Goal: Task Accomplishment & Management: Manage account settings

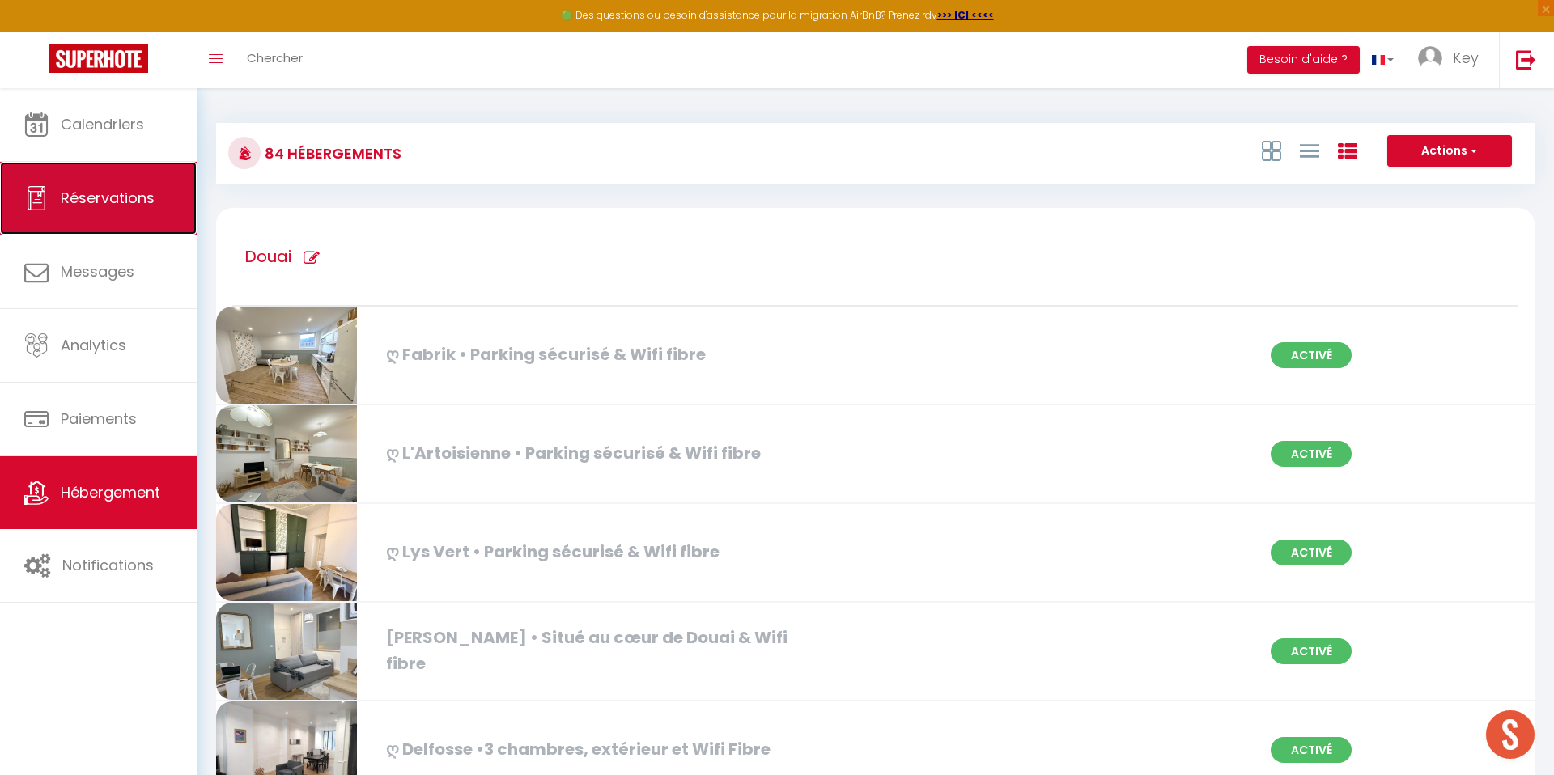
click at [116, 191] on span "Réservations" at bounding box center [108, 198] width 94 height 20
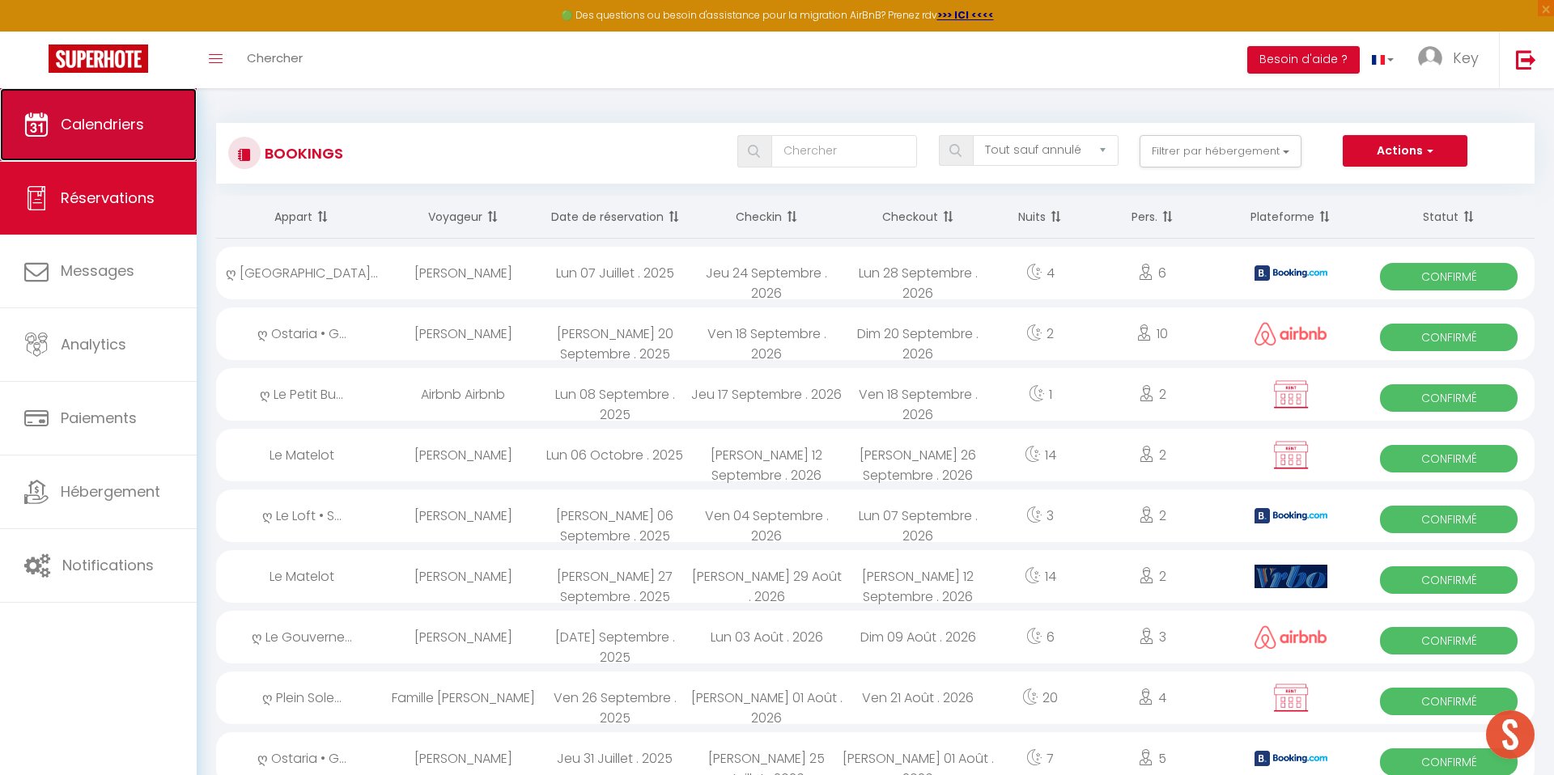
click at [97, 115] on span "Calendriers" at bounding box center [102, 124] width 83 height 20
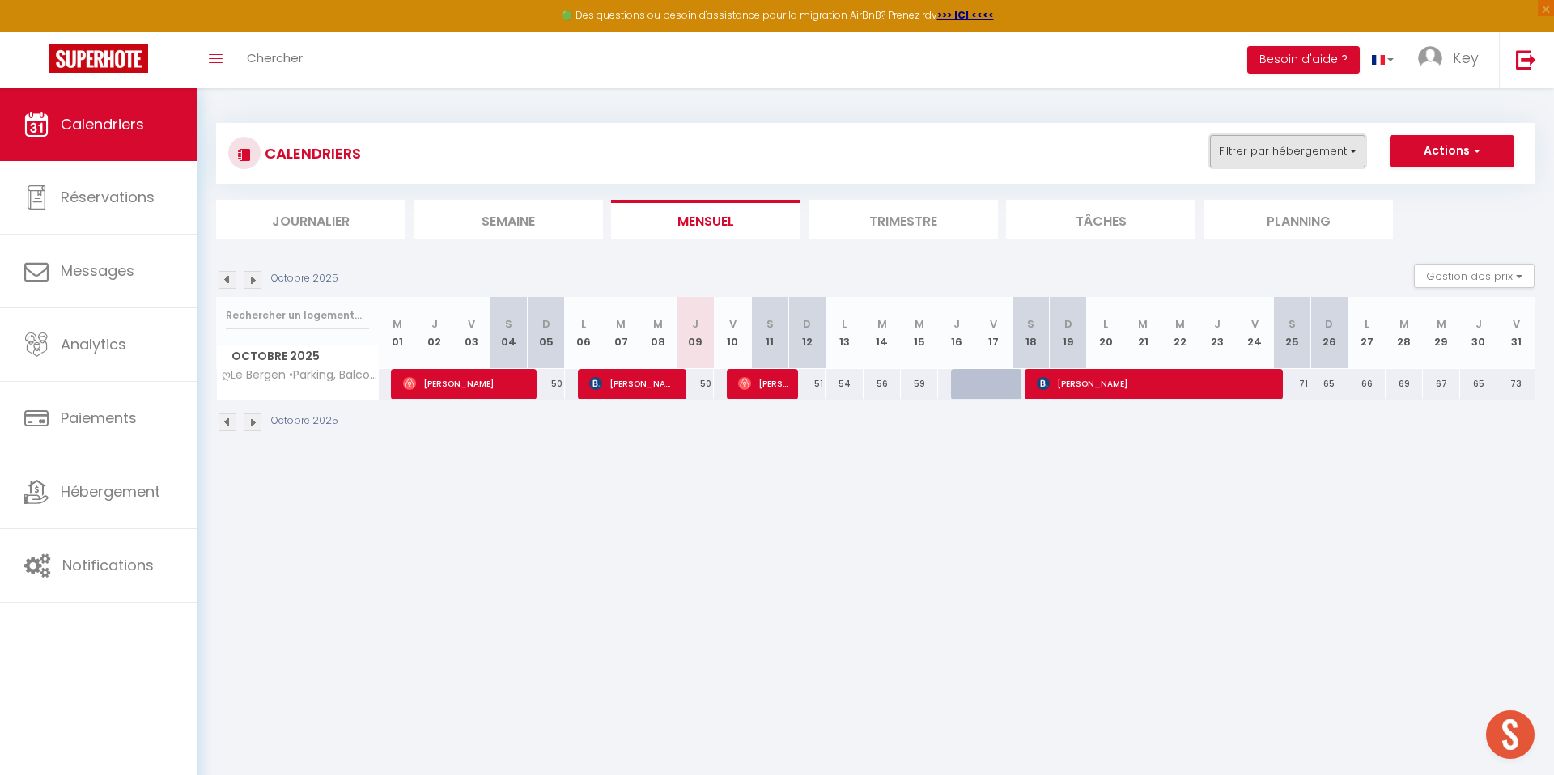
click at [1253, 151] on button "Filtrer par hébergement" at bounding box center [1287, 151] width 155 height 32
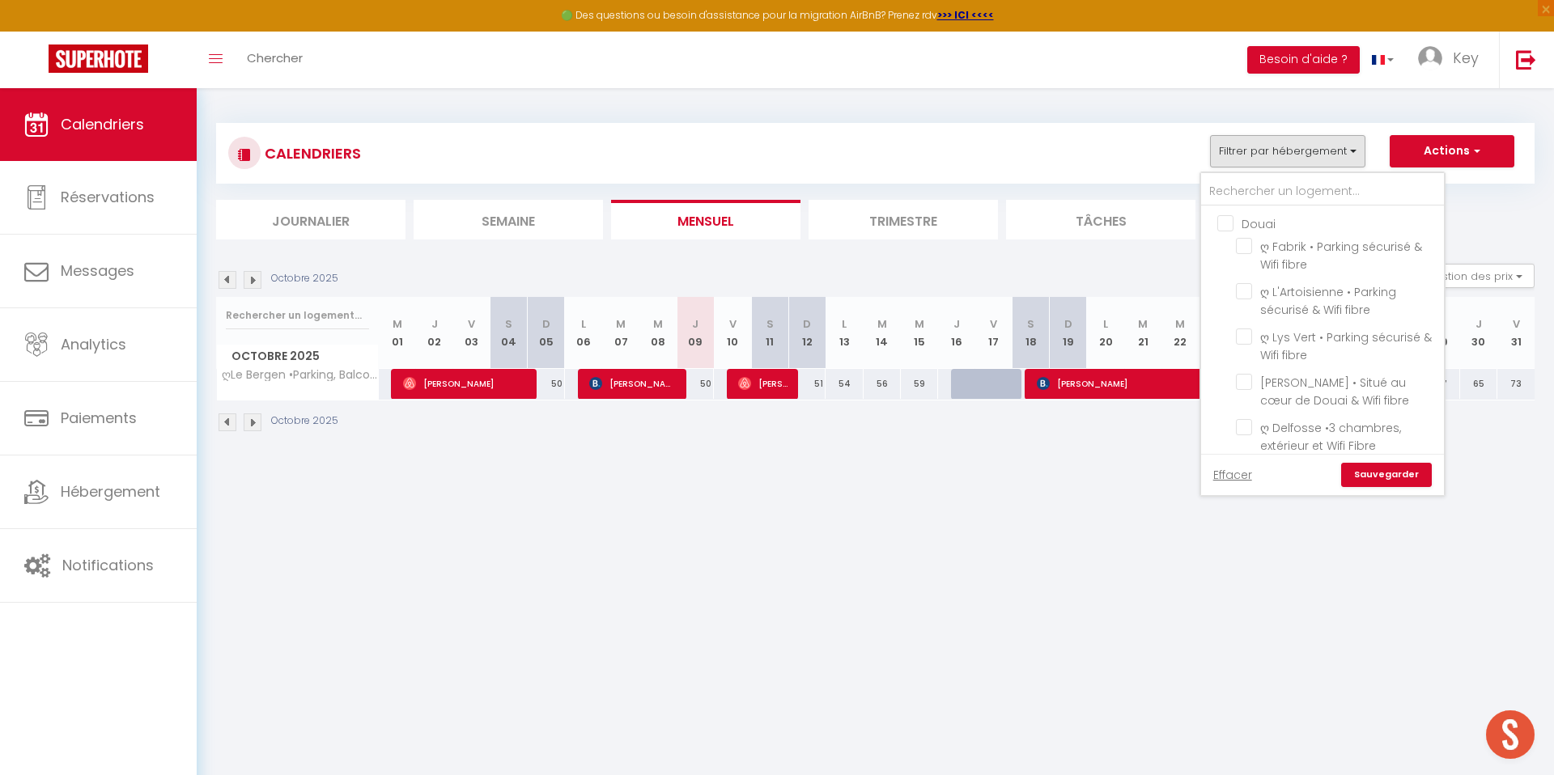
click at [1222, 220] on input "Douai" at bounding box center [1338, 222] width 243 height 16
checkbox input "true"
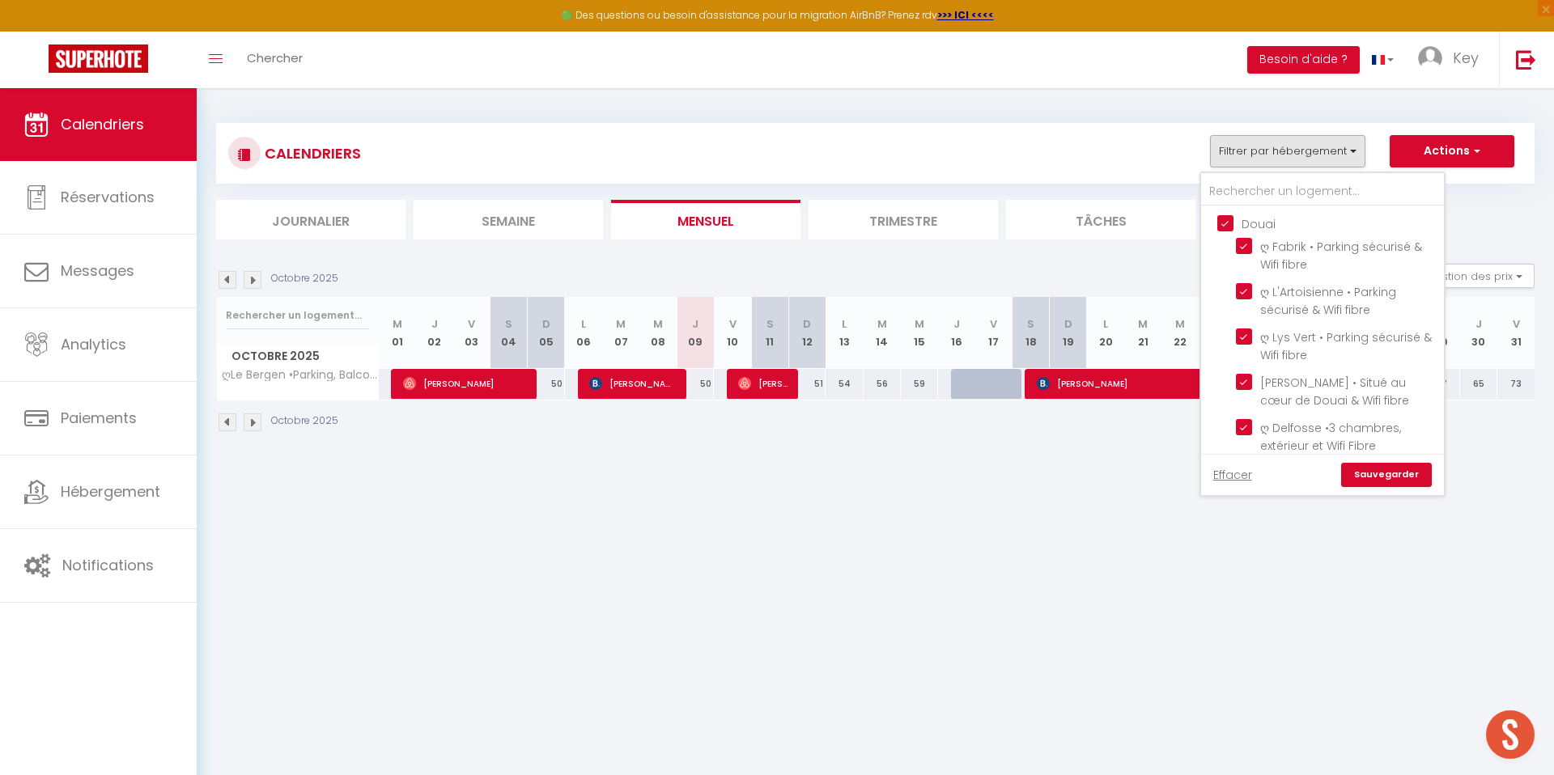
checkbox input "true"
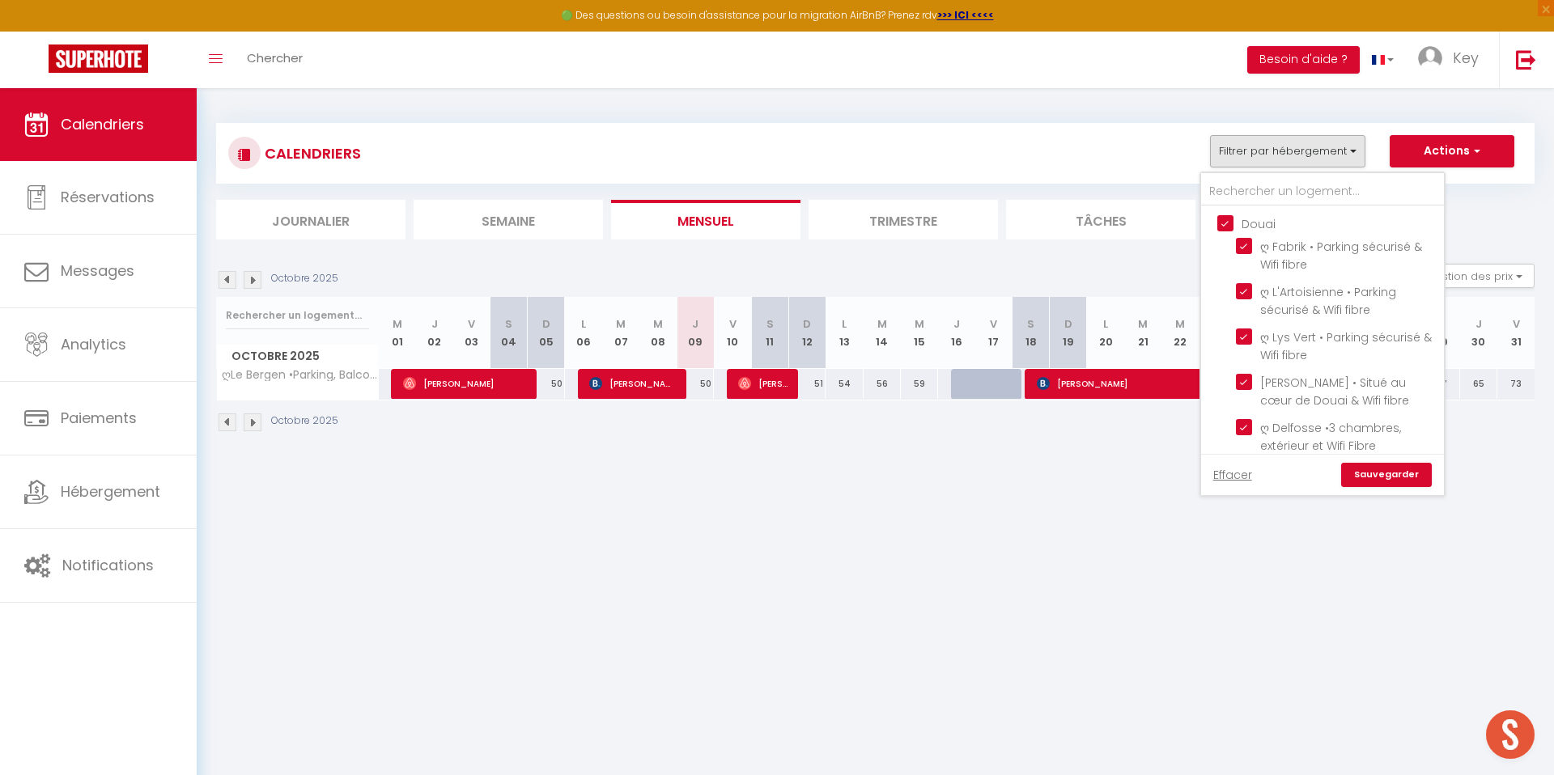
checkbox input "true"
checkbox input "false"
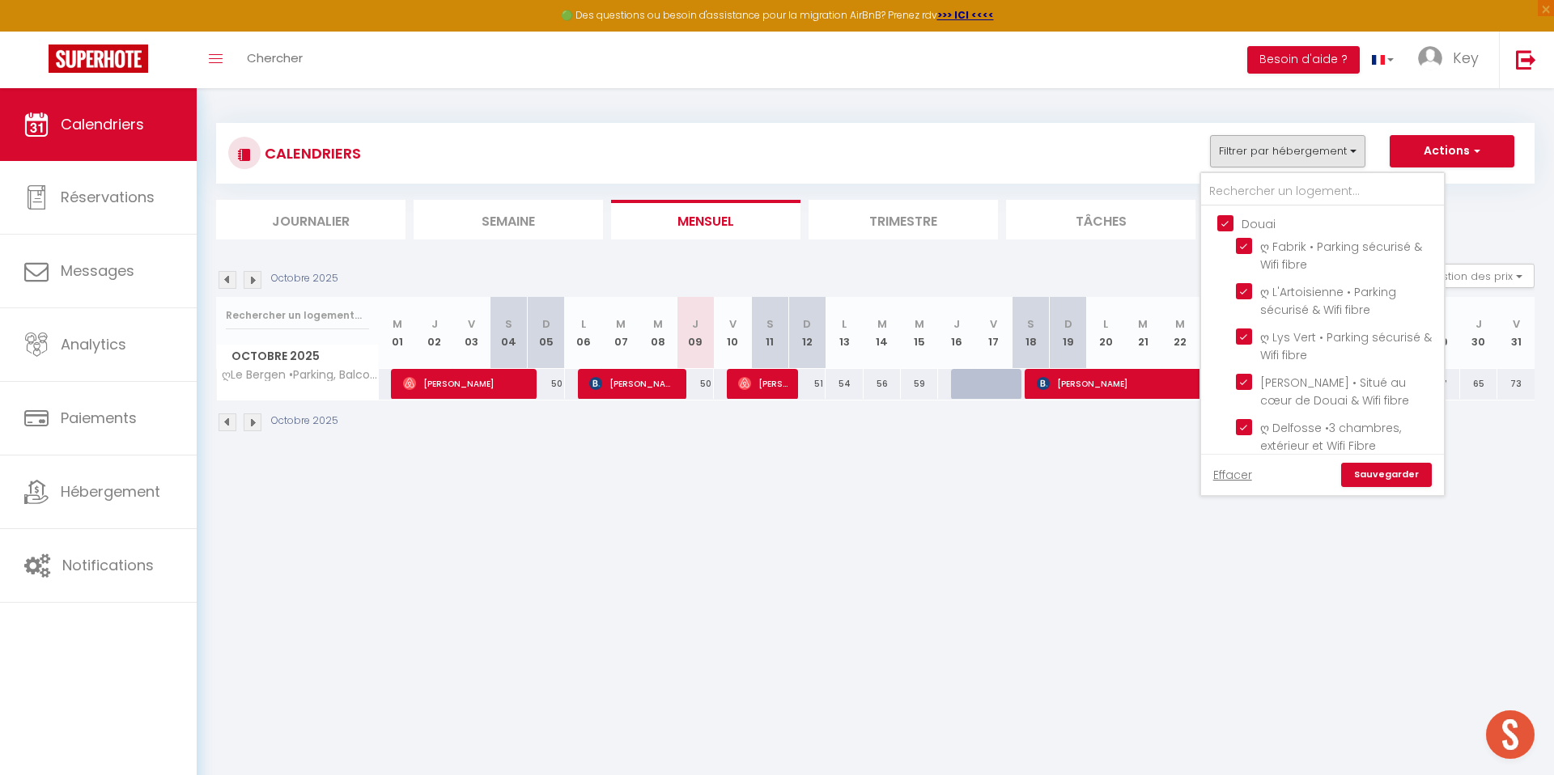
checkbox input "false"
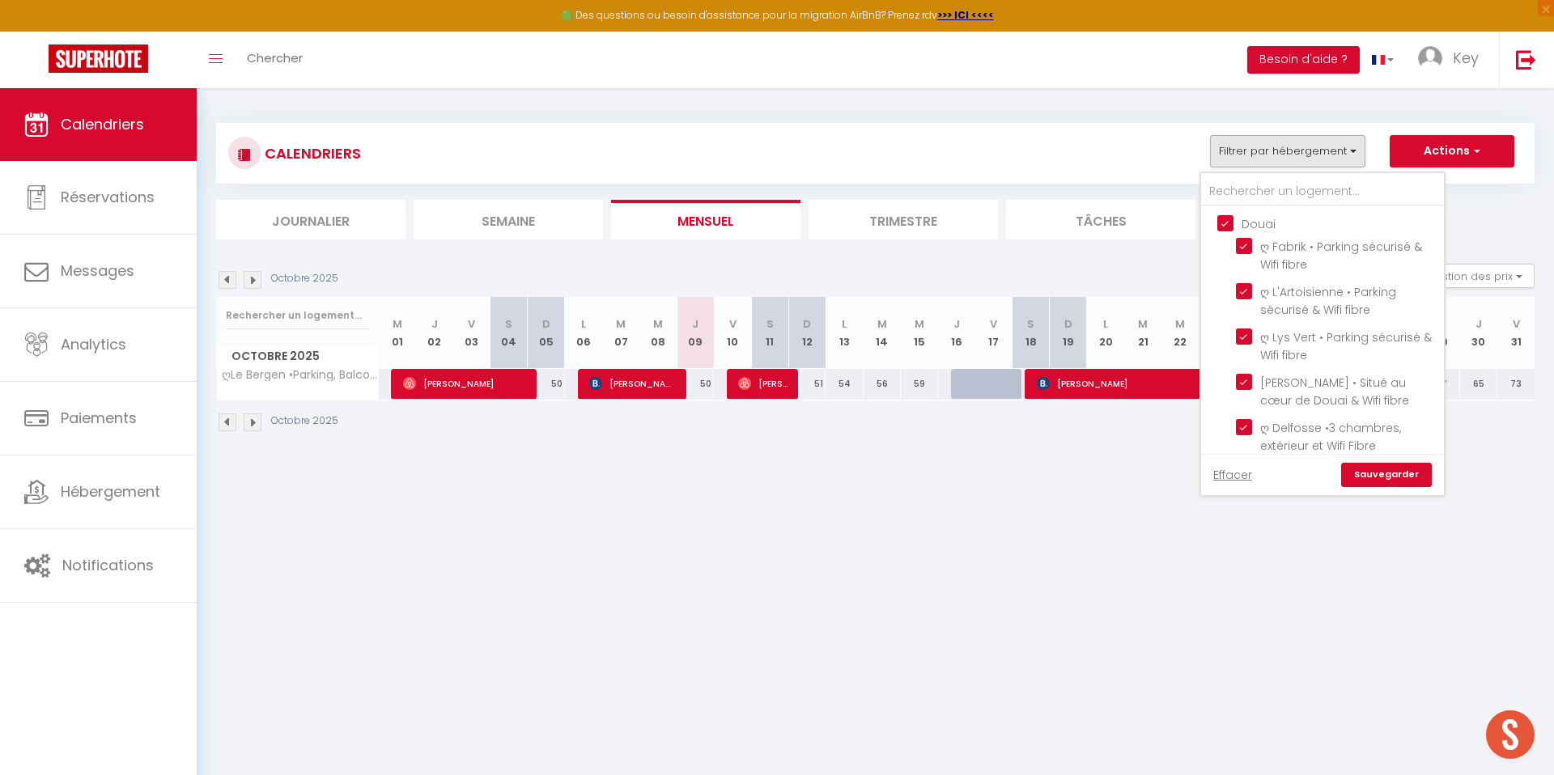
checkbox input "false"
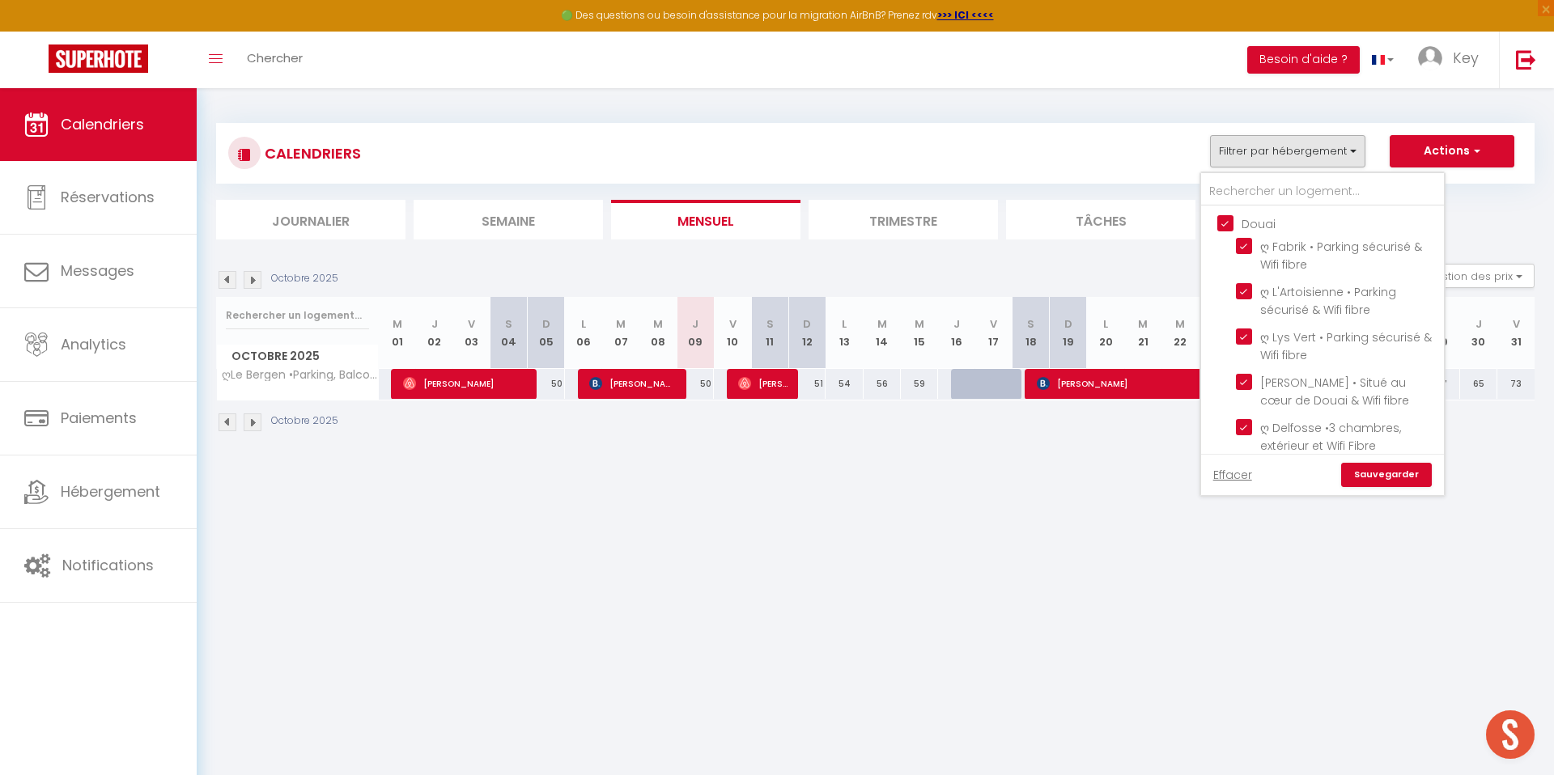
checkbox input "false"
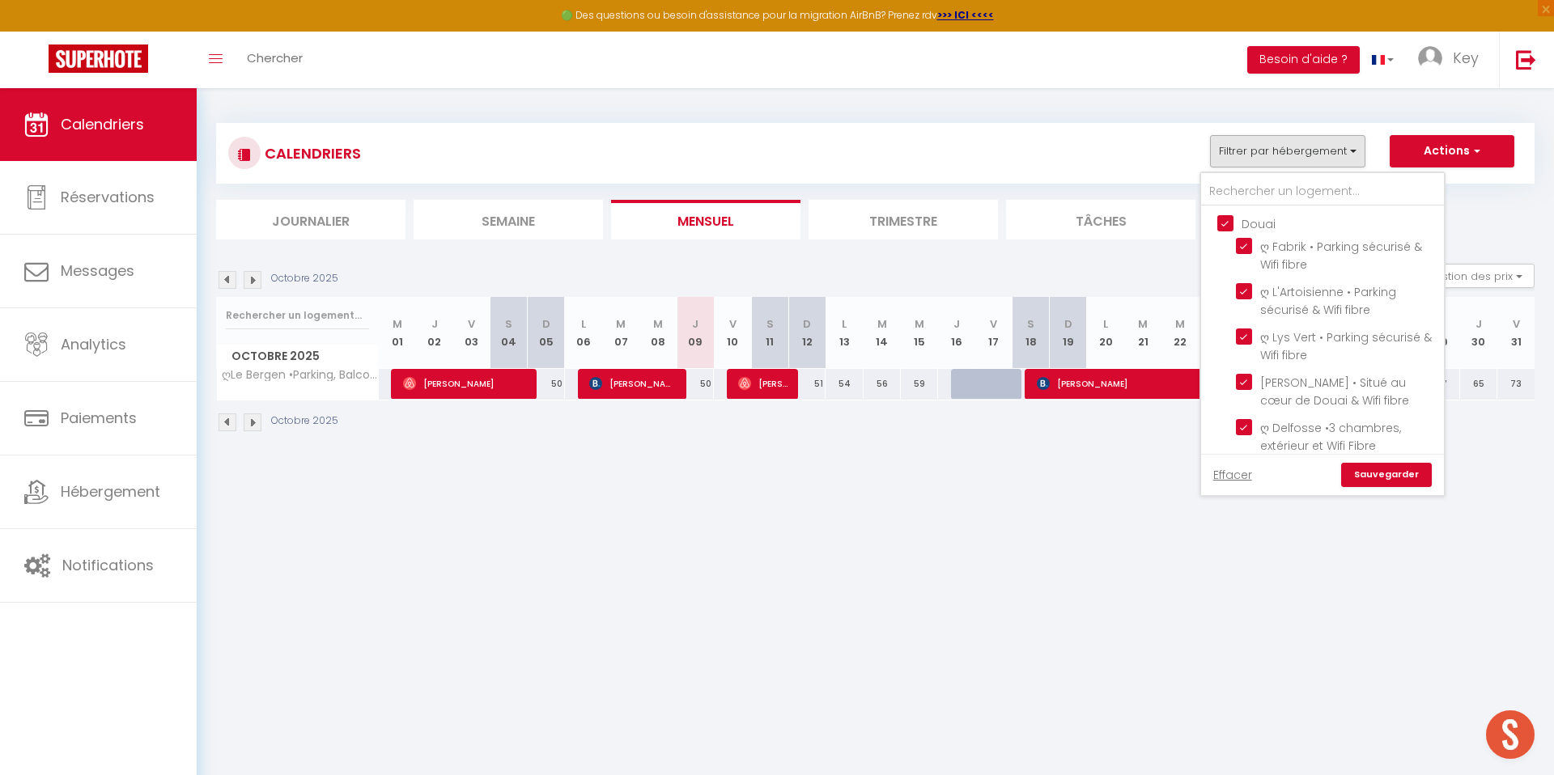
checkbox input "false"
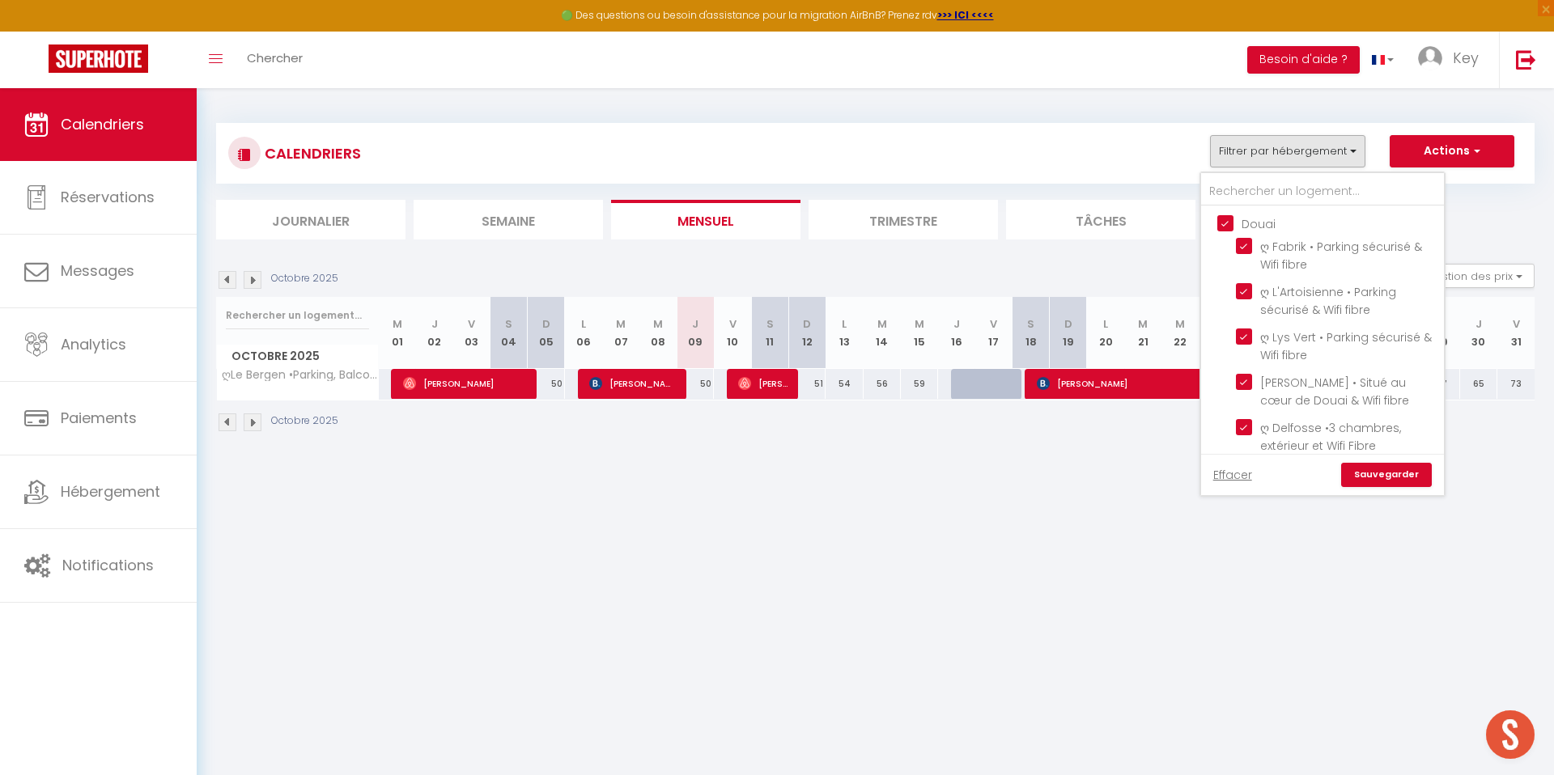
checkbox input "false"
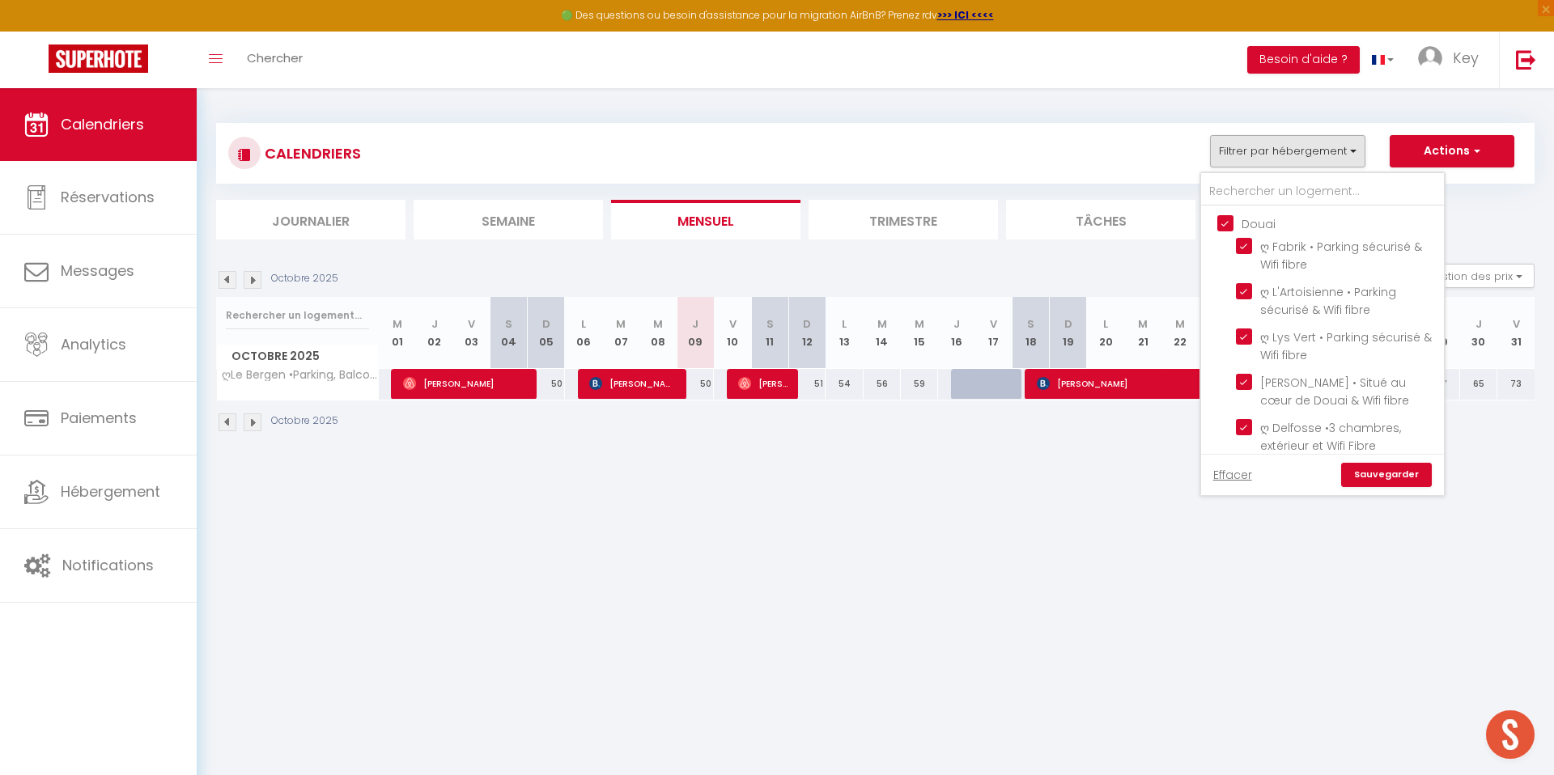
checkbox input "false"
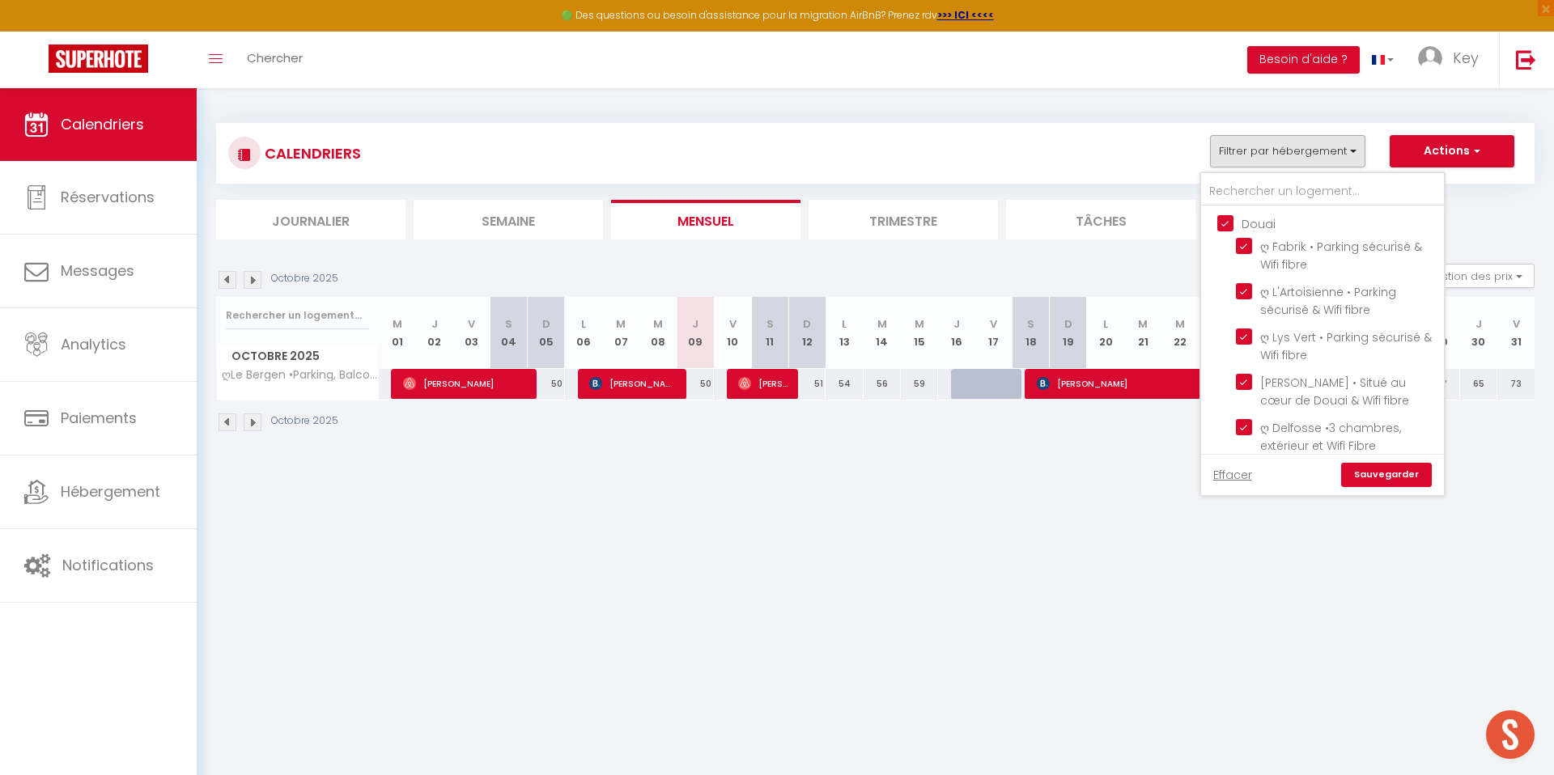
checkbox input "false"
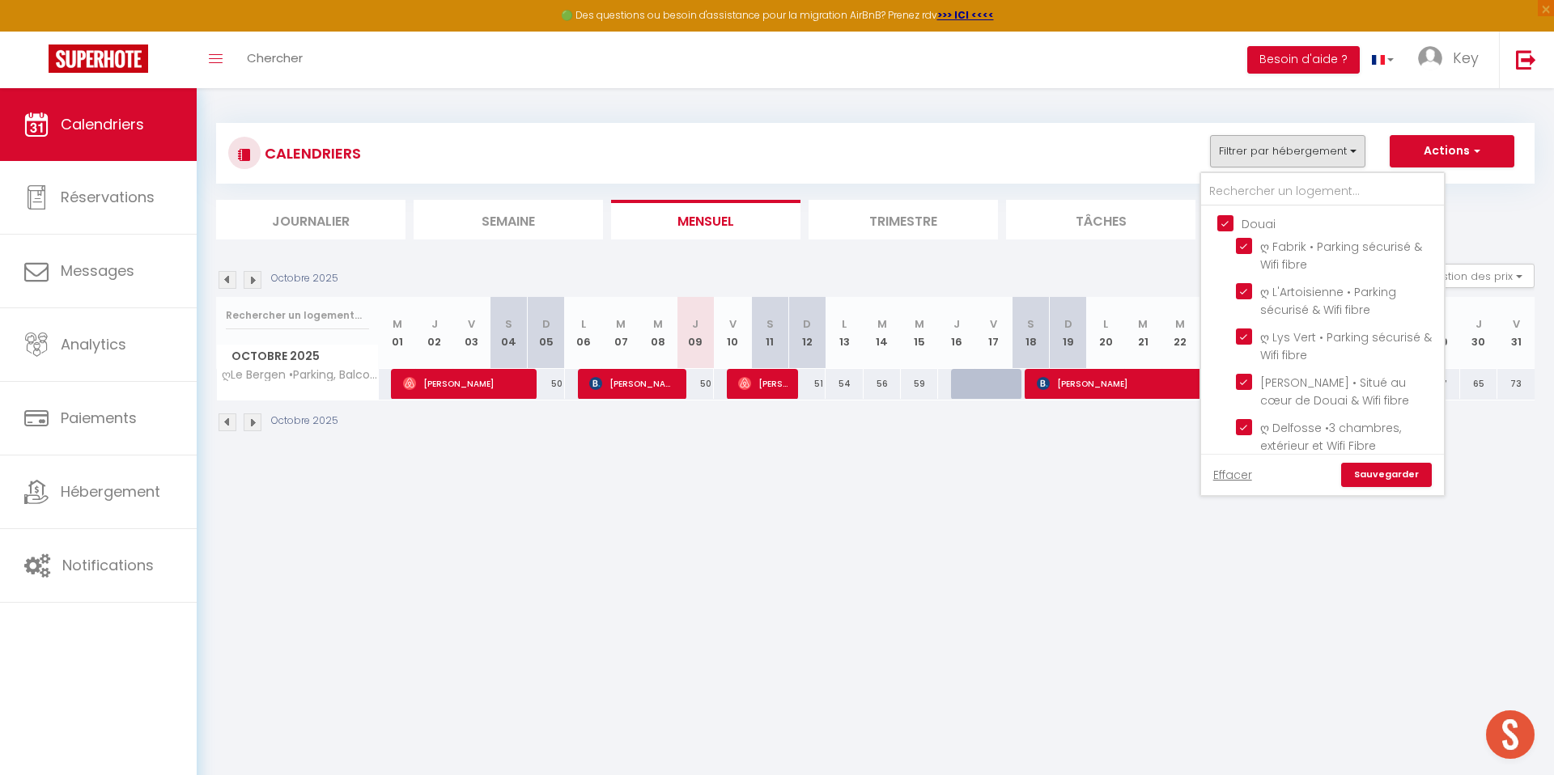
checkbox input "false"
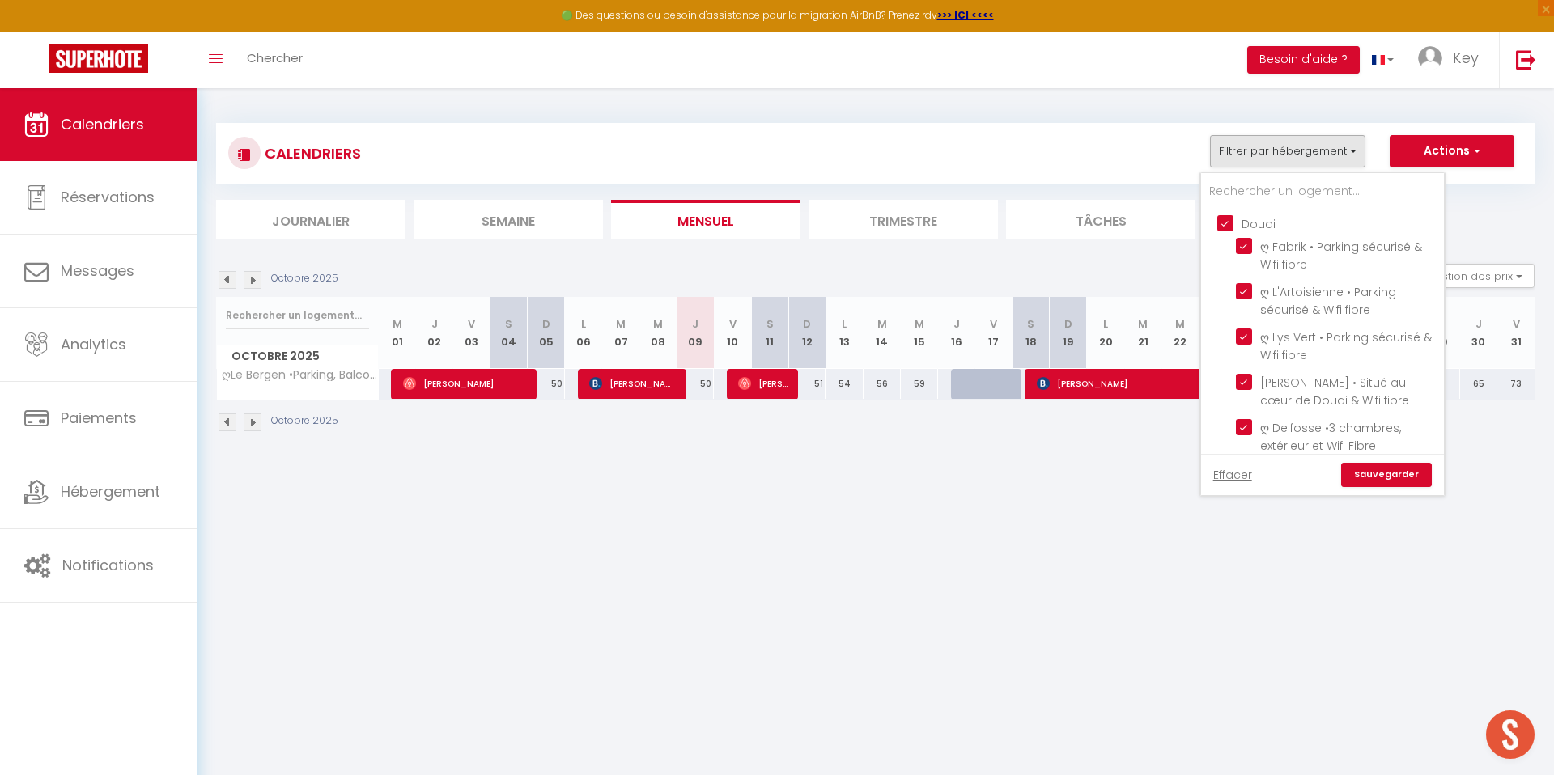
checkbox input "false"
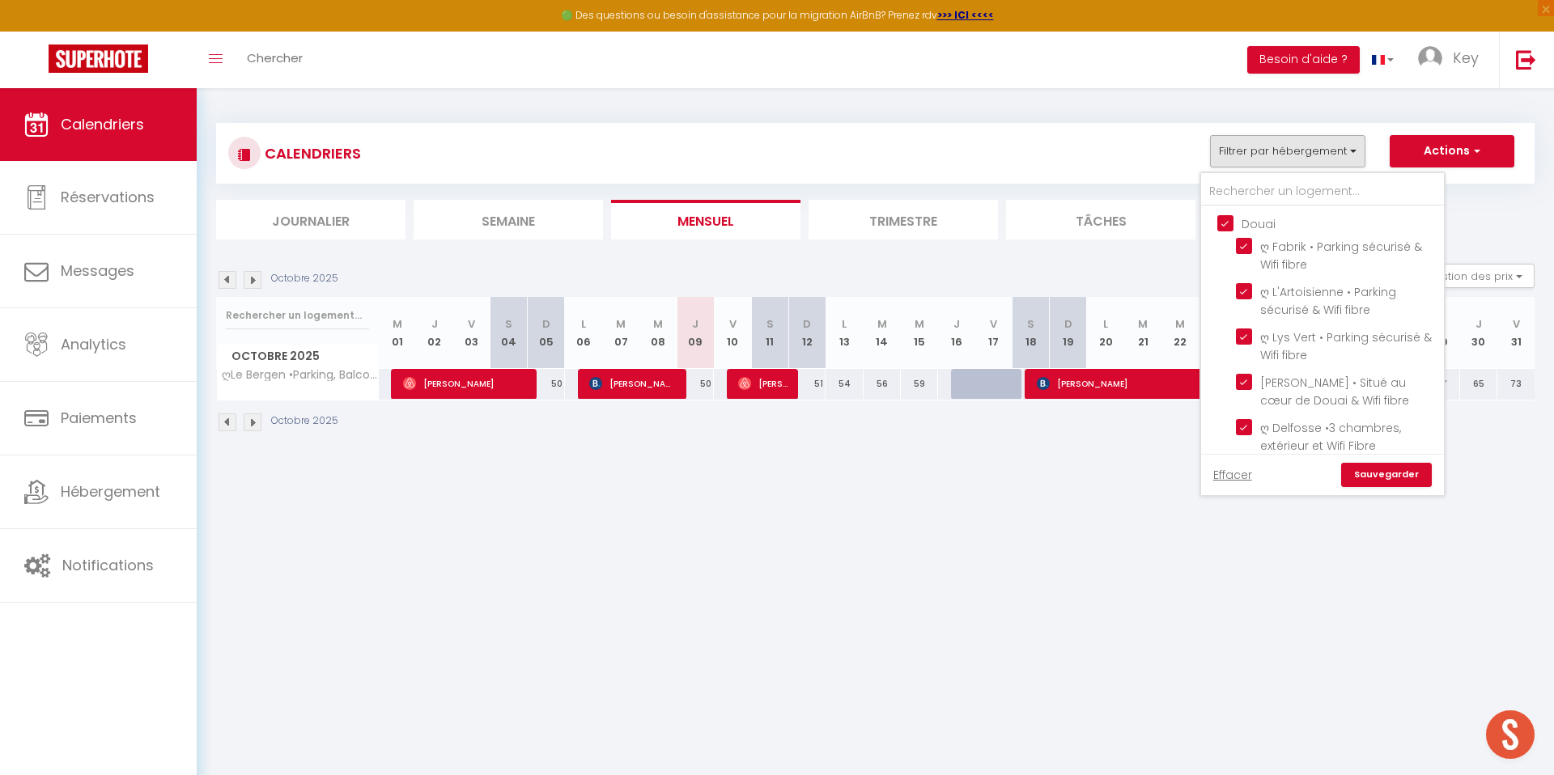
checkbox input "false"
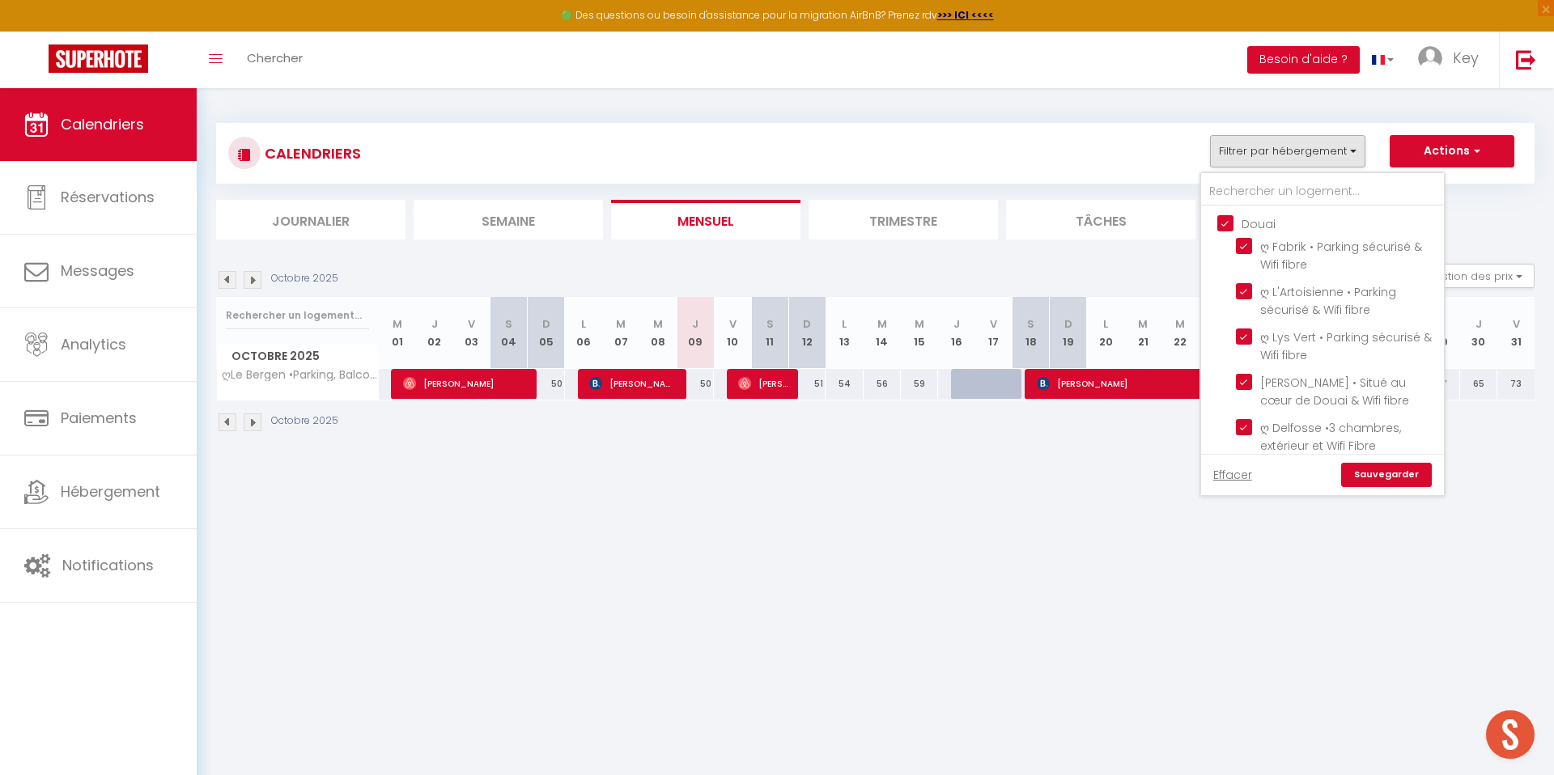
checkbox input "false"
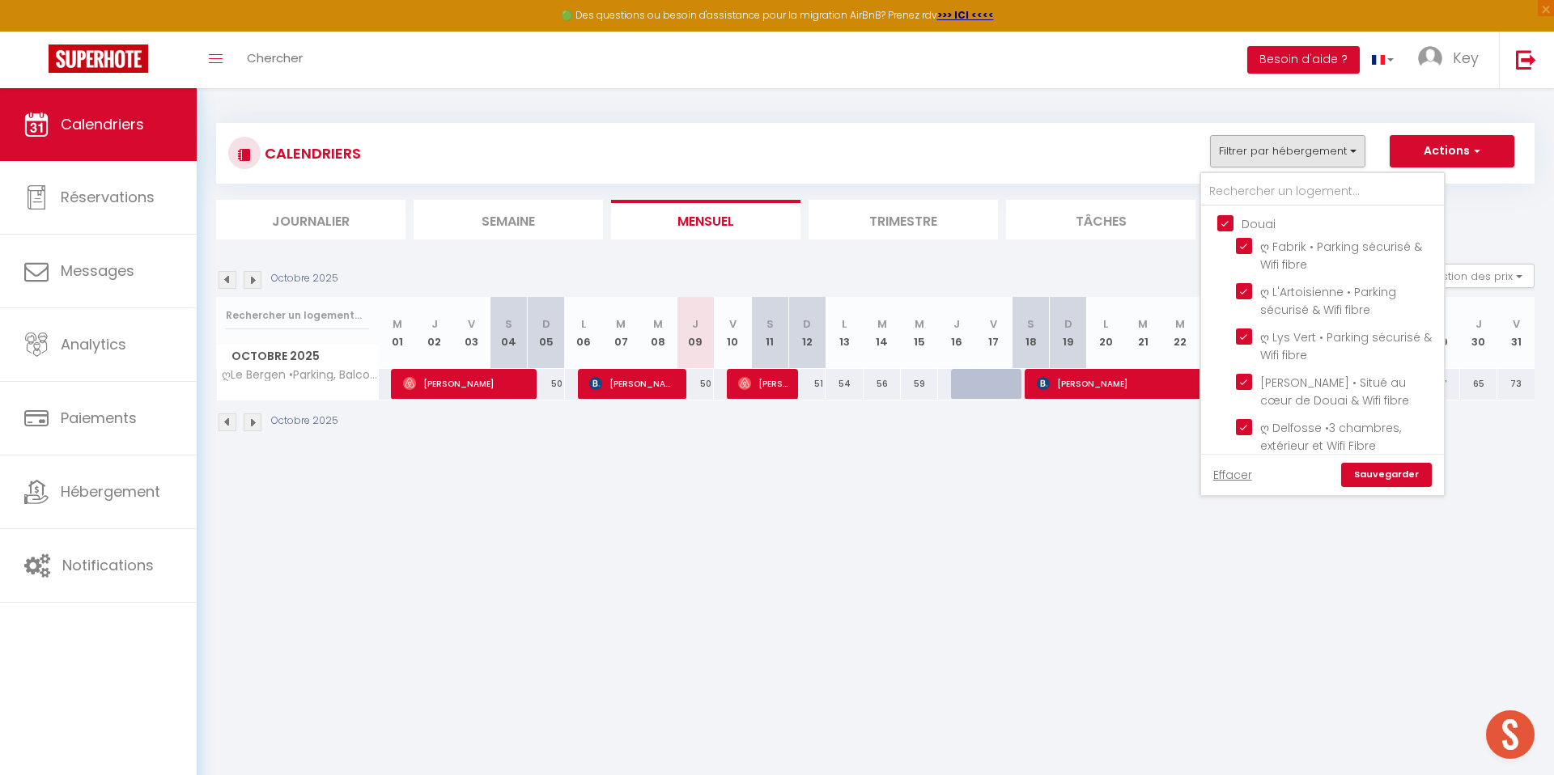
checkbox input "false"
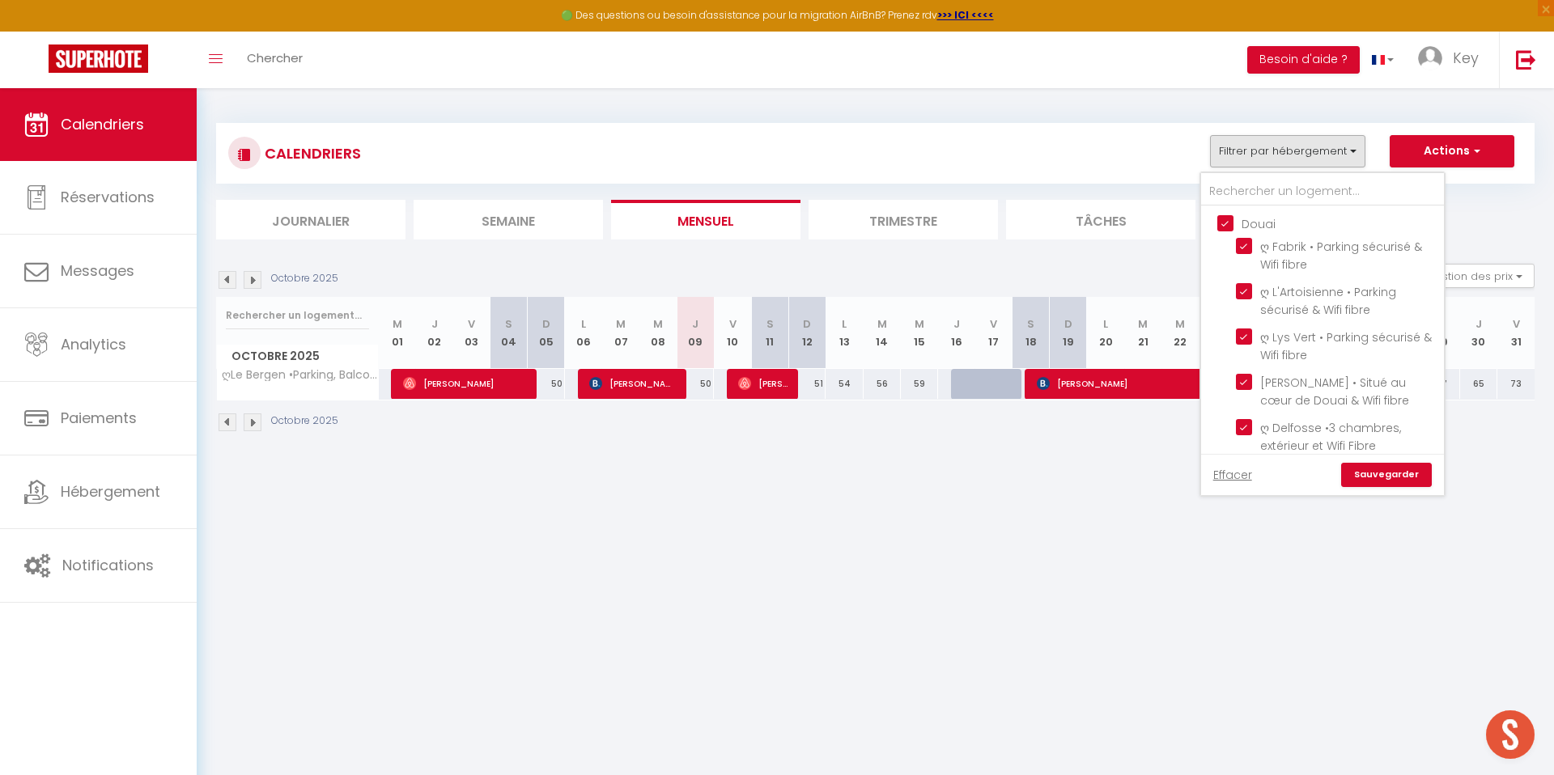
checkbox input "false"
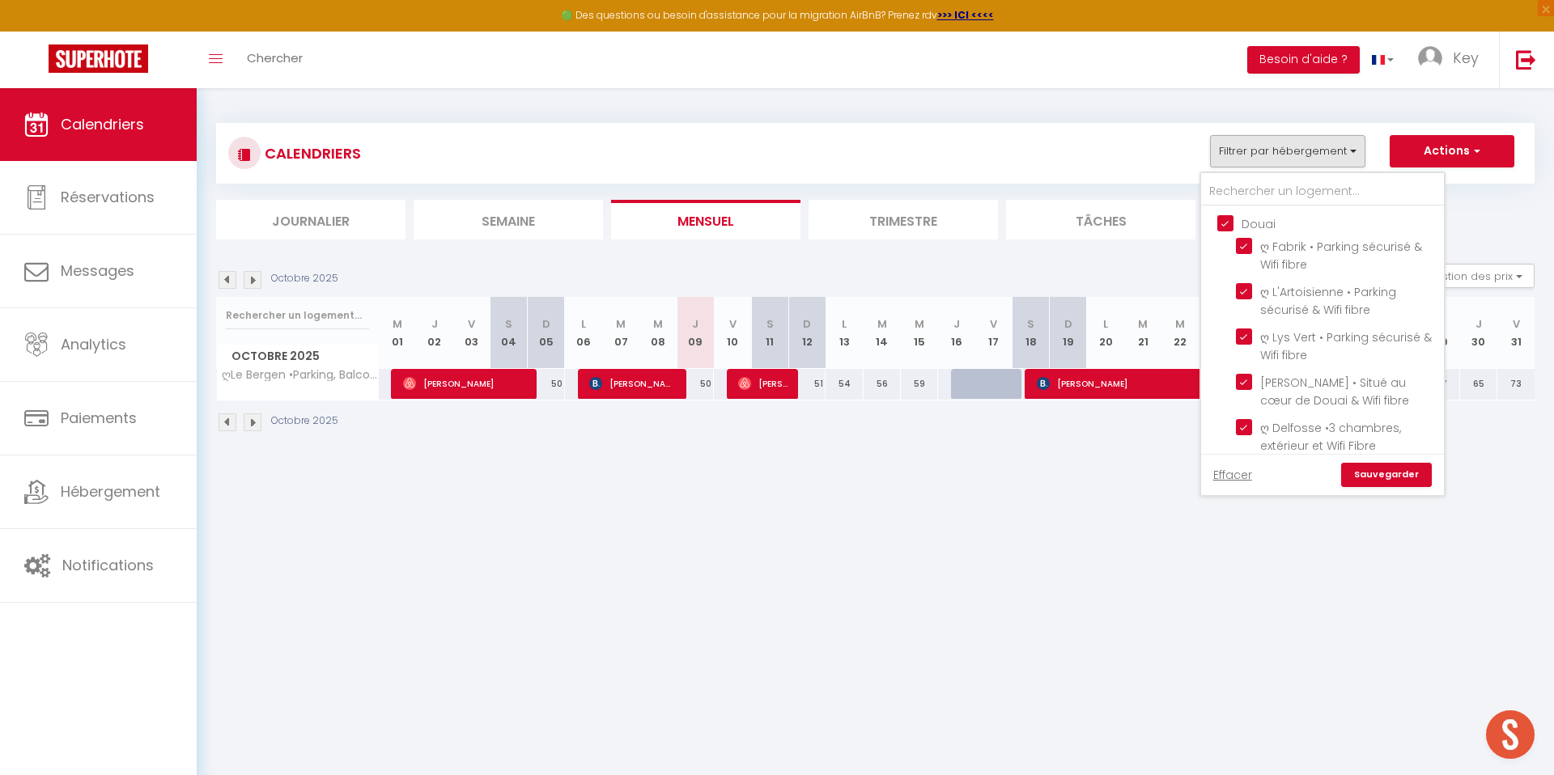
checkbox input "false"
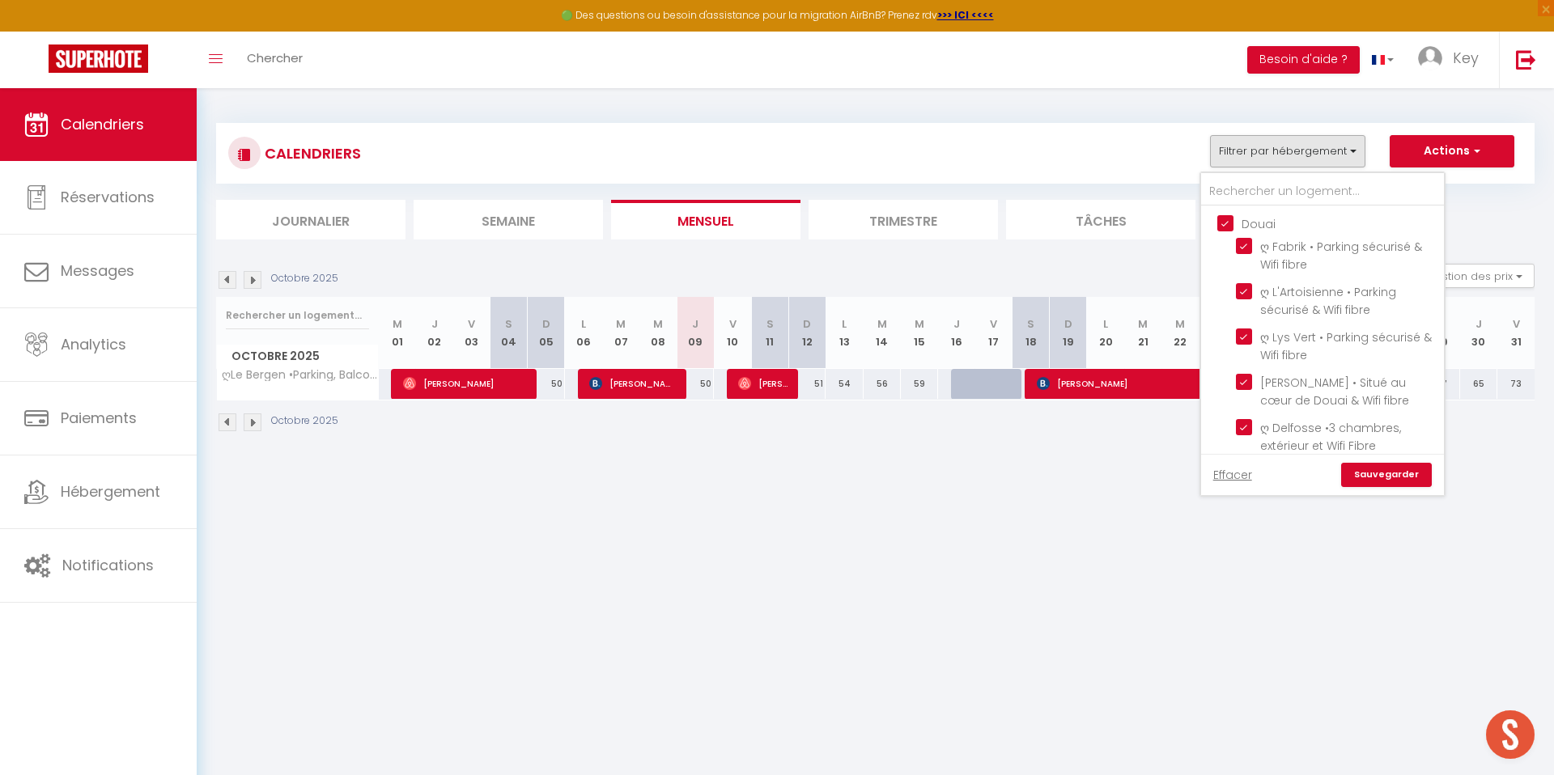
click at [1223, 220] on input "Douai" at bounding box center [1338, 222] width 243 height 16
checkbox input "false"
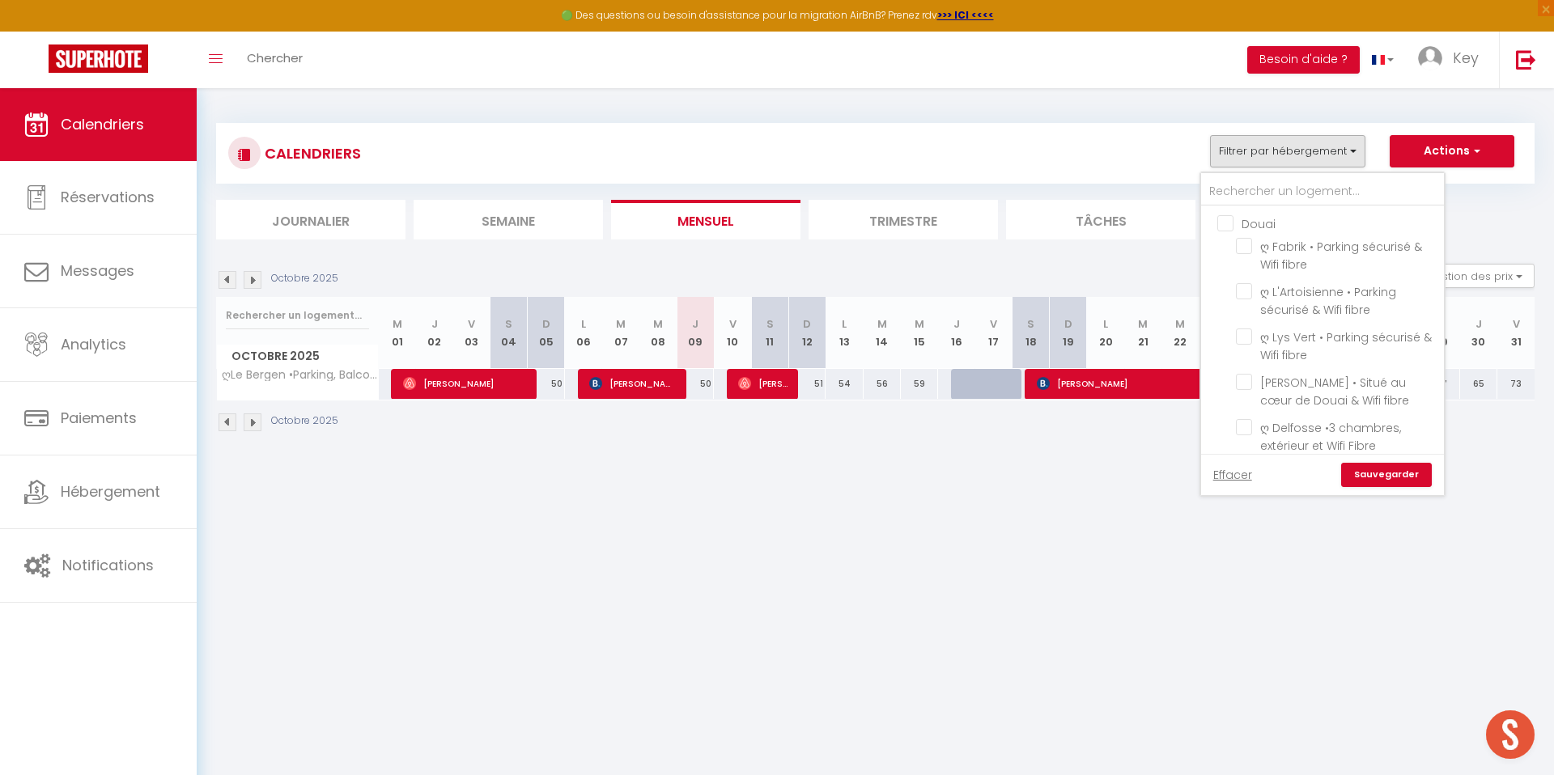
checkbox input "false"
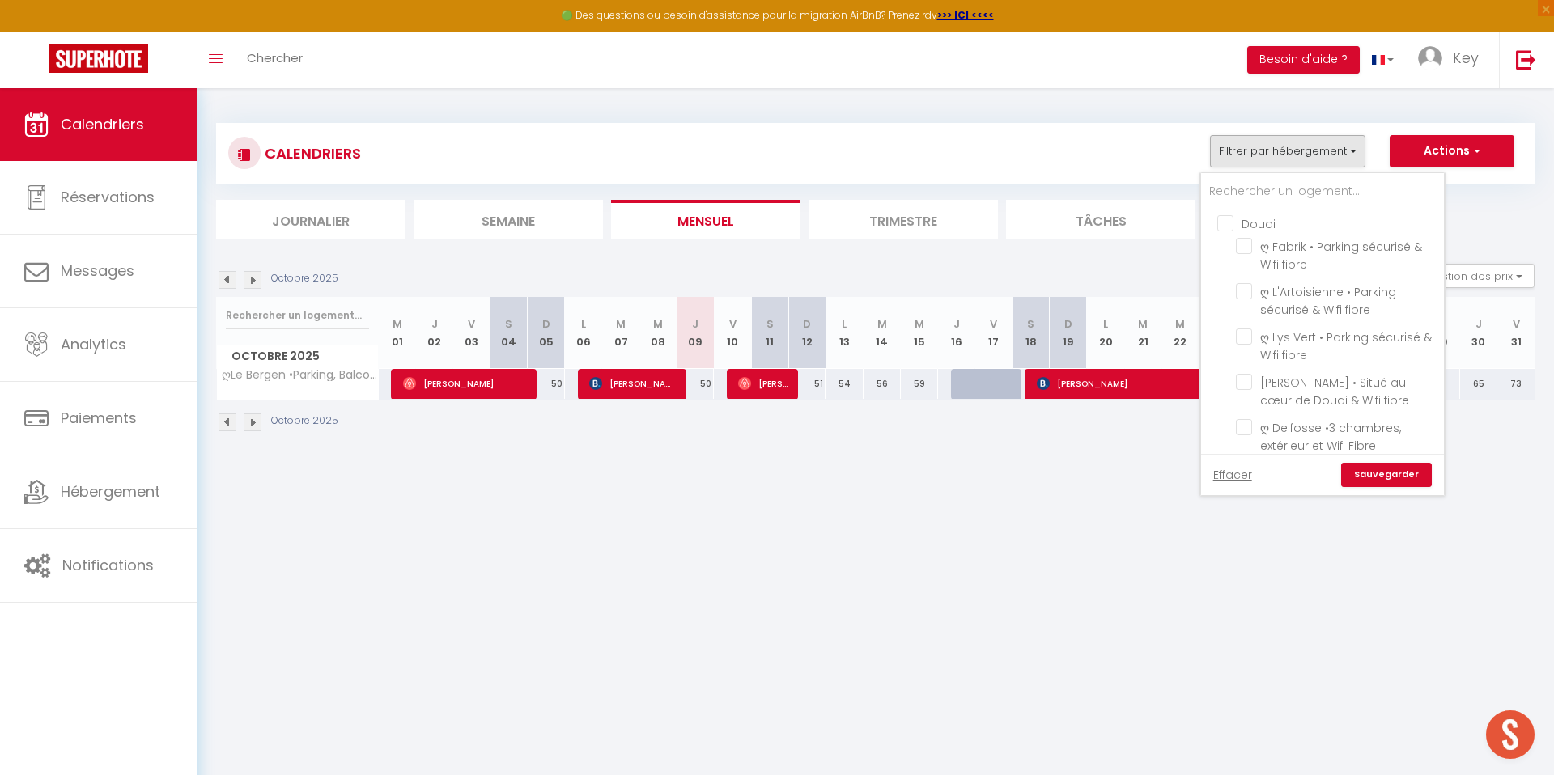
checkbox input "false"
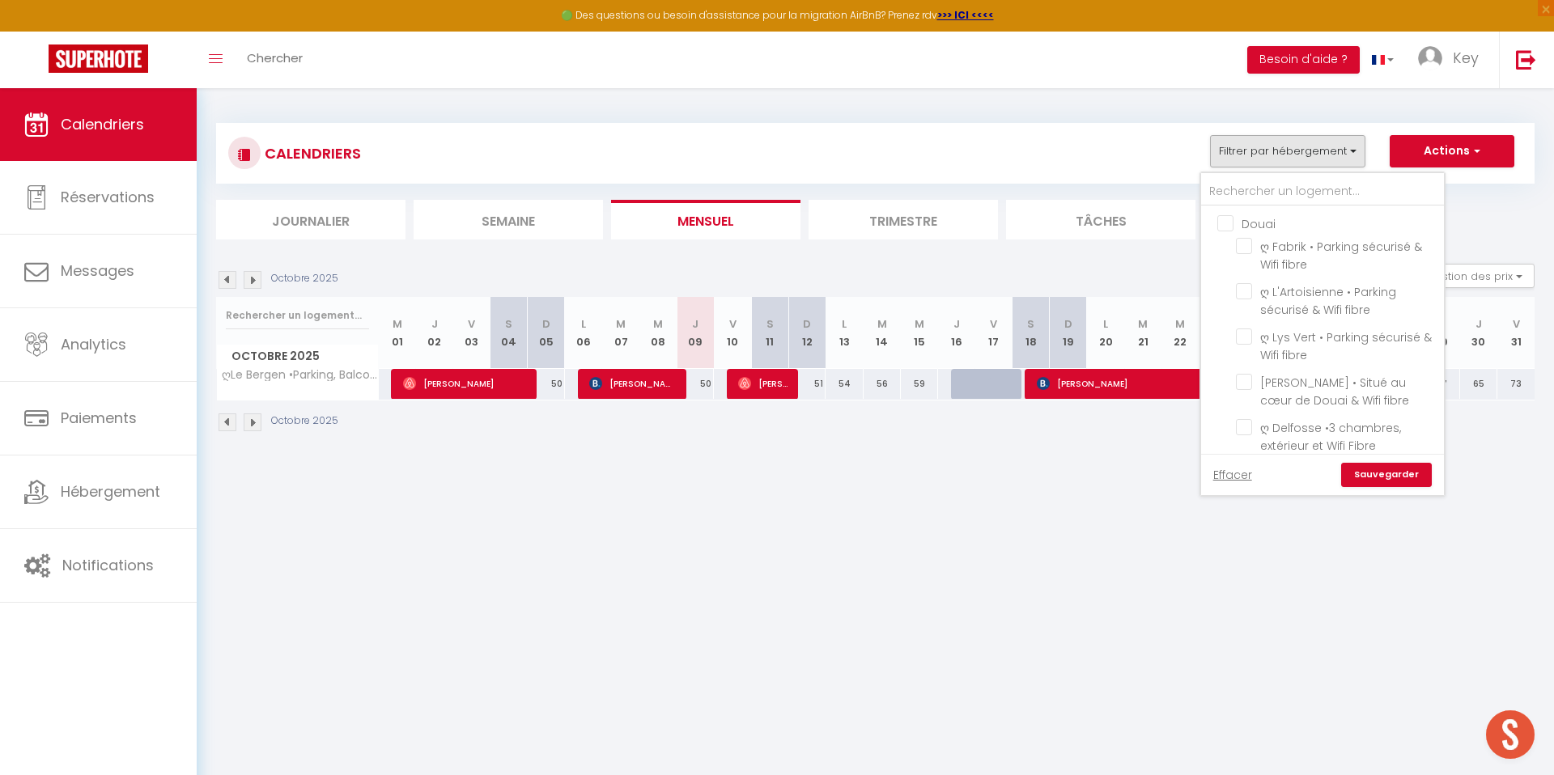
checkbox input "false"
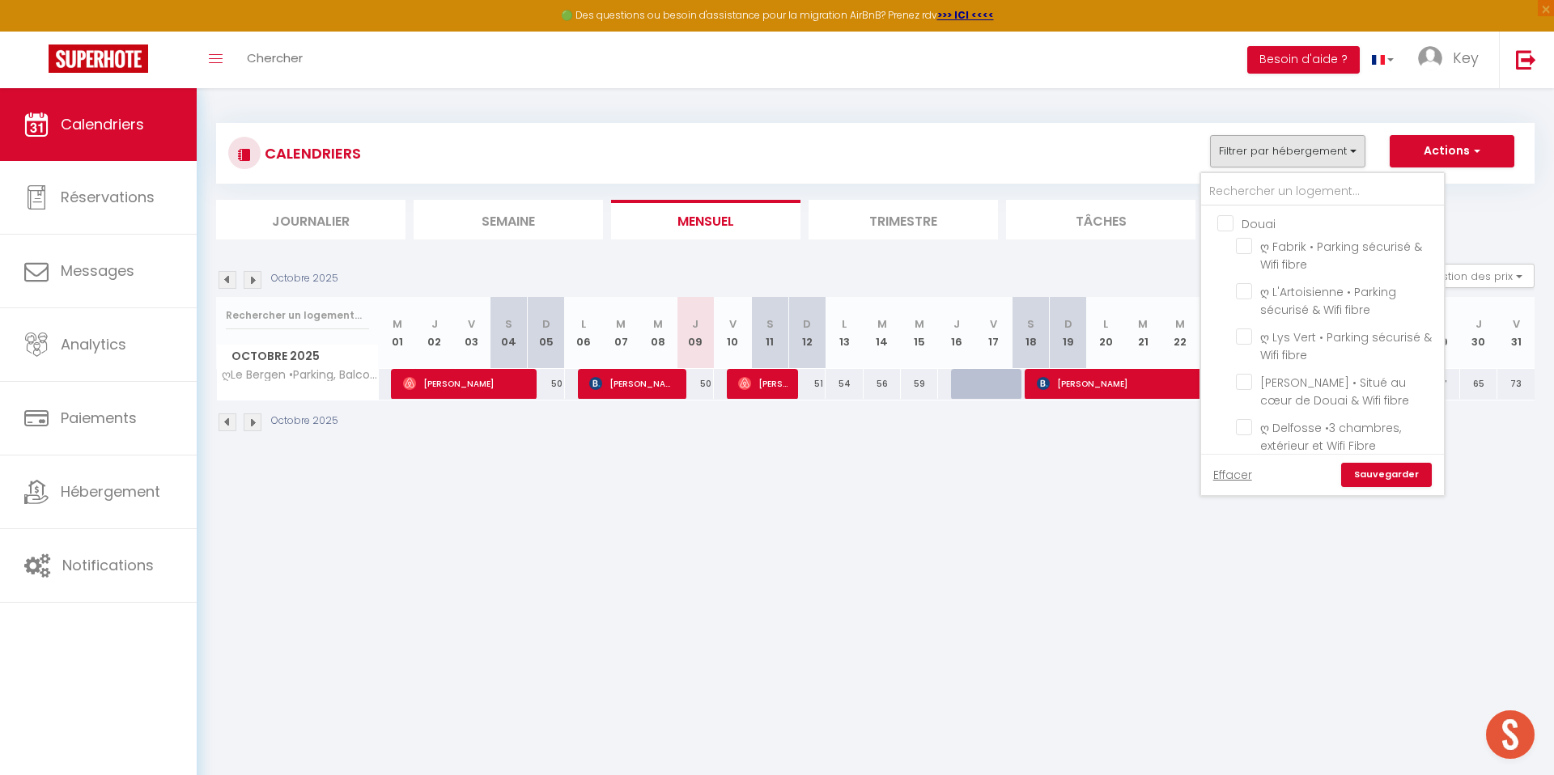
checkbox input "false"
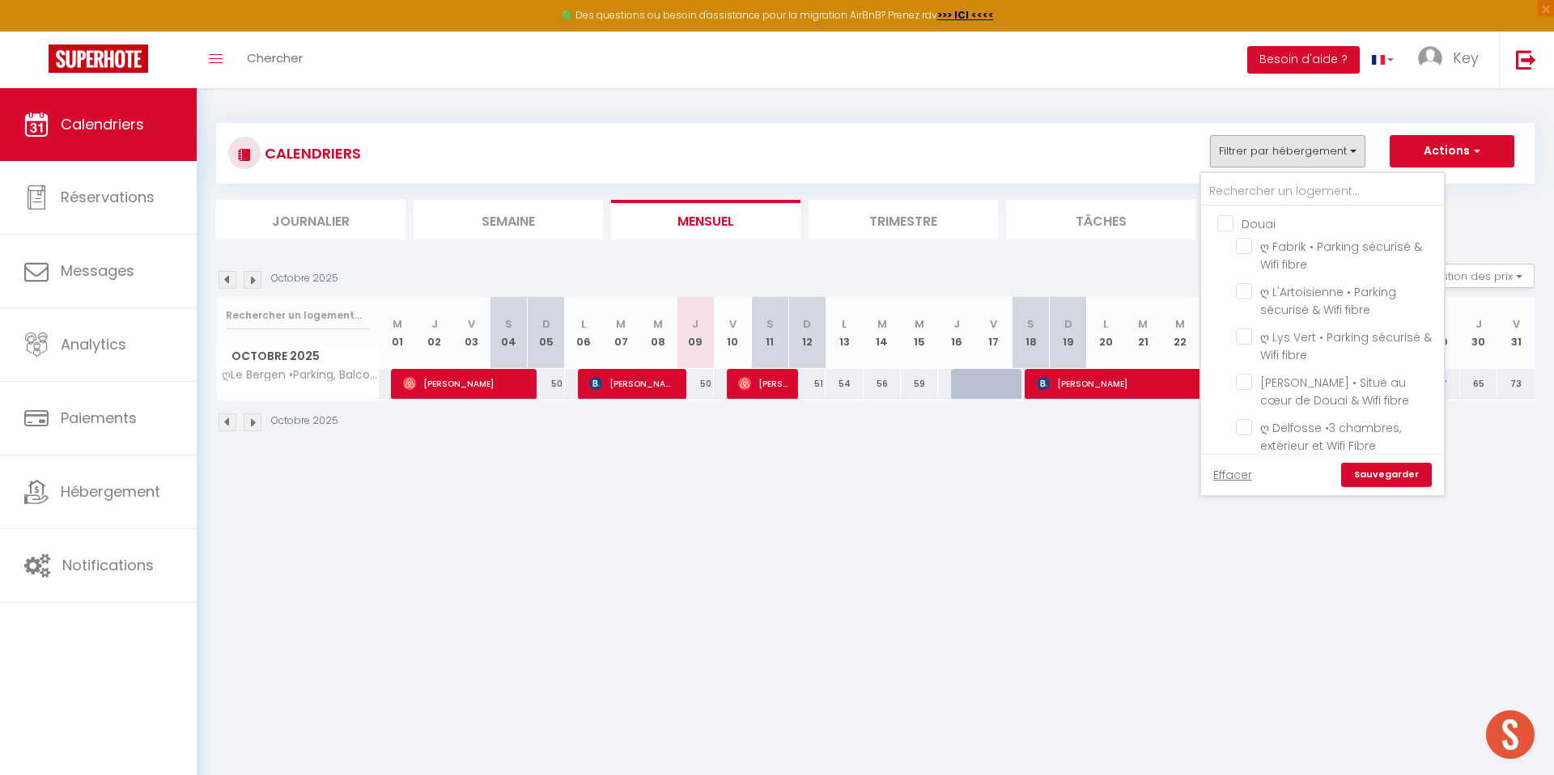
checkbox input "false"
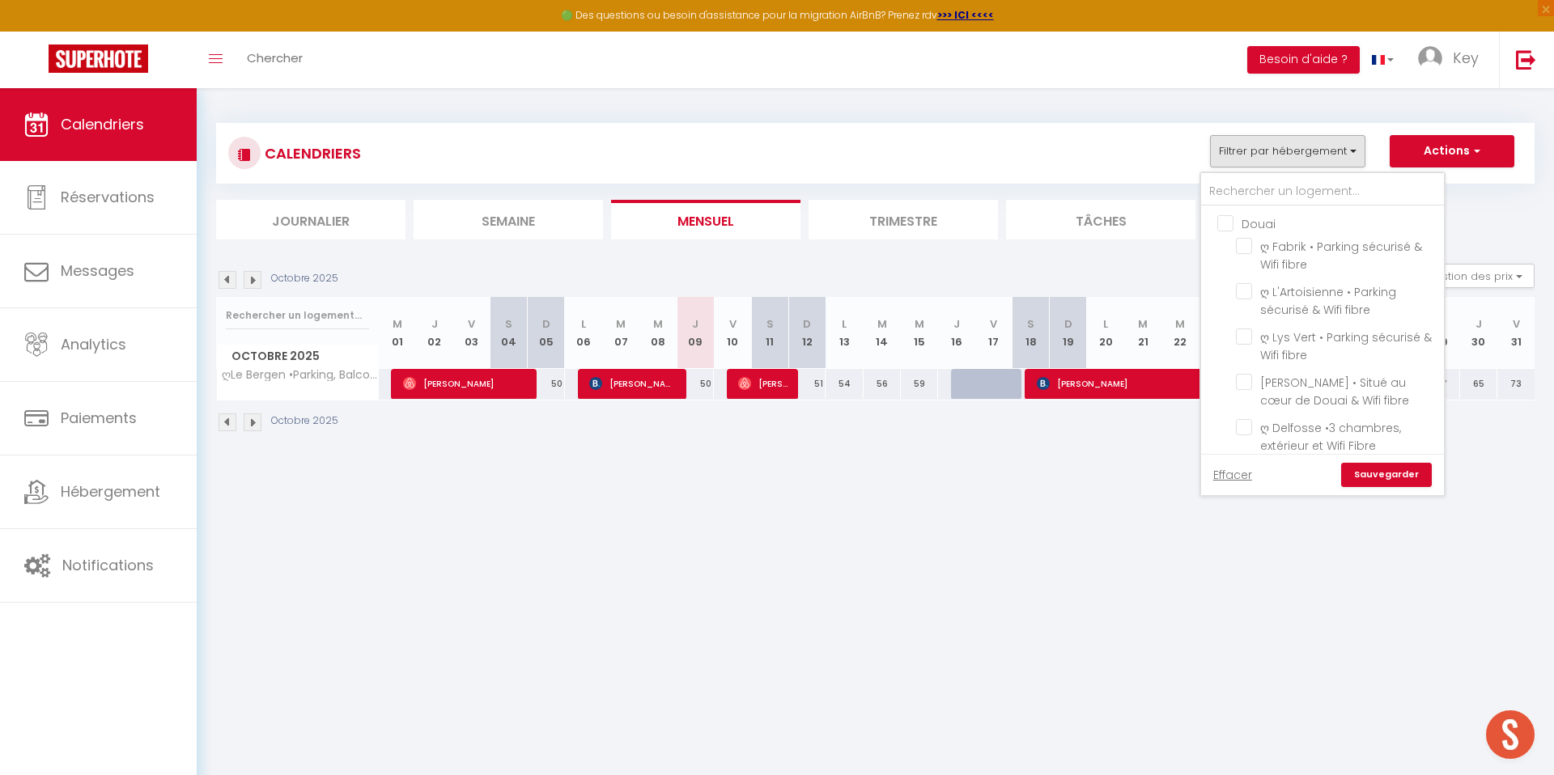
checkbox input "false"
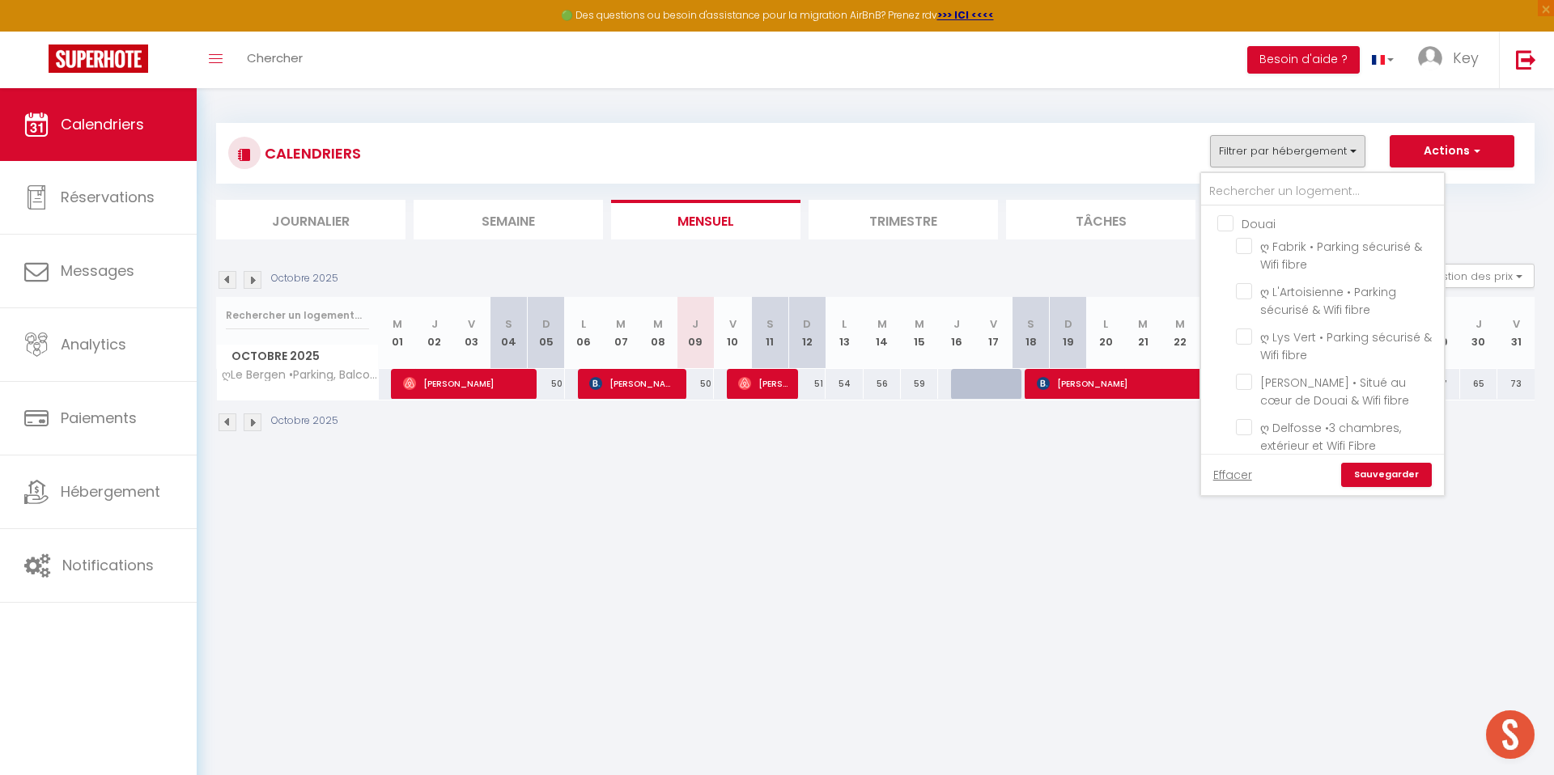
checkbox input "false"
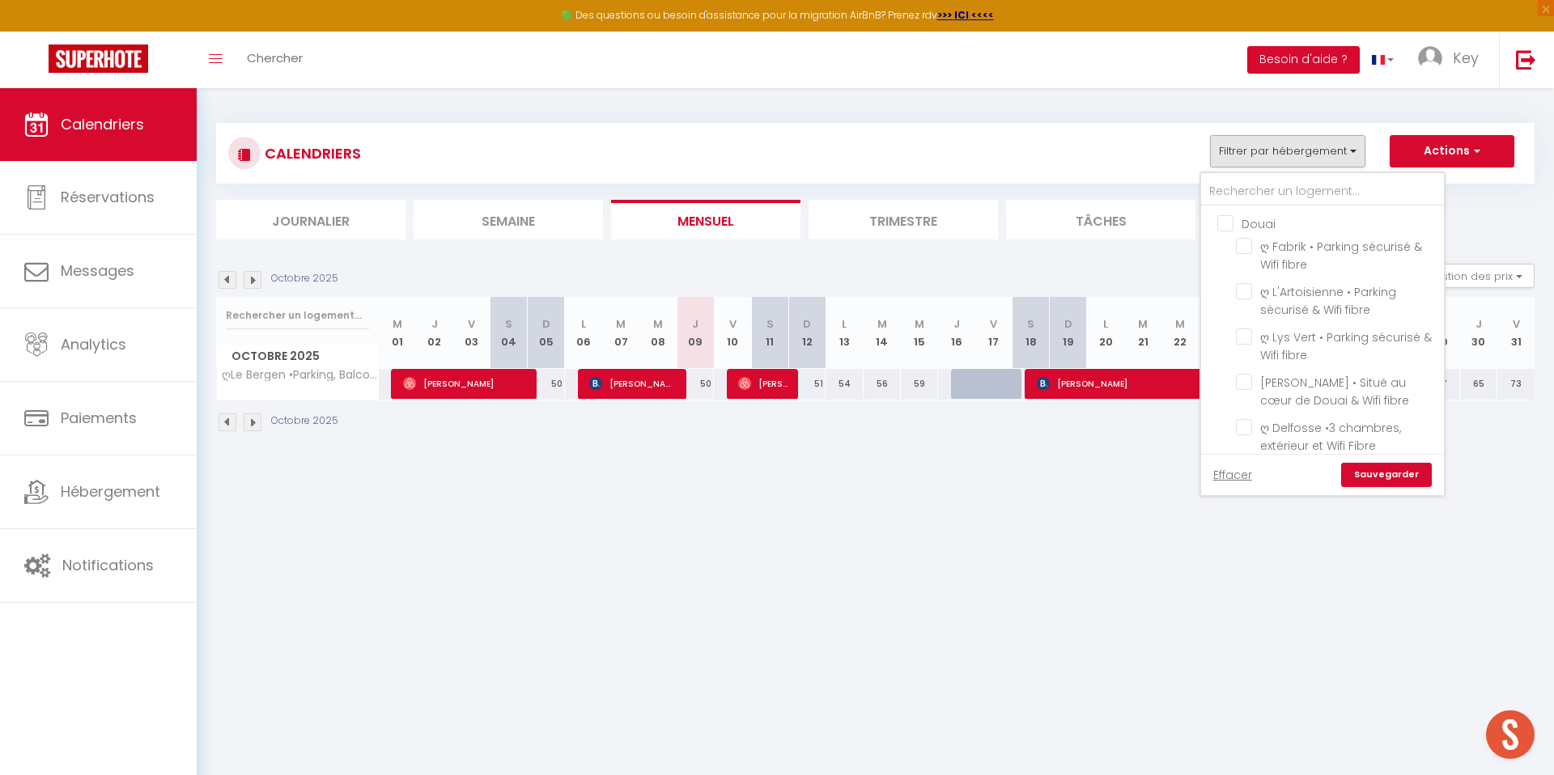
checkbox input "false"
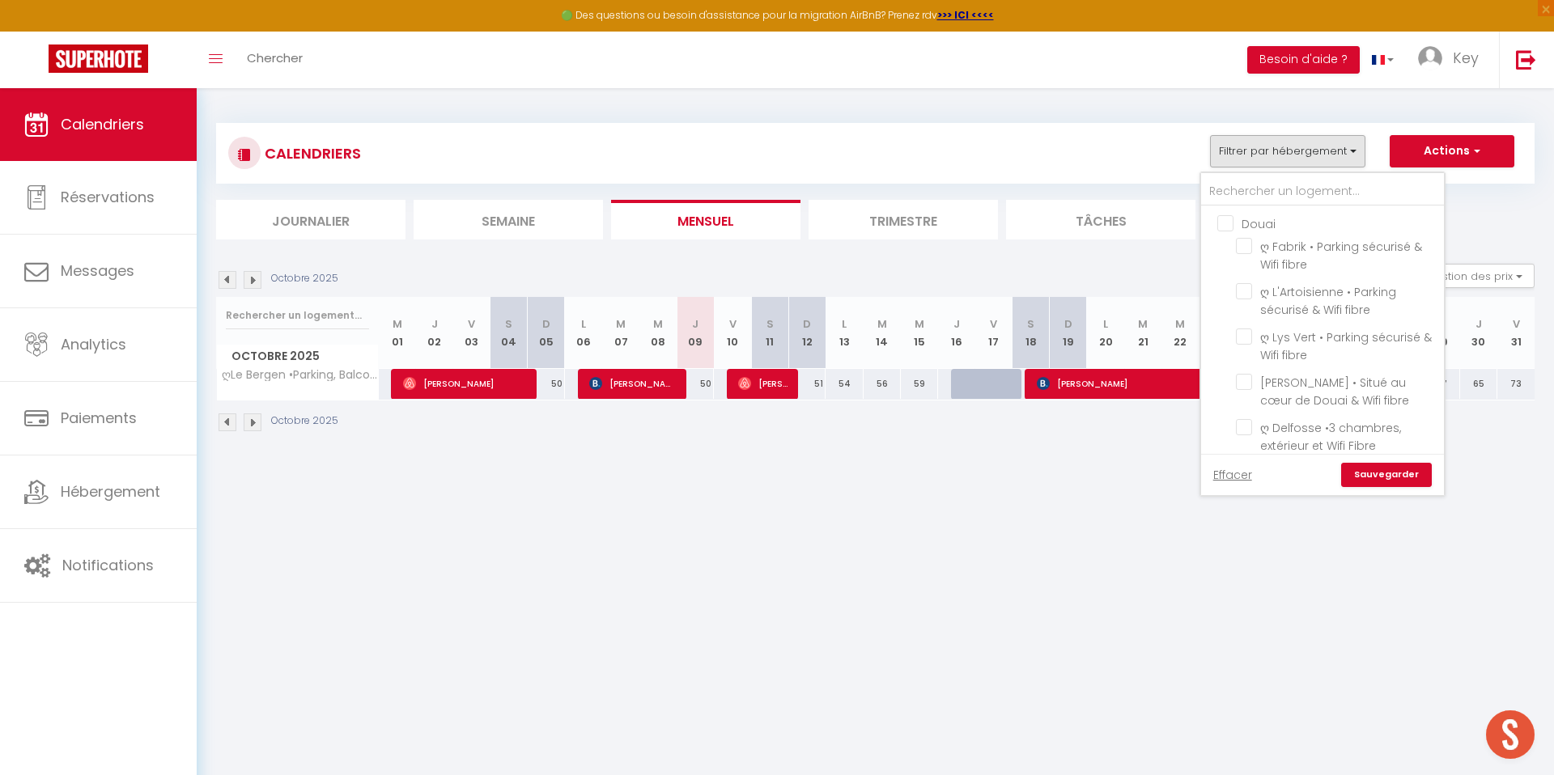
checkbox input "false"
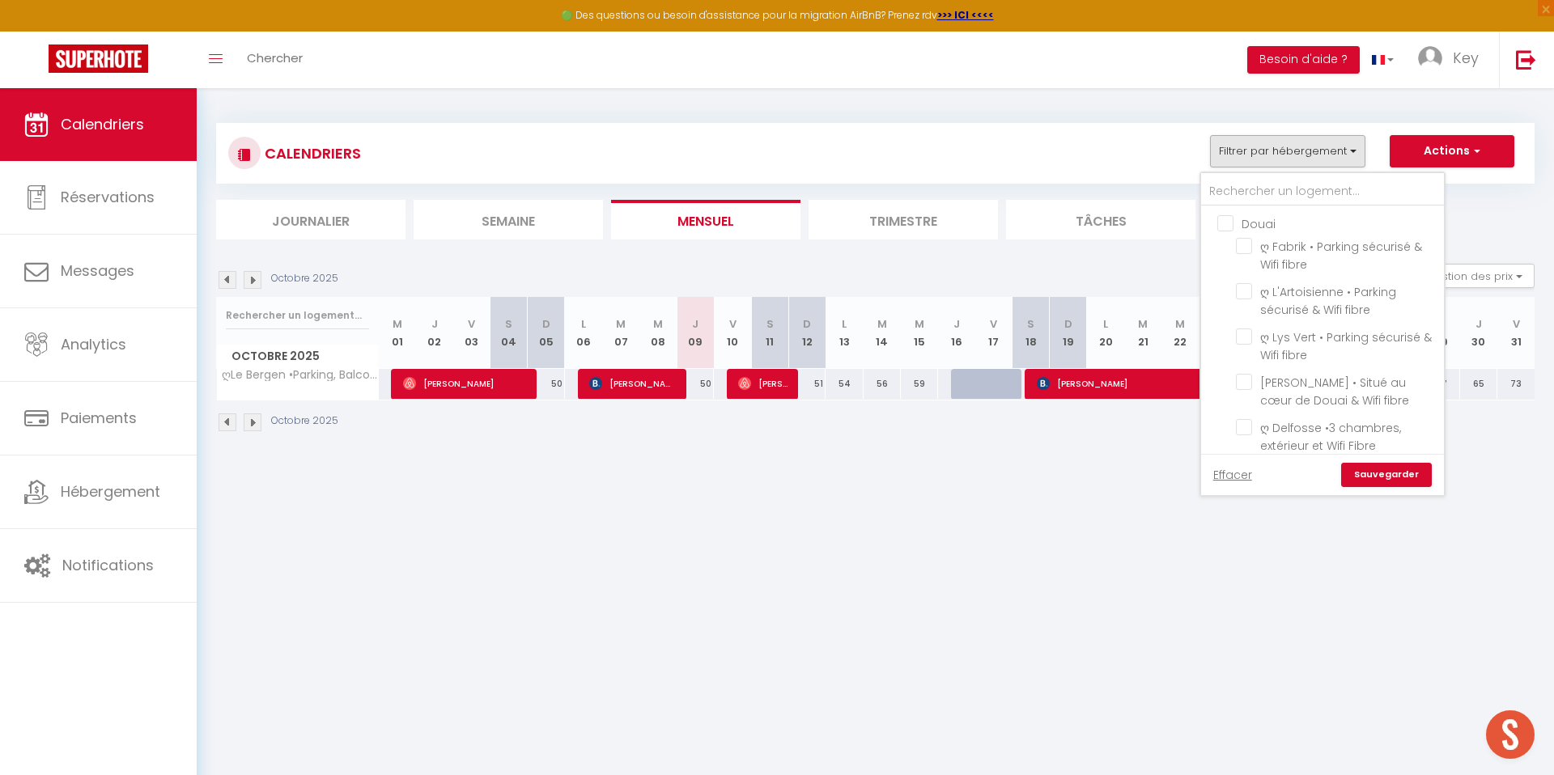
checkbox input "false"
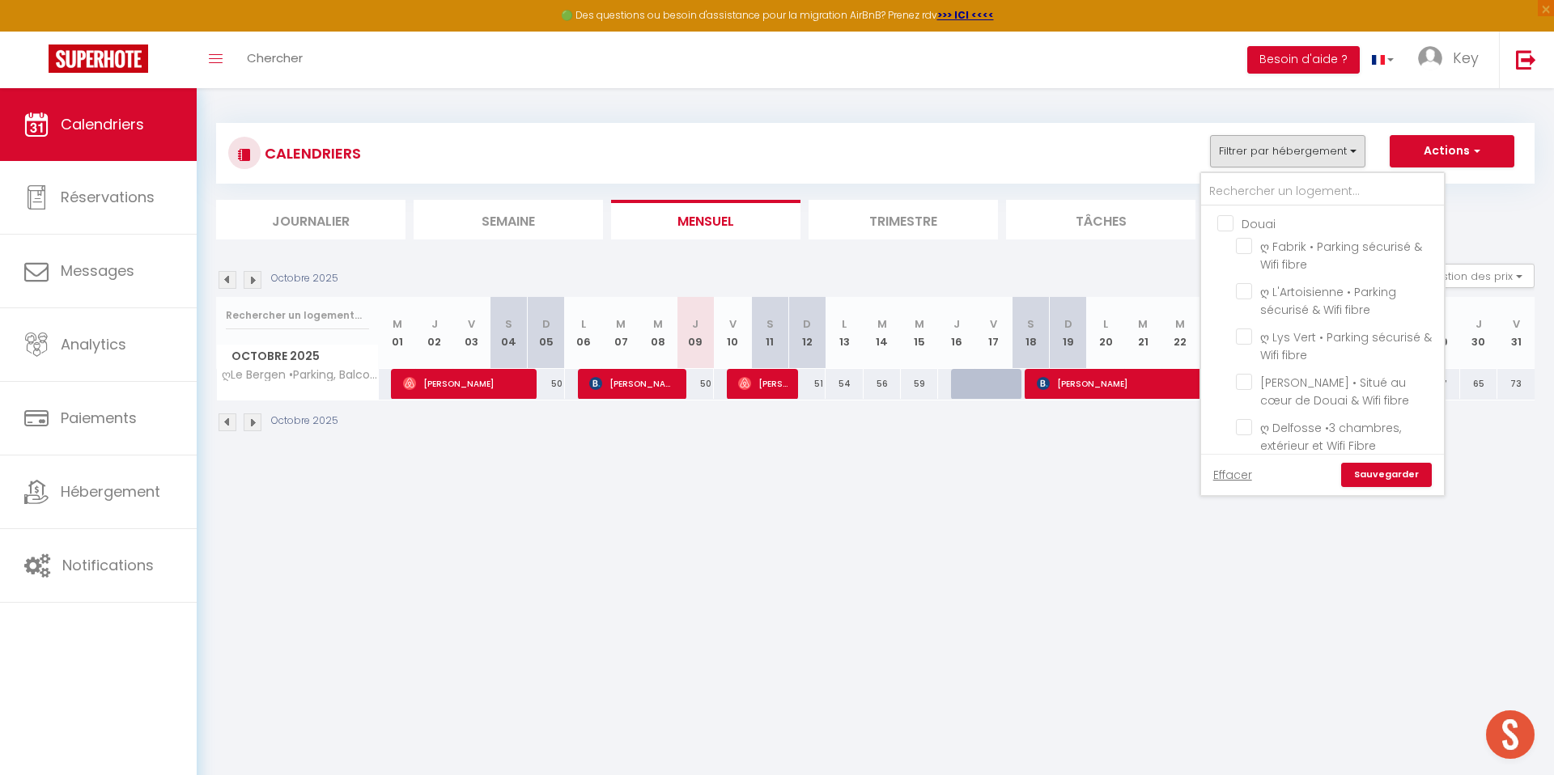
checkbox input "false"
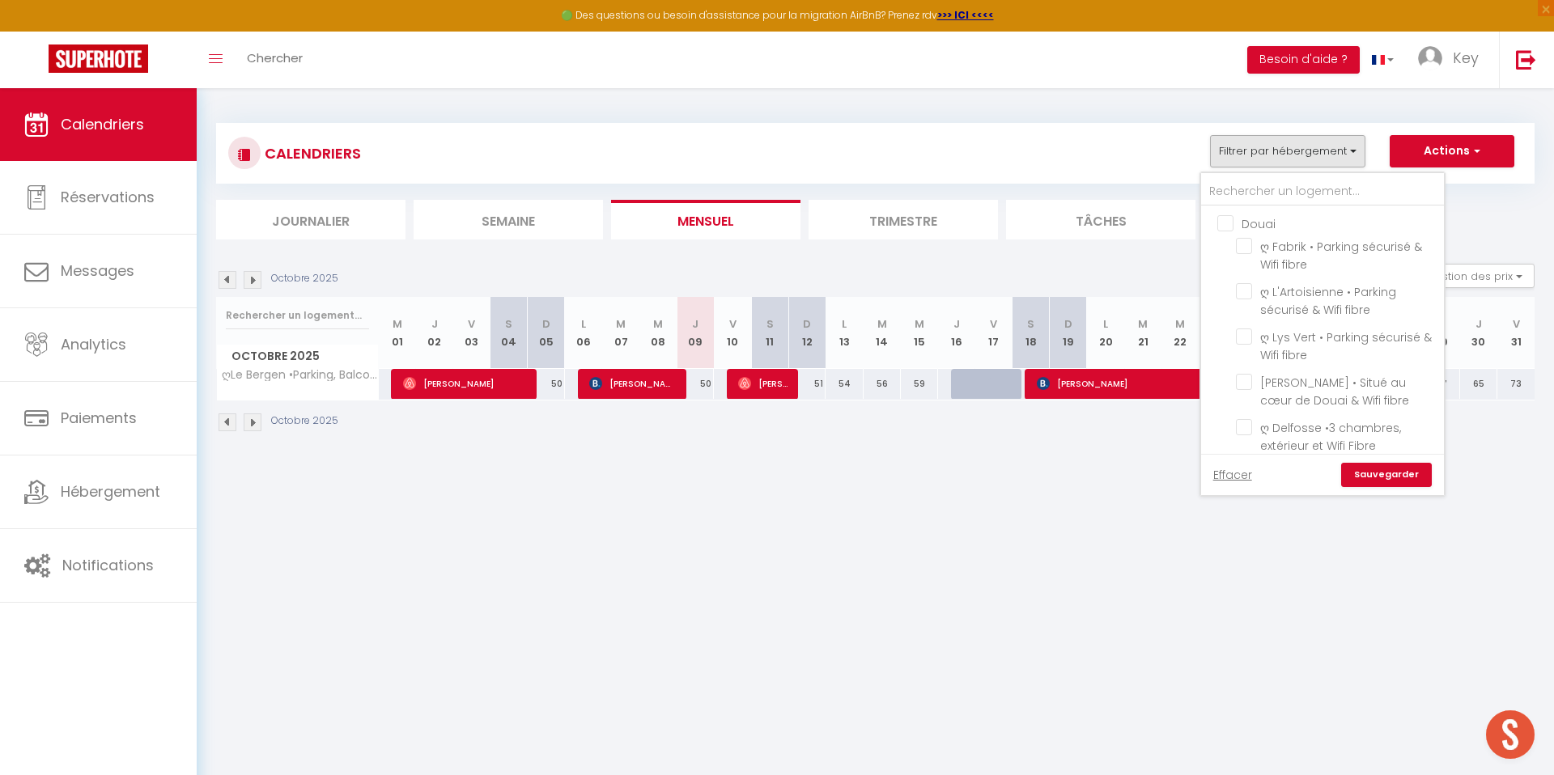
checkbox input "false"
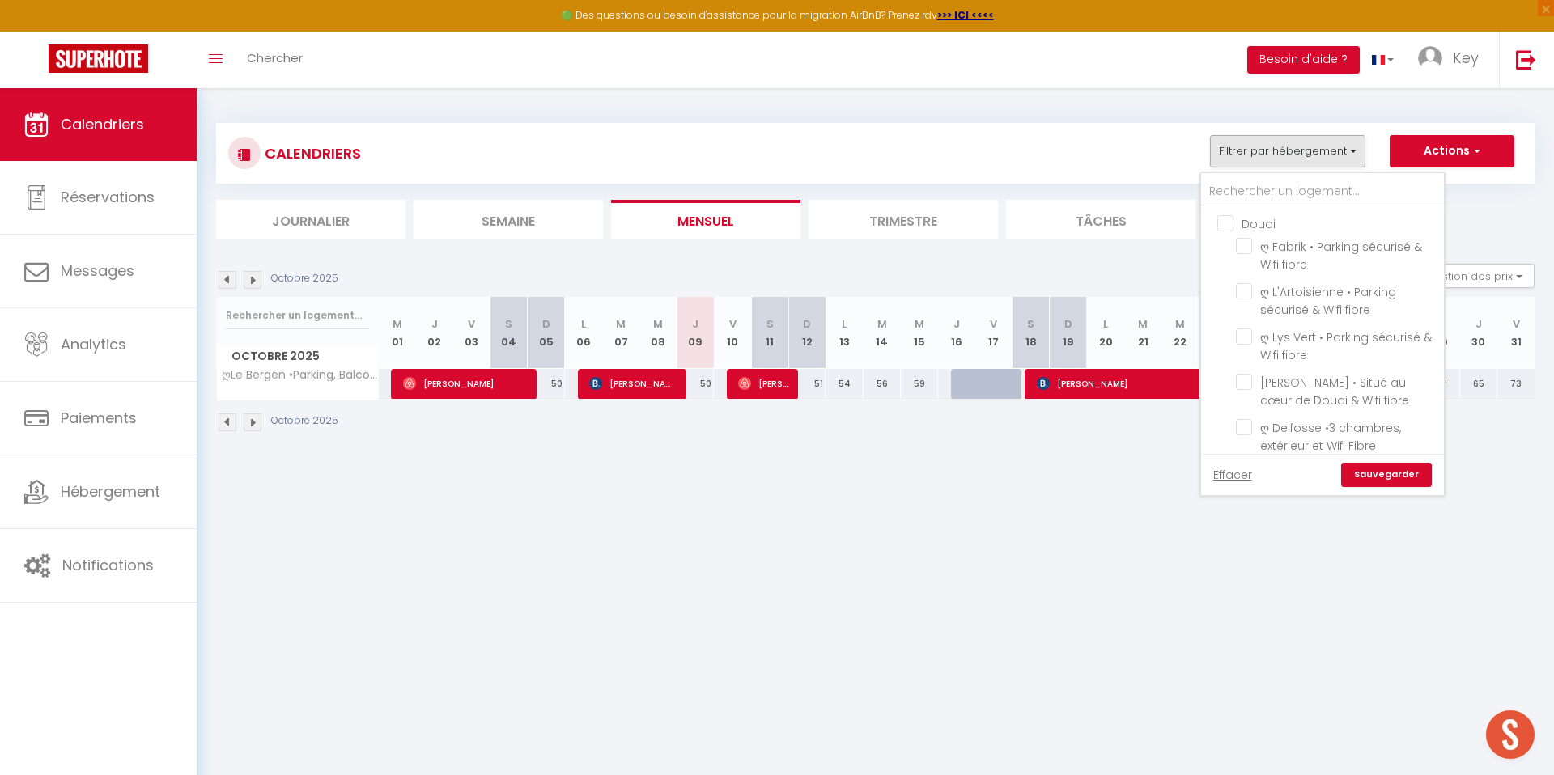
checkbox input "false"
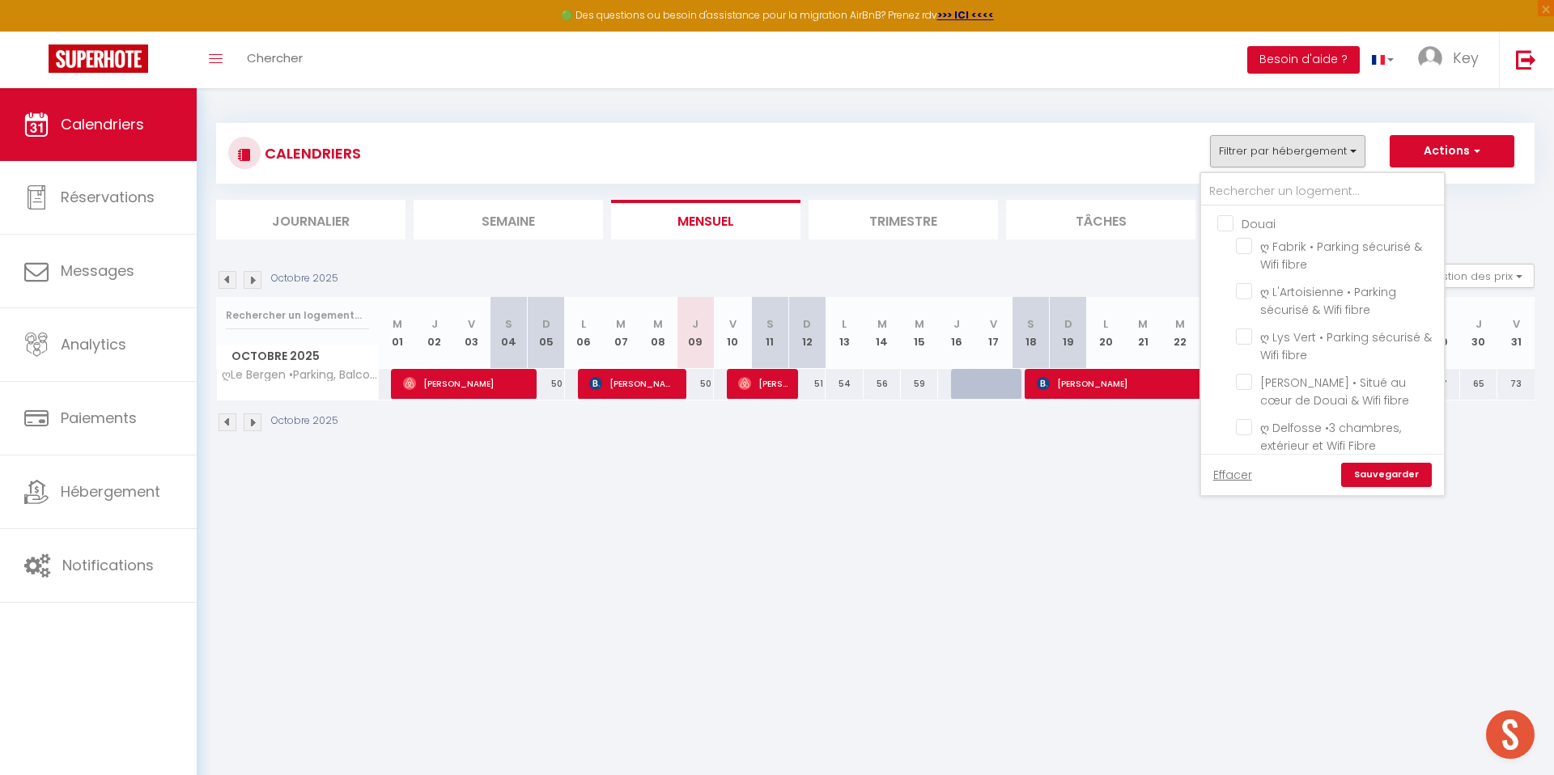
checkbox input "false"
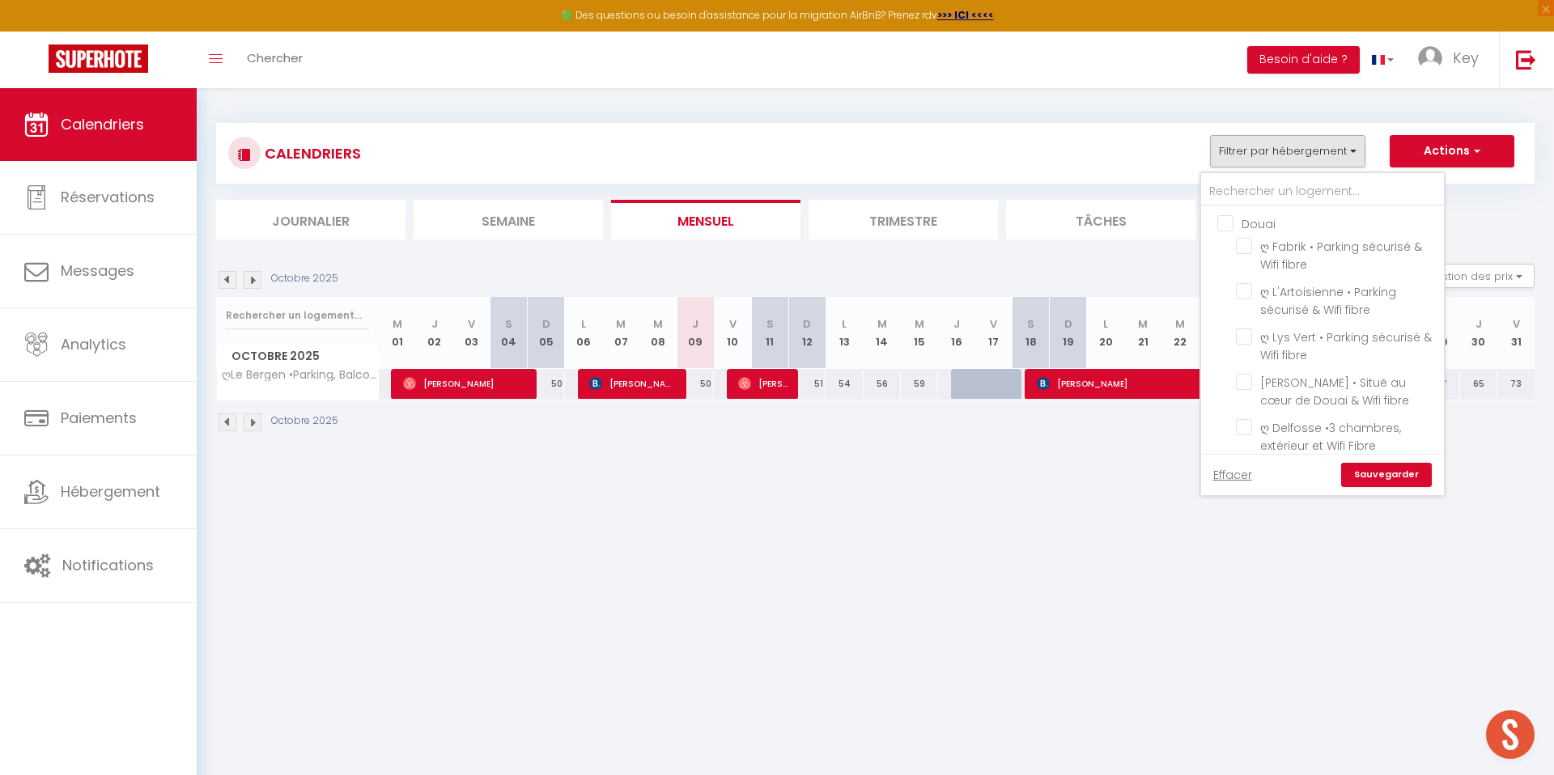
checkbox input "false"
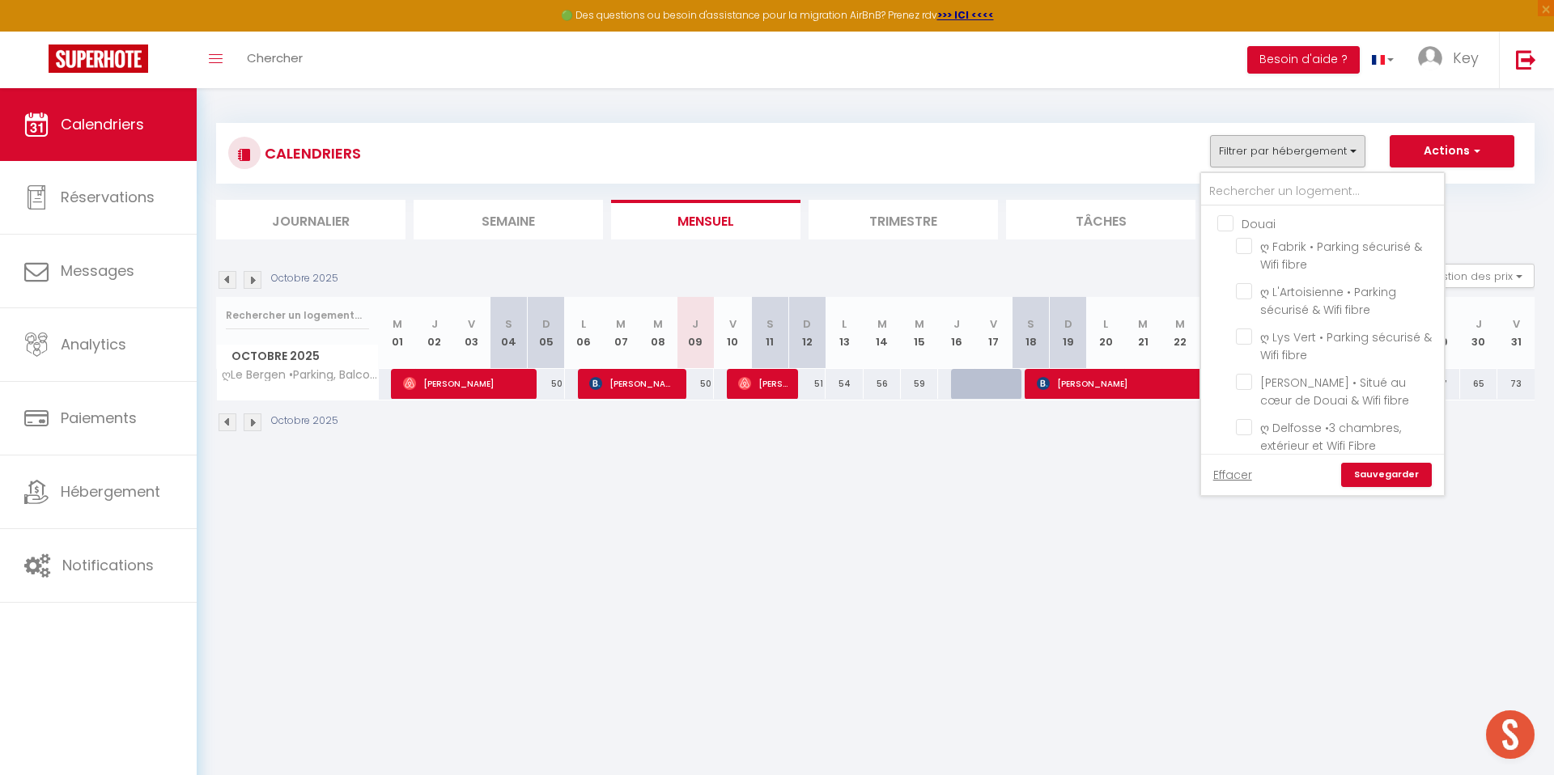
checkbox input "false"
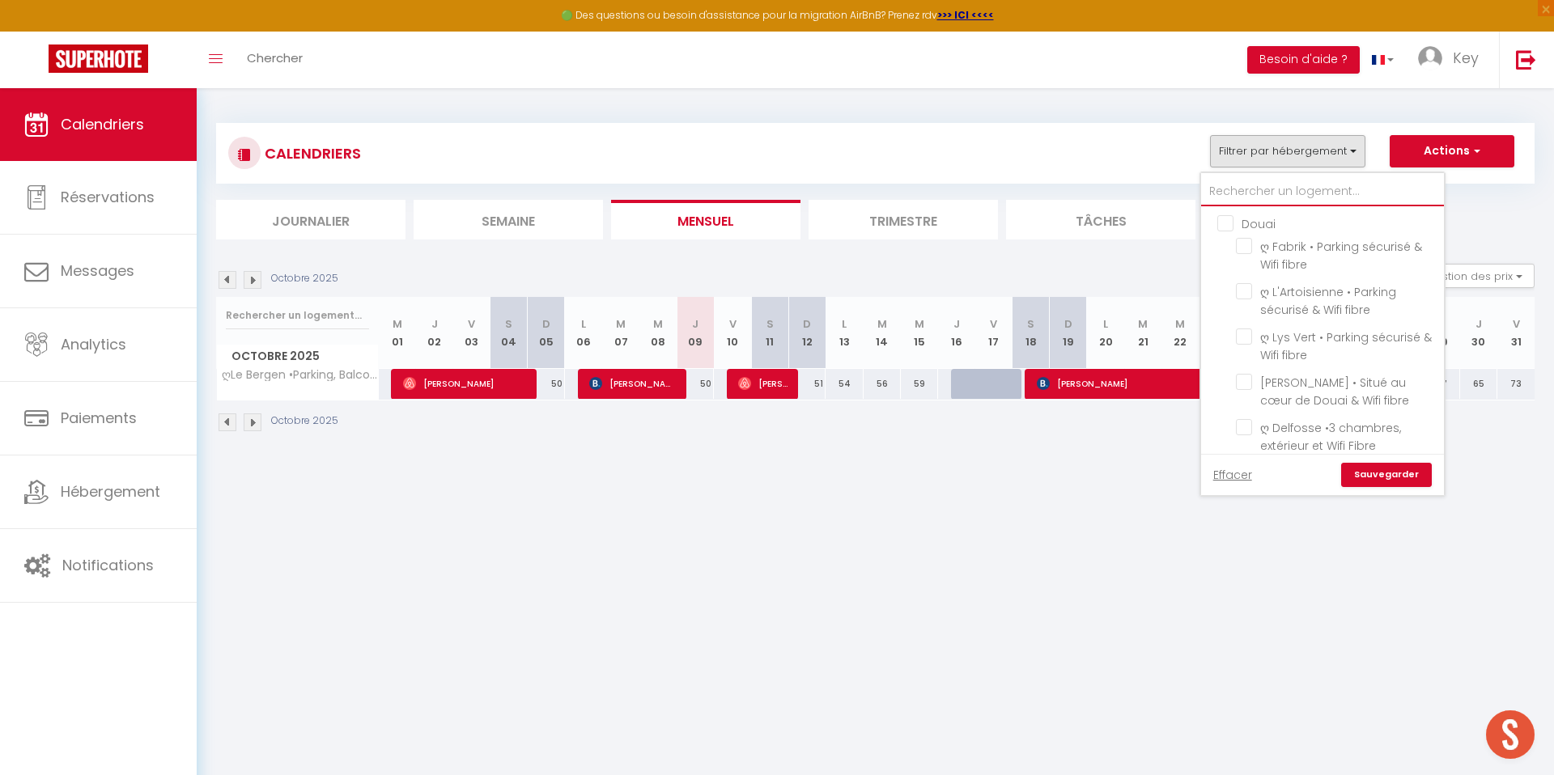
click at [1228, 193] on input "text" at bounding box center [1322, 191] width 243 height 29
type input "h"
checkbox input "false"
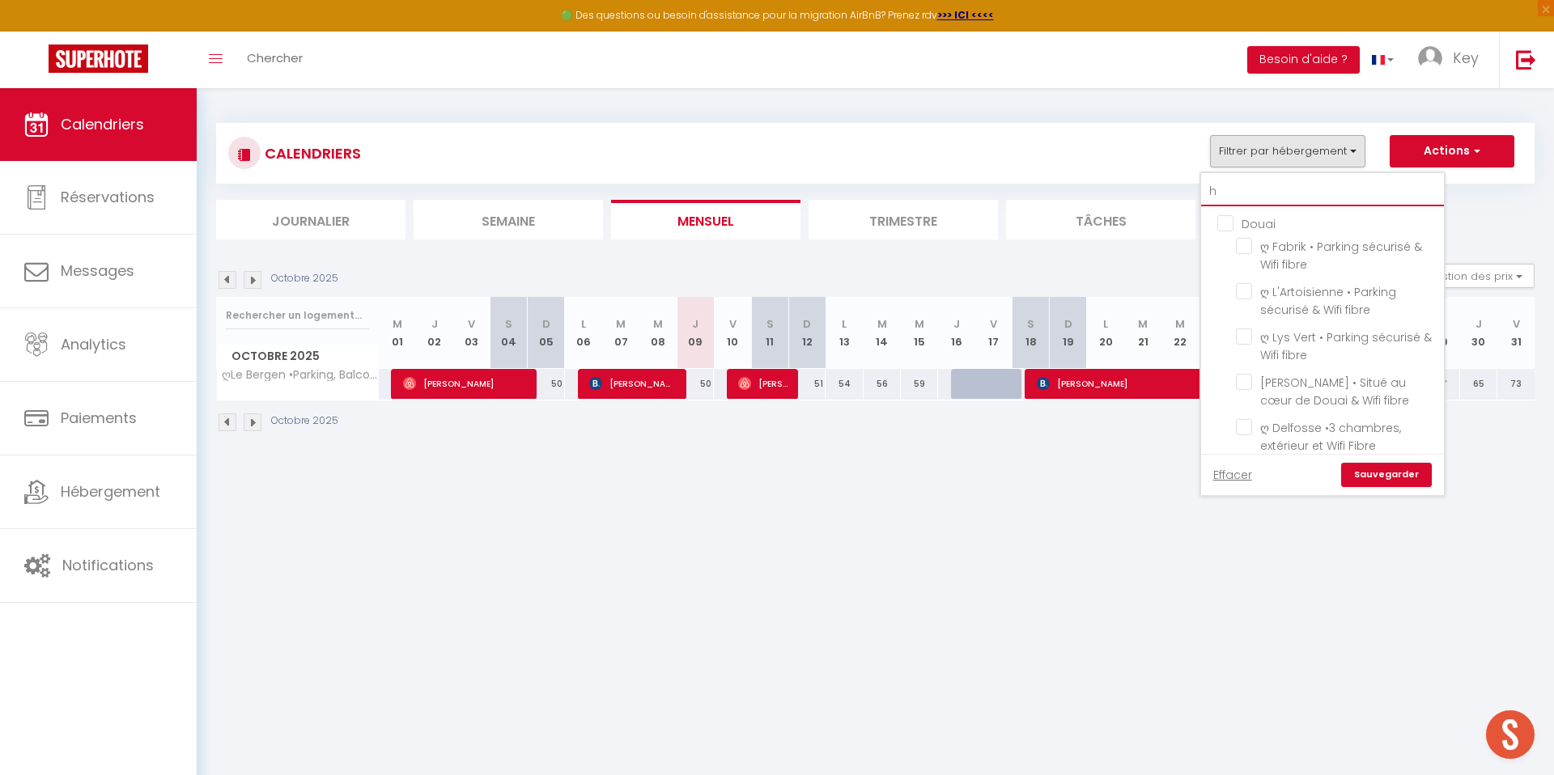
checkbox input "false"
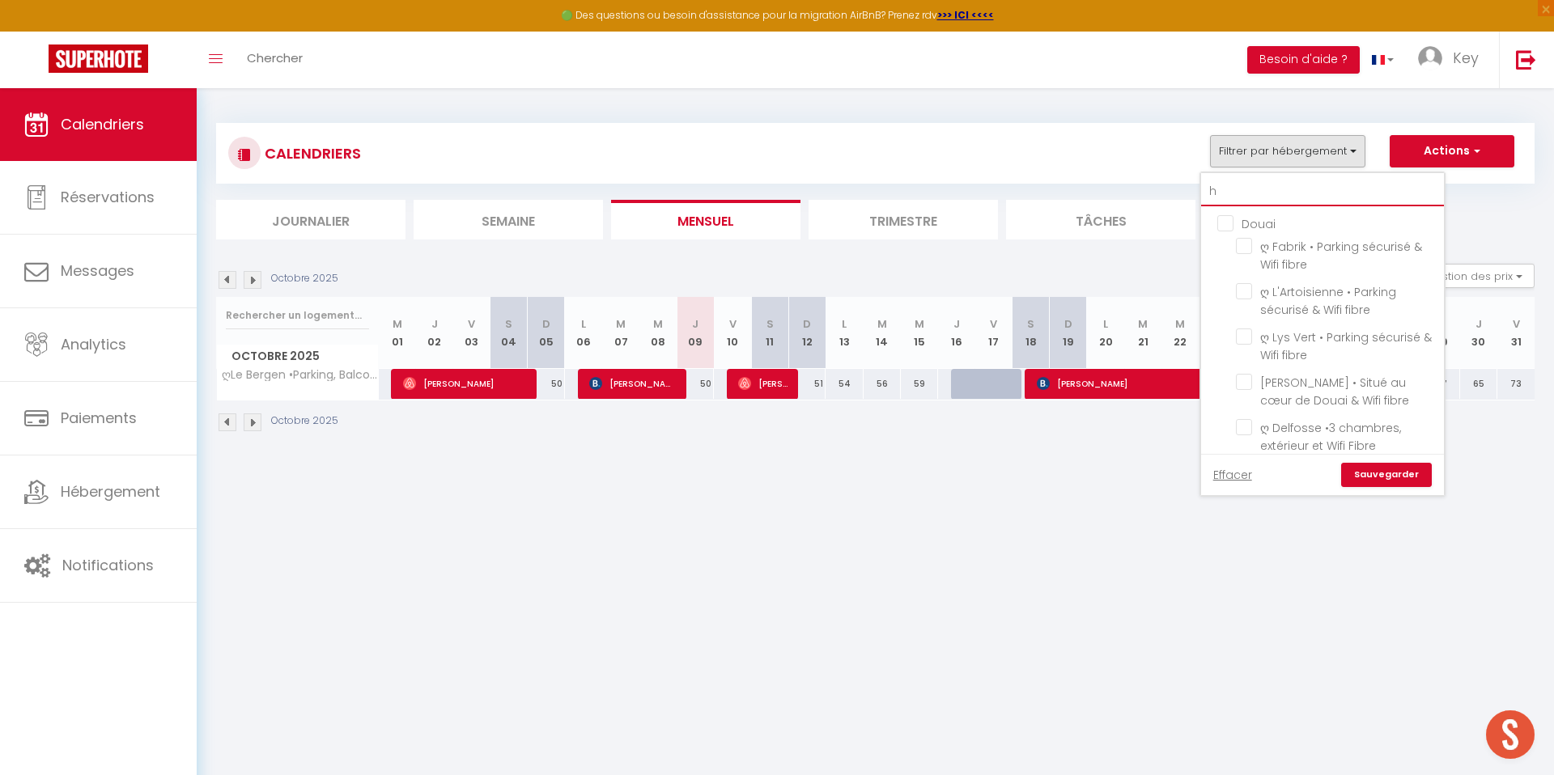
checkbox input "false"
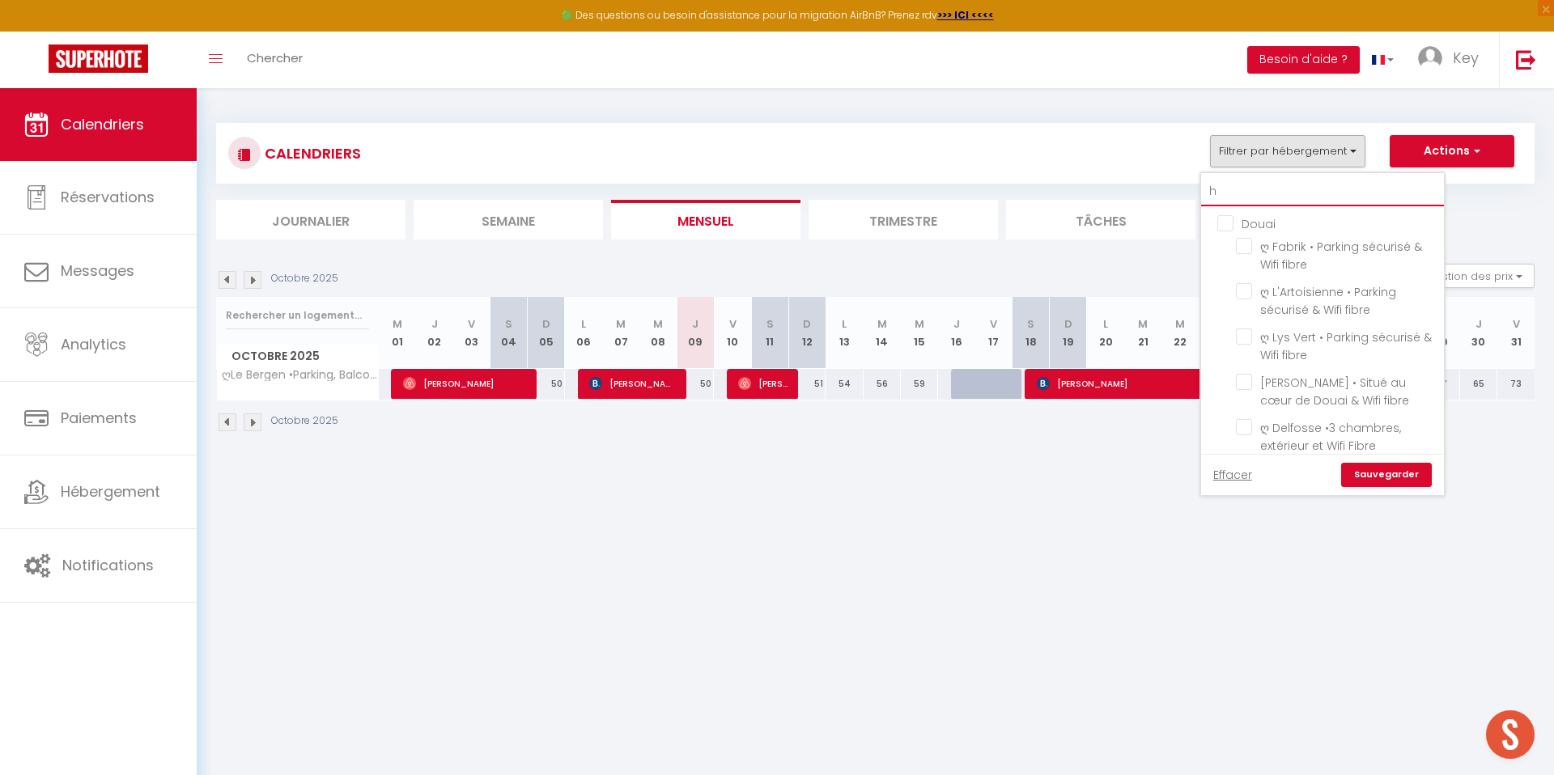
checkbox input "false"
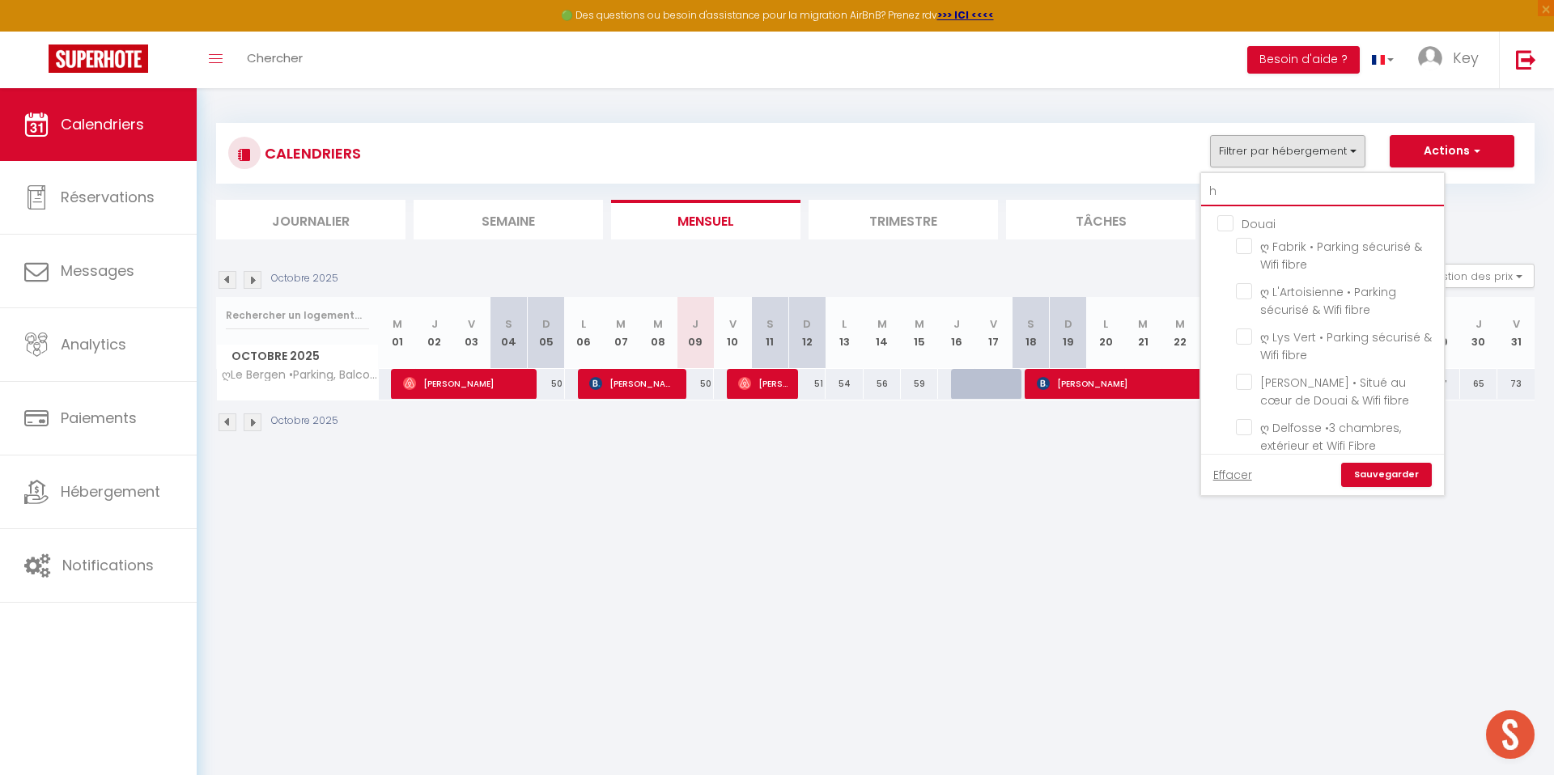
checkbox input "false"
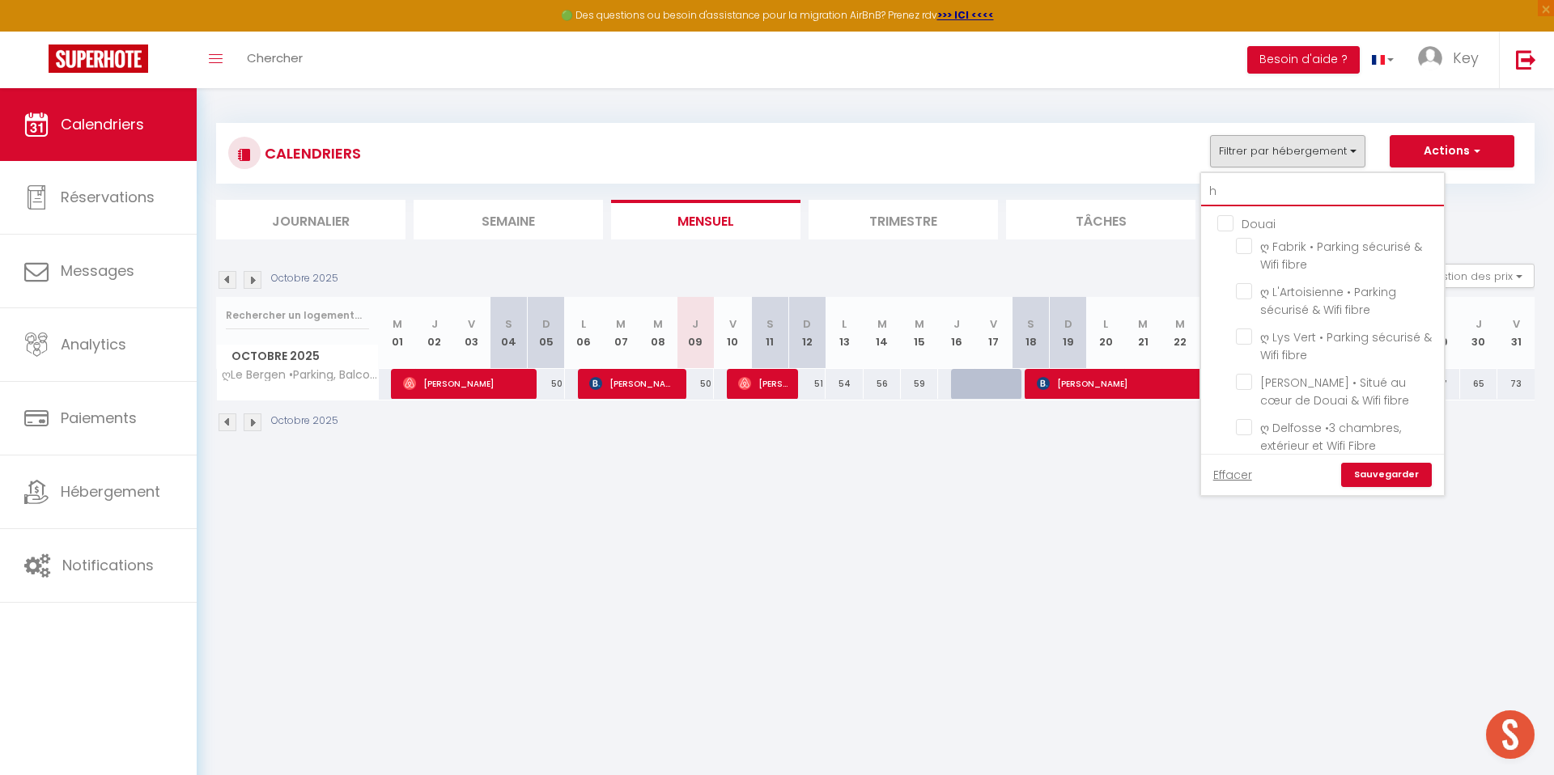
checkbox input "false"
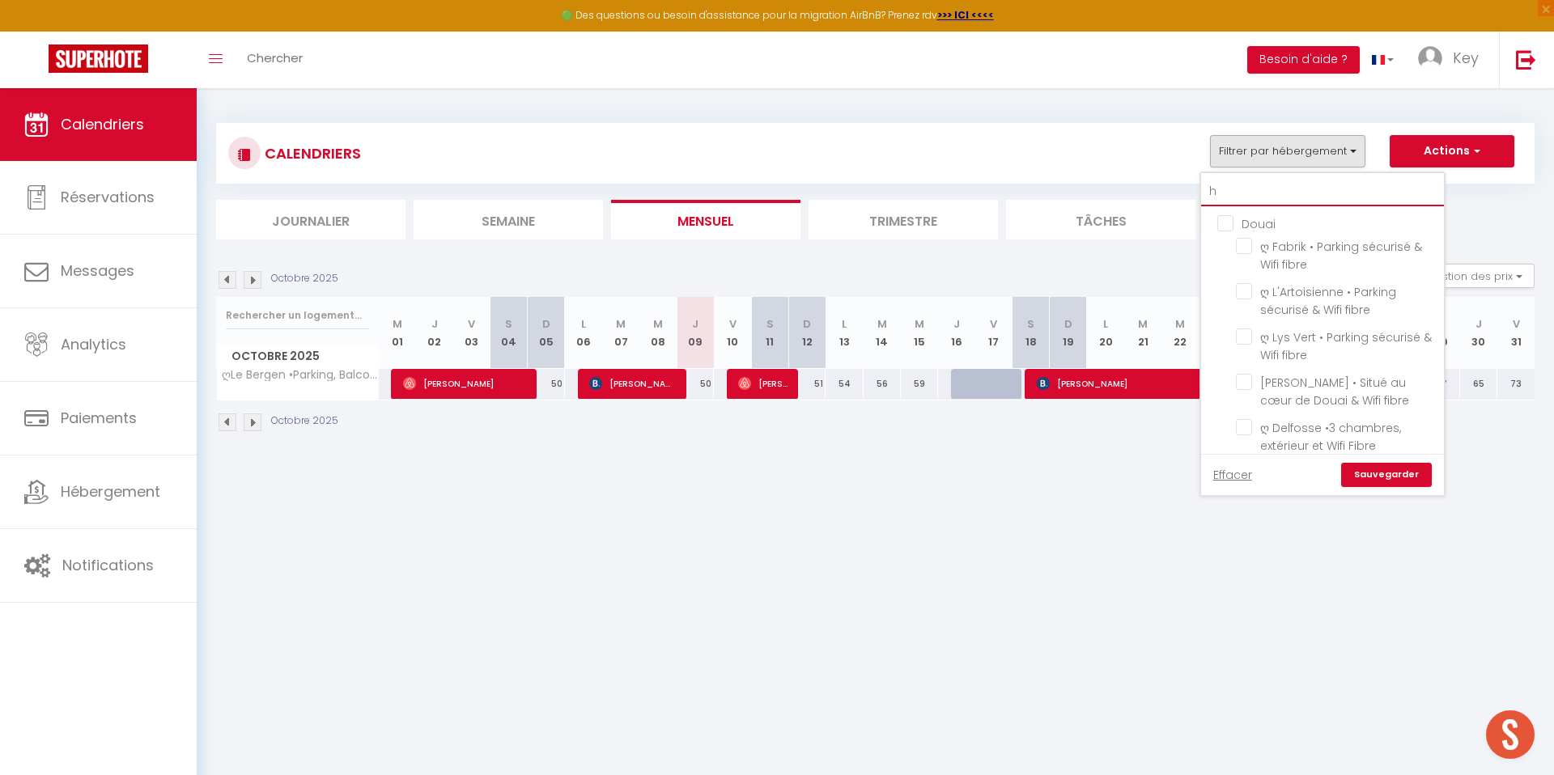
checkbox input "false"
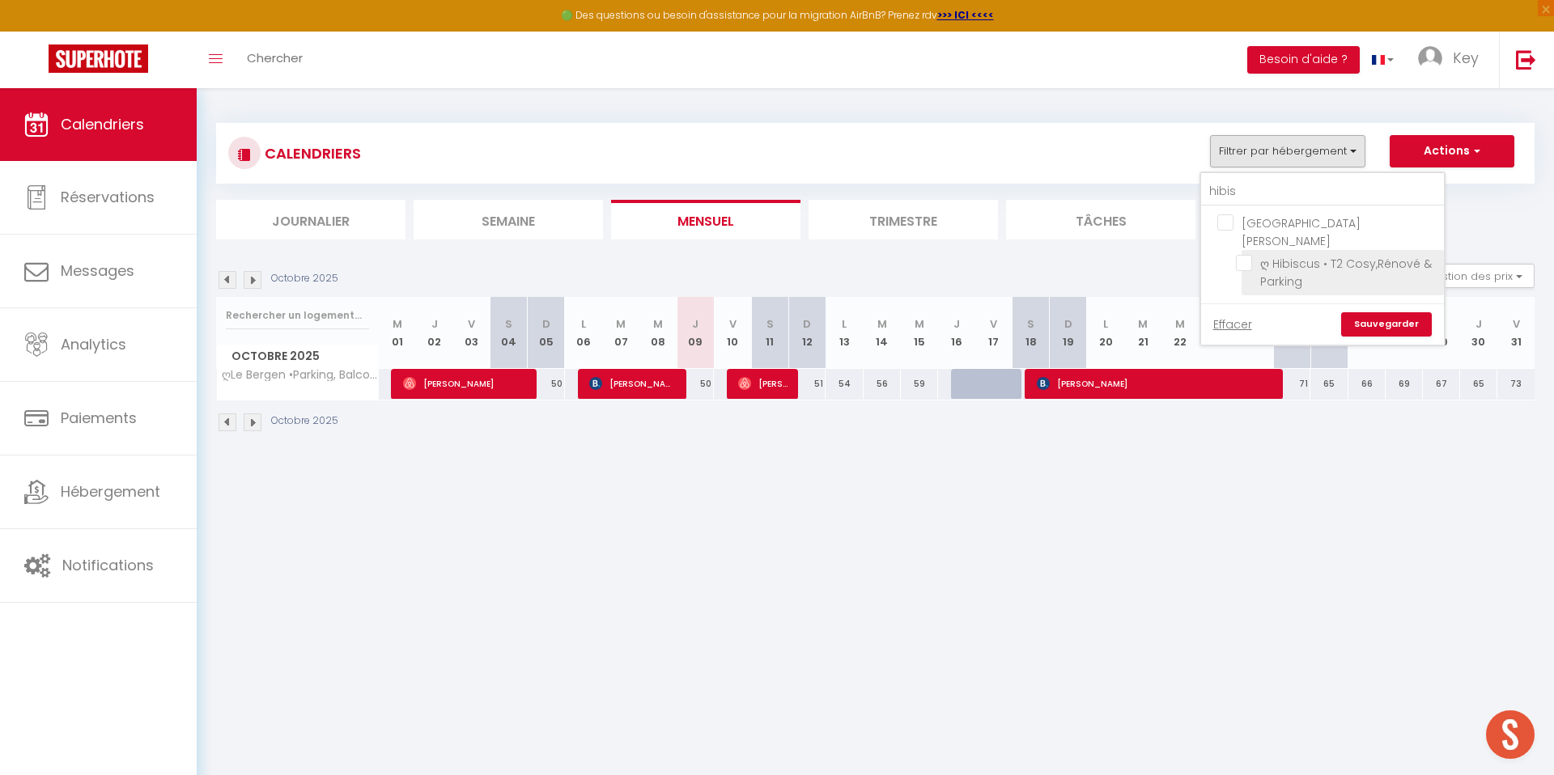
click at [1238, 255] on input "ღ Hibiscus • T2 Cosy,Rénové & Parking" at bounding box center [1337, 263] width 202 height 16
click at [1372, 312] on link "Sauvegarder" at bounding box center [1386, 324] width 91 height 24
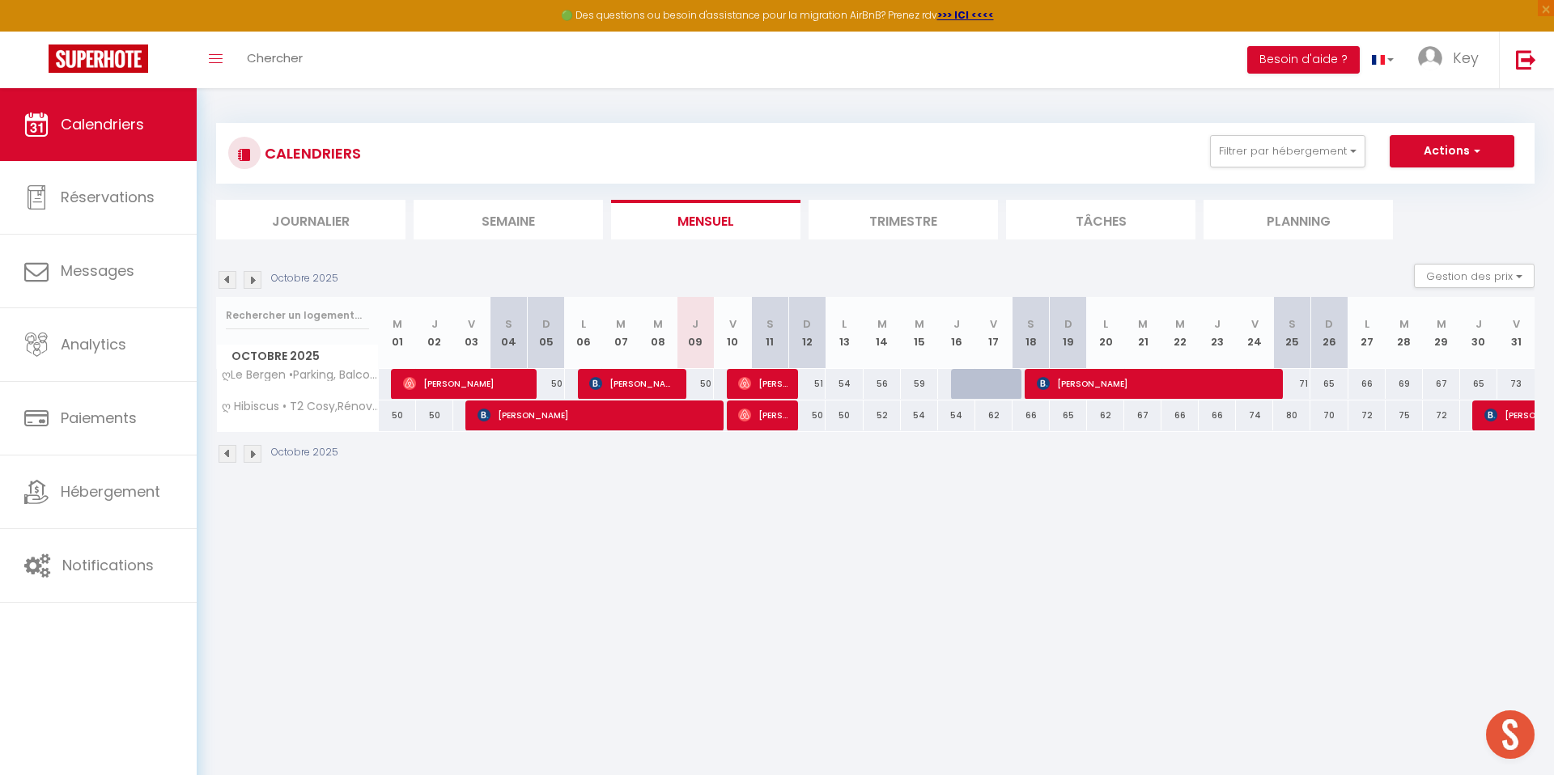
click at [809, 418] on div "50" at bounding box center [806, 416] width 37 height 30
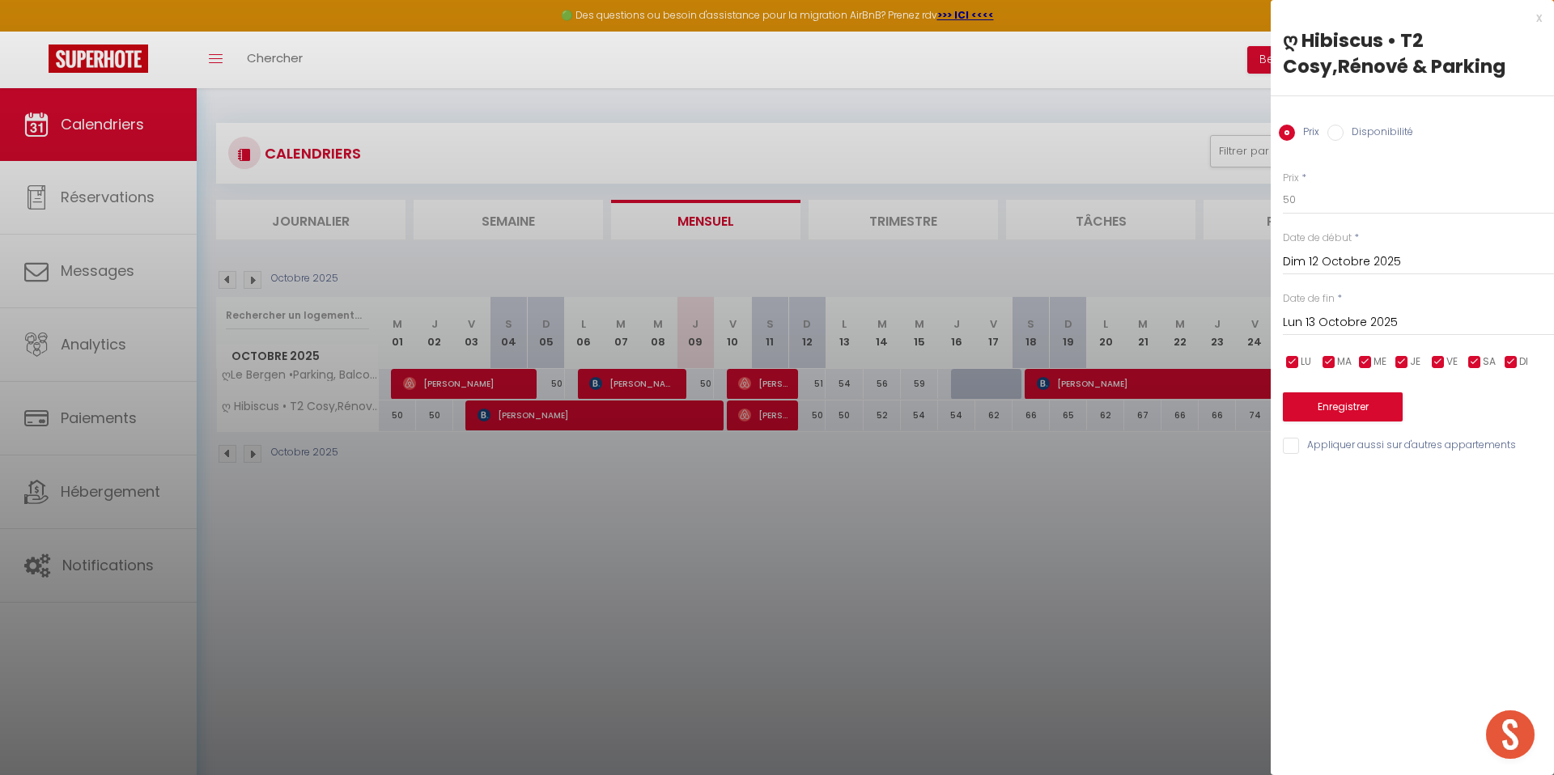
click at [1054, 756] on div at bounding box center [777, 387] width 1554 height 775
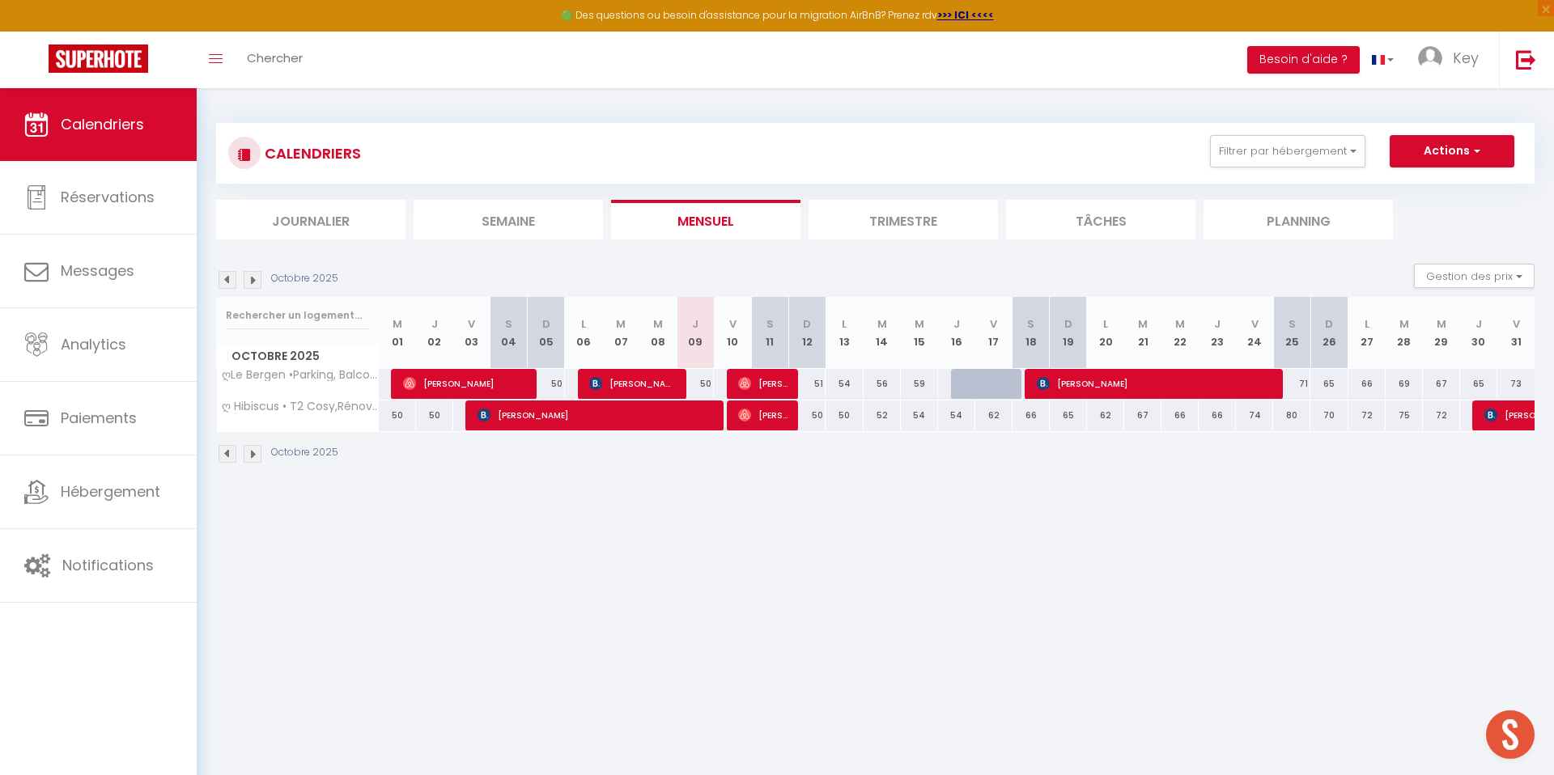
click at [813, 413] on div "50" at bounding box center [806, 416] width 37 height 30
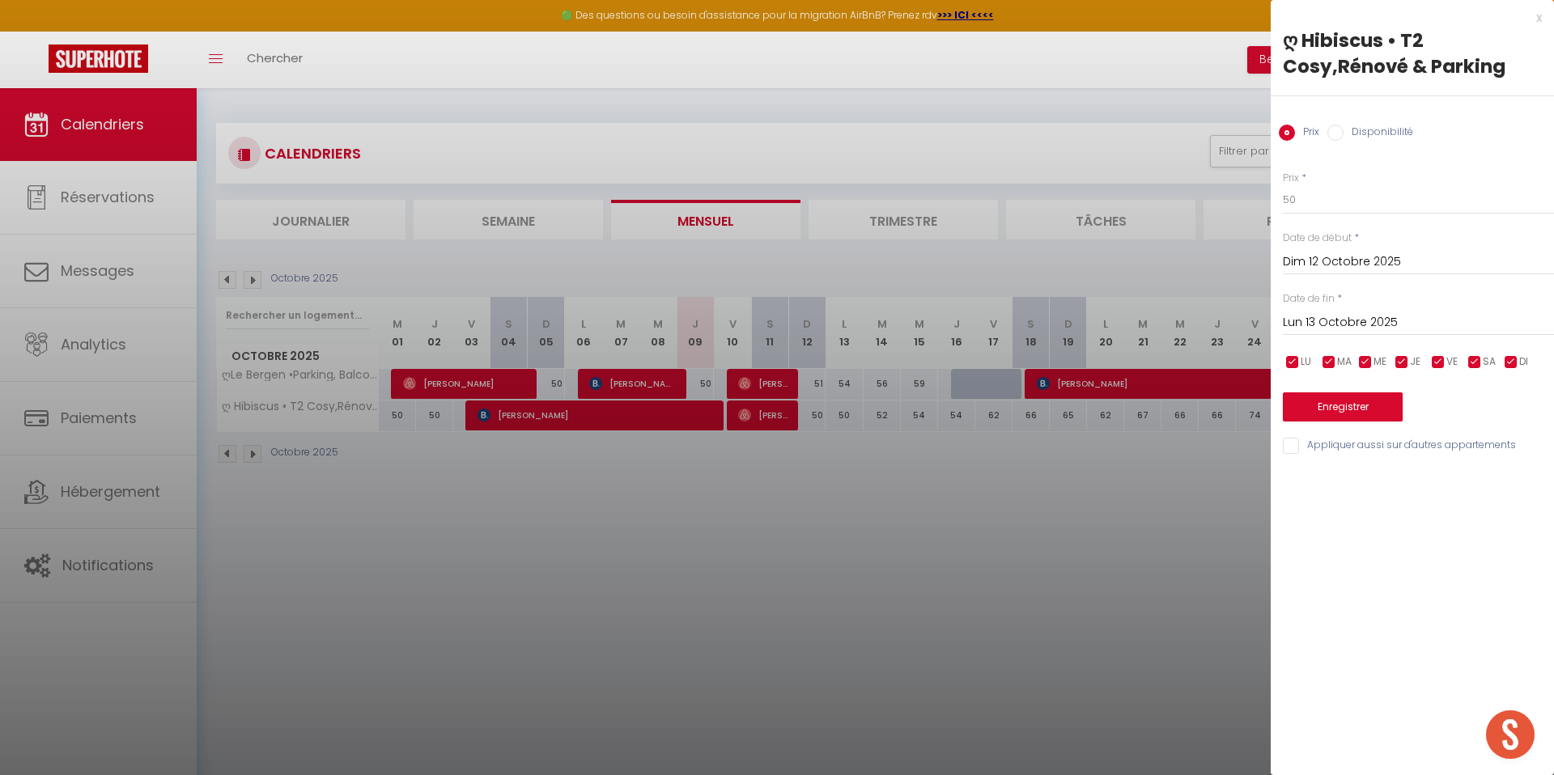
click at [1332, 129] on input "Disponibilité" at bounding box center [1335, 133] width 16 height 16
click at [1346, 209] on select "Disponible Indisponible" at bounding box center [1418, 200] width 271 height 31
click at [1283, 185] on select "Disponible Indisponible" at bounding box center [1418, 200] width 271 height 31
click at [1337, 406] on button "Enregistrer" at bounding box center [1343, 408] width 120 height 29
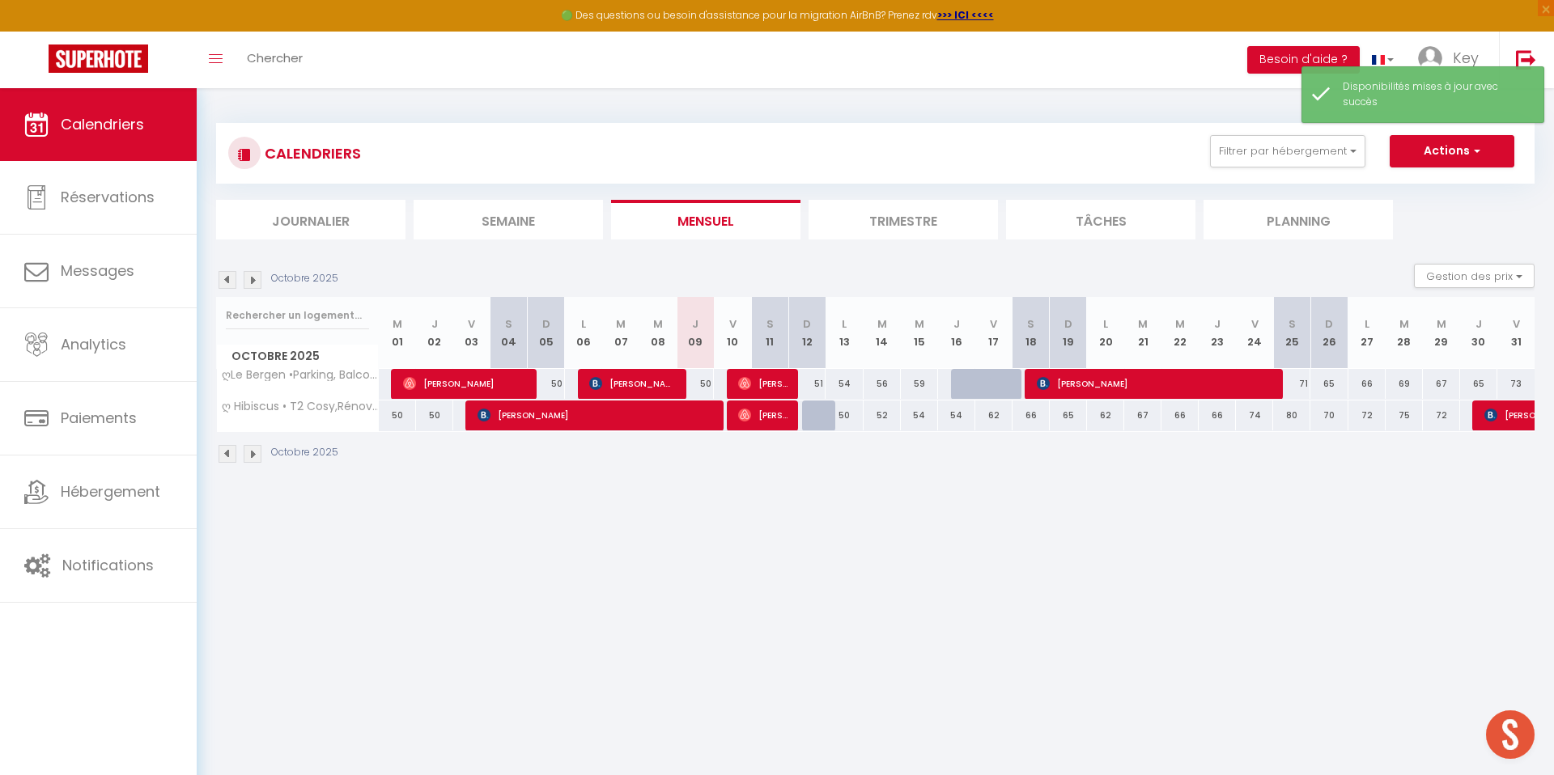
click at [1000, 579] on body "🟢 Des questions ou besoin d'assistance pour la migration AirBnB? Prenez rdv >>>…" at bounding box center [777, 475] width 1554 height 775
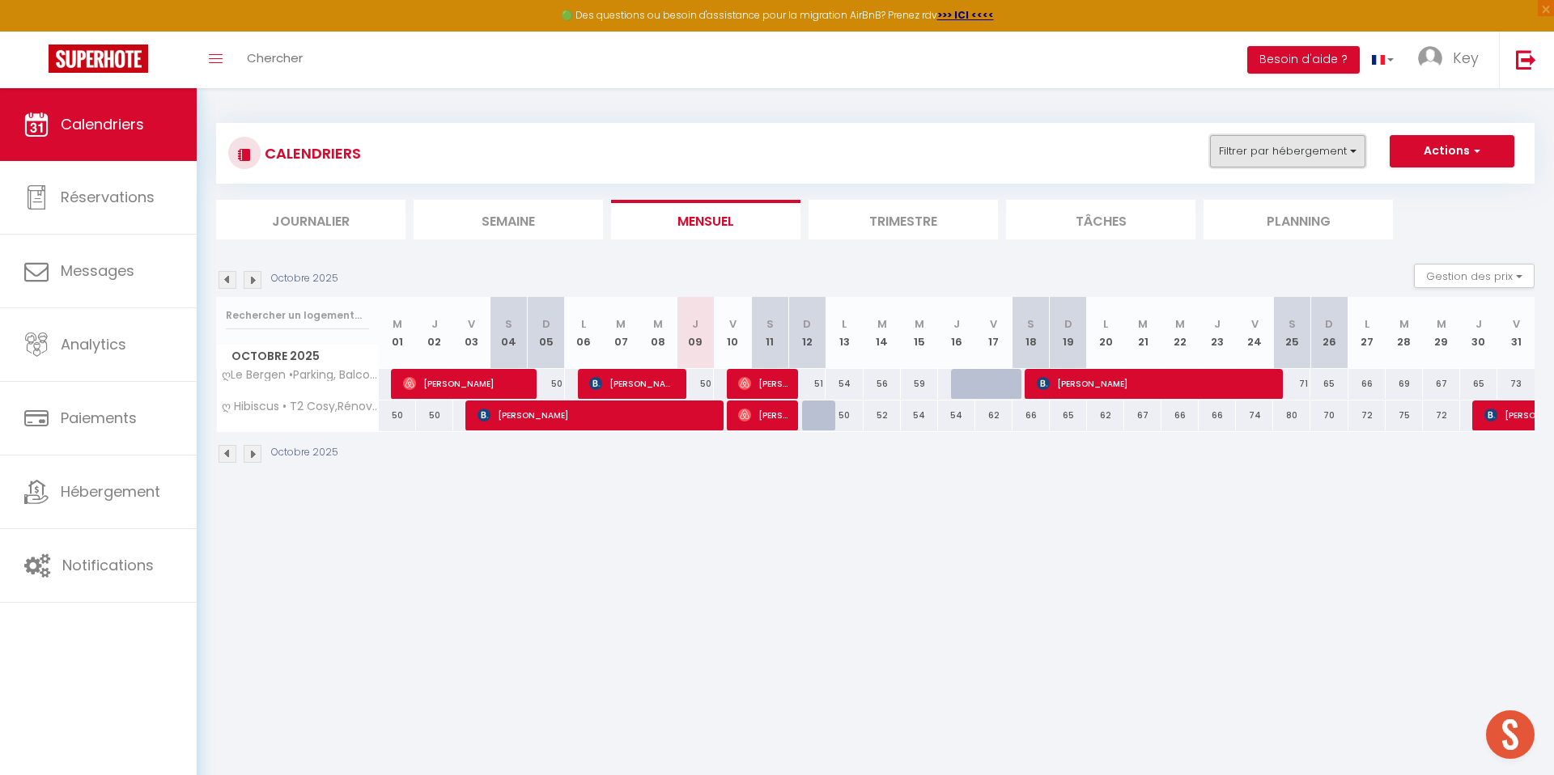
click at [1266, 147] on button "Filtrer par hébergement" at bounding box center [1287, 151] width 155 height 32
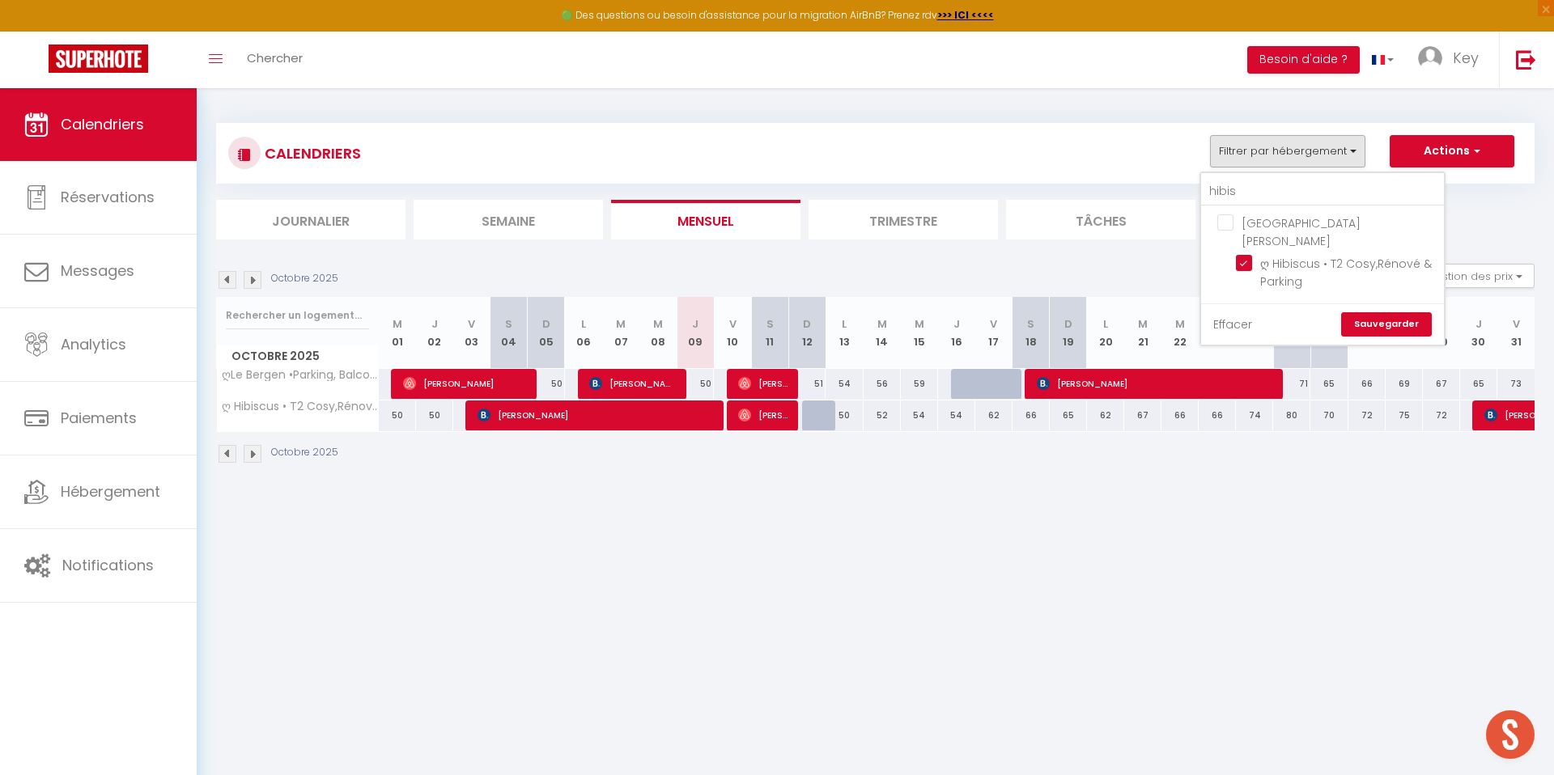
click at [1240, 316] on link "Effacer" at bounding box center [1232, 325] width 39 height 18
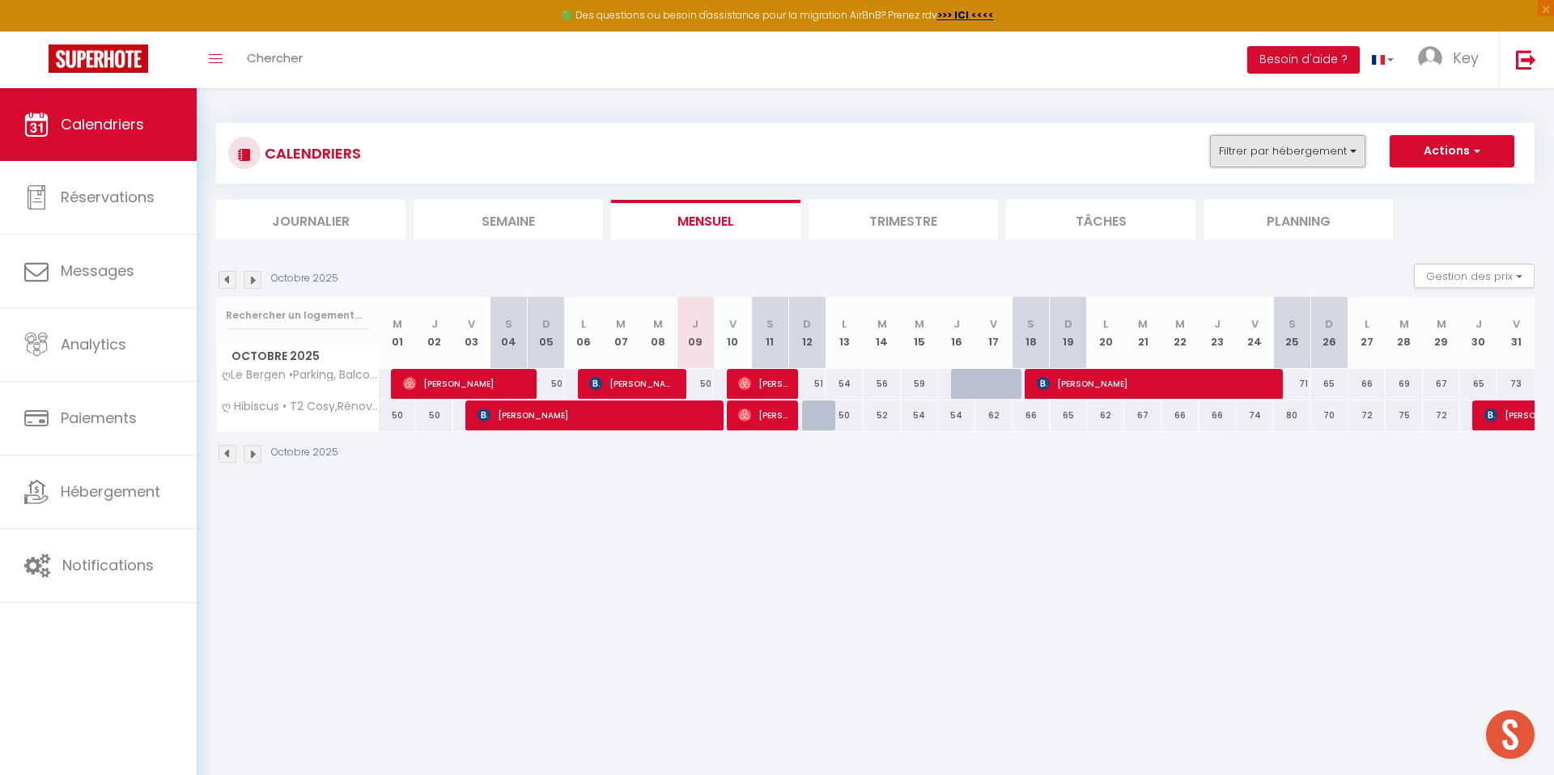
click at [1296, 148] on button "Filtrer par hébergement" at bounding box center [1287, 151] width 155 height 32
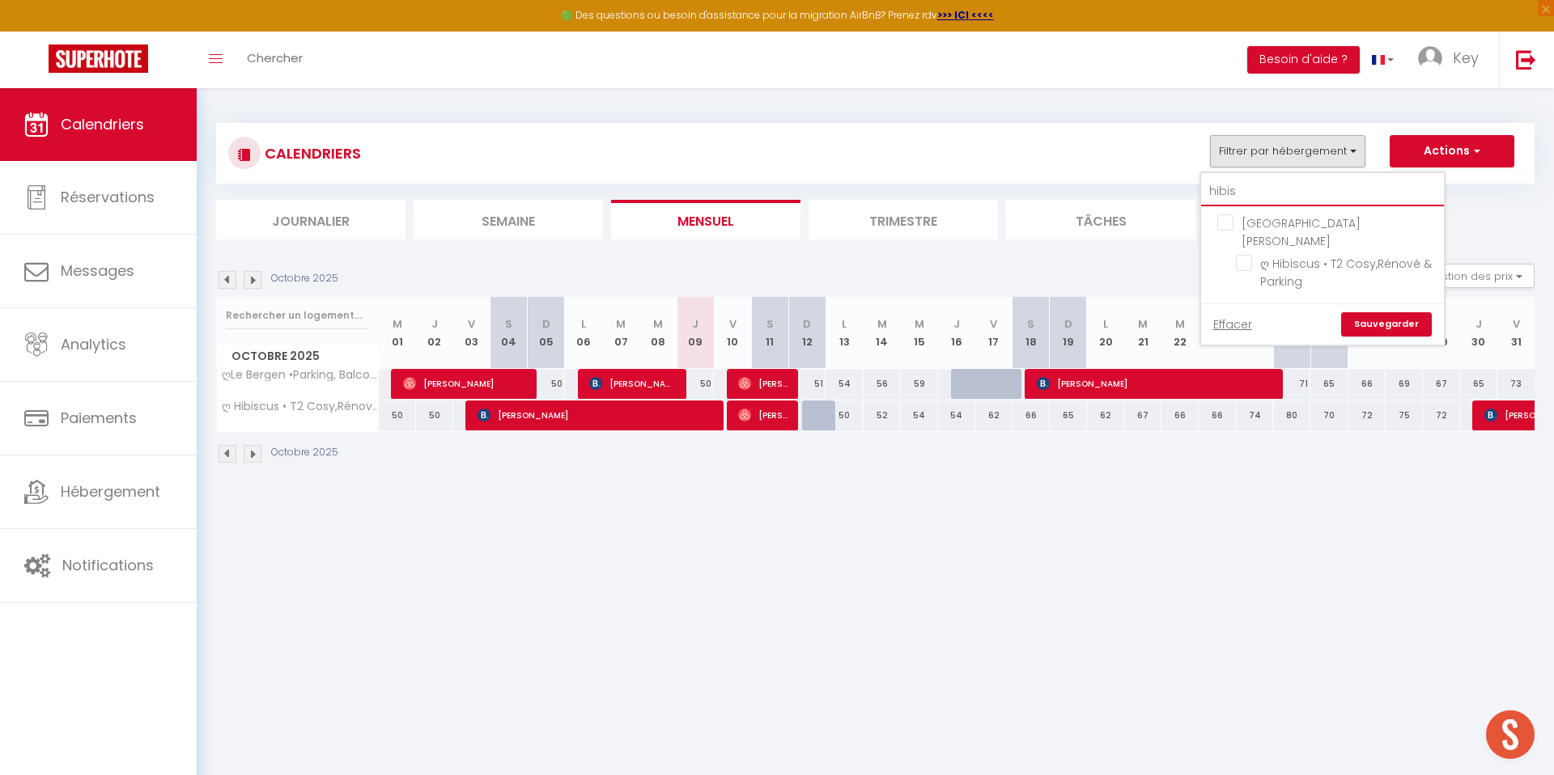
click at [1249, 189] on input "hibis" at bounding box center [1322, 191] width 243 height 29
click at [1249, 255] on input "ღ Le Prieuré • Avec Wifi, Terrasse & Parking" at bounding box center [1337, 263] width 202 height 16
click at [1385, 312] on link "Sauvegarder" at bounding box center [1386, 324] width 91 height 24
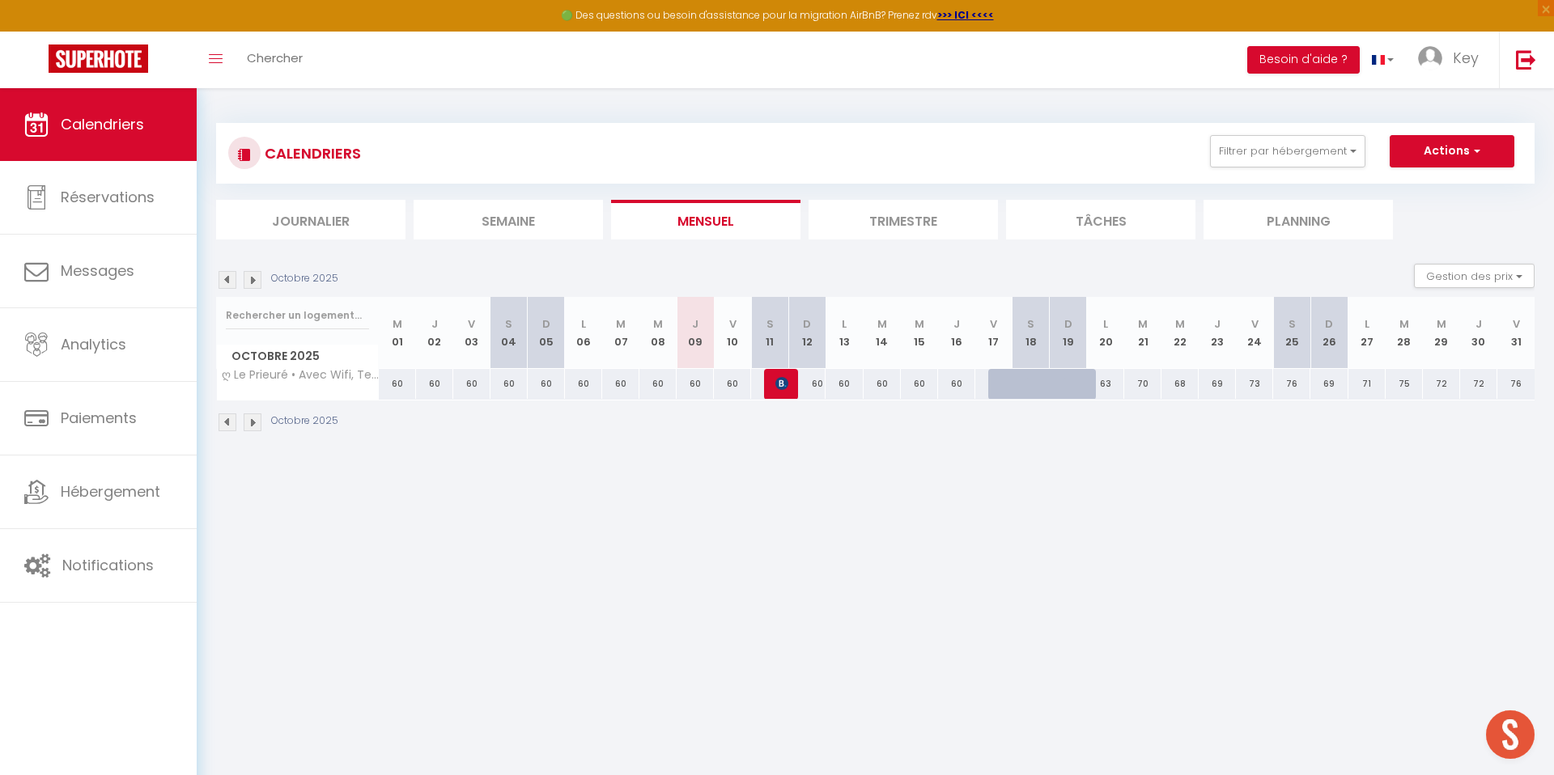
click at [812, 386] on div "60" at bounding box center [806, 384] width 37 height 30
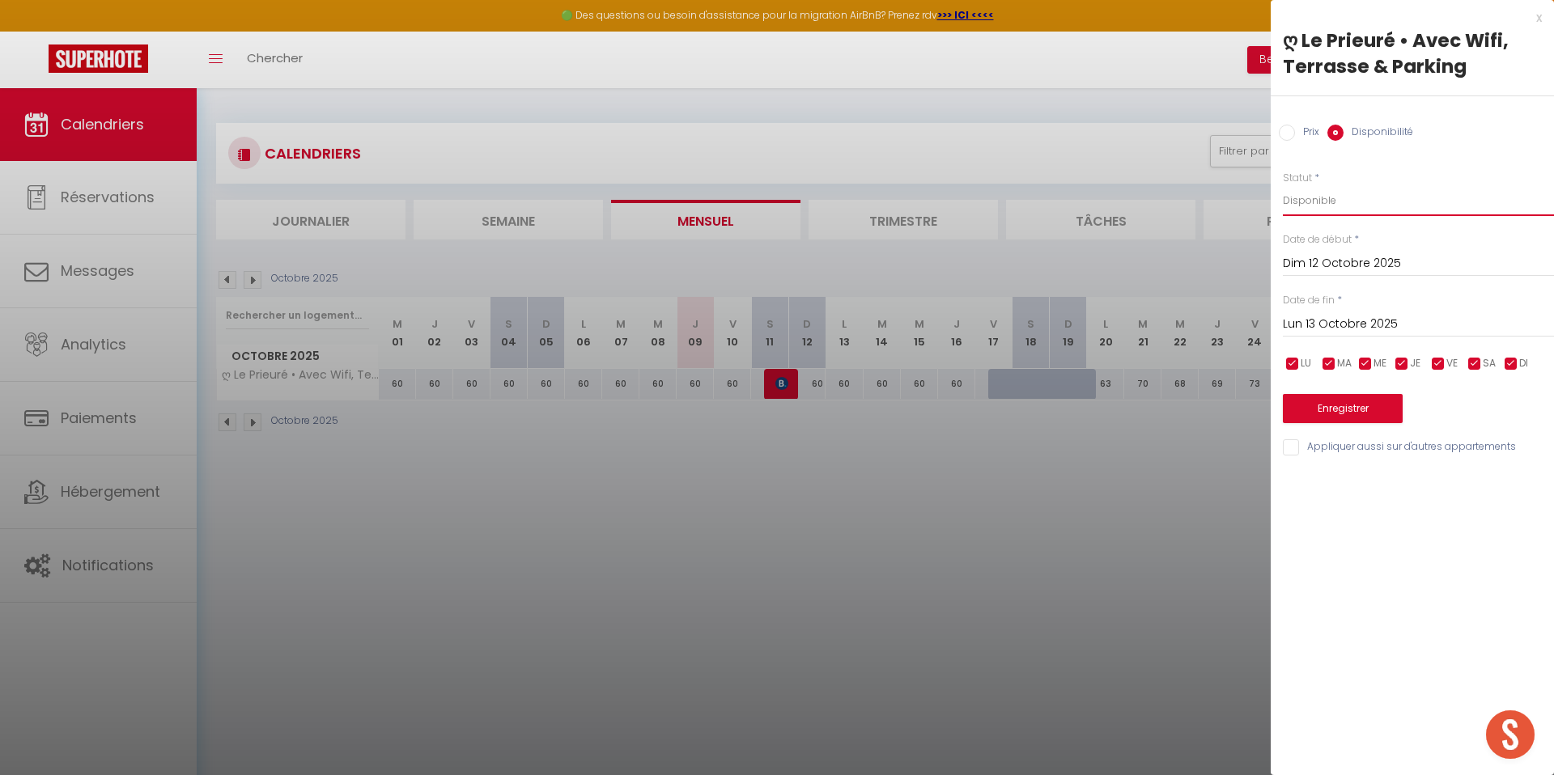
click at [1363, 195] on select "Disponible Indisponible" at bounding box center [1418, 200] width 271 height 31
click at [1283, 185] on select "Disponible Indisponible" at bounding box center [1418, 200] width 271 height 31
click at [1336, 407] on button "Enregistrer" at bounding box center [1343, 408] width 120 height 29
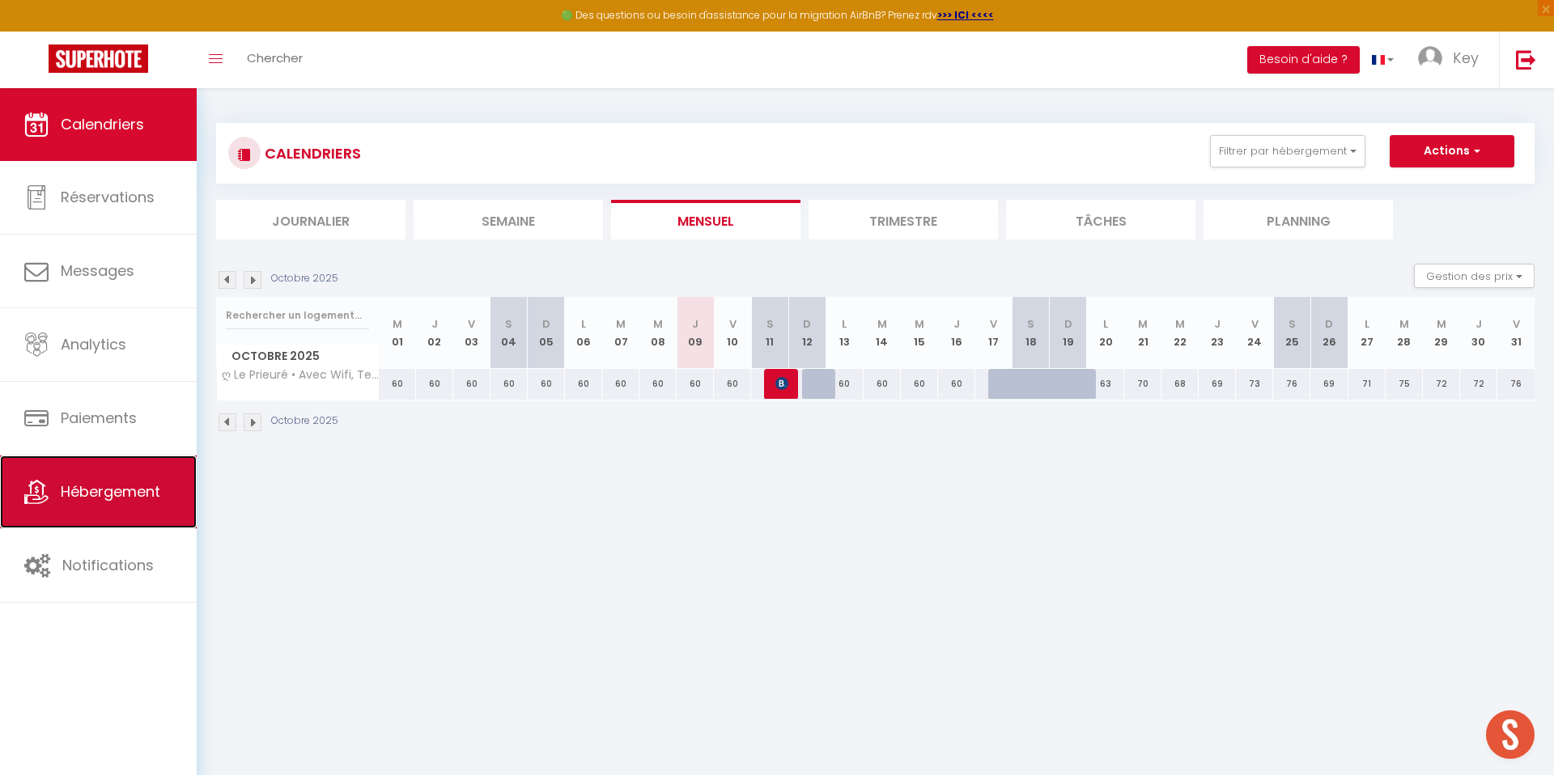
click at [118, 517] on link "Hébergement" at bounding box center [98, 492] width 197 height 73
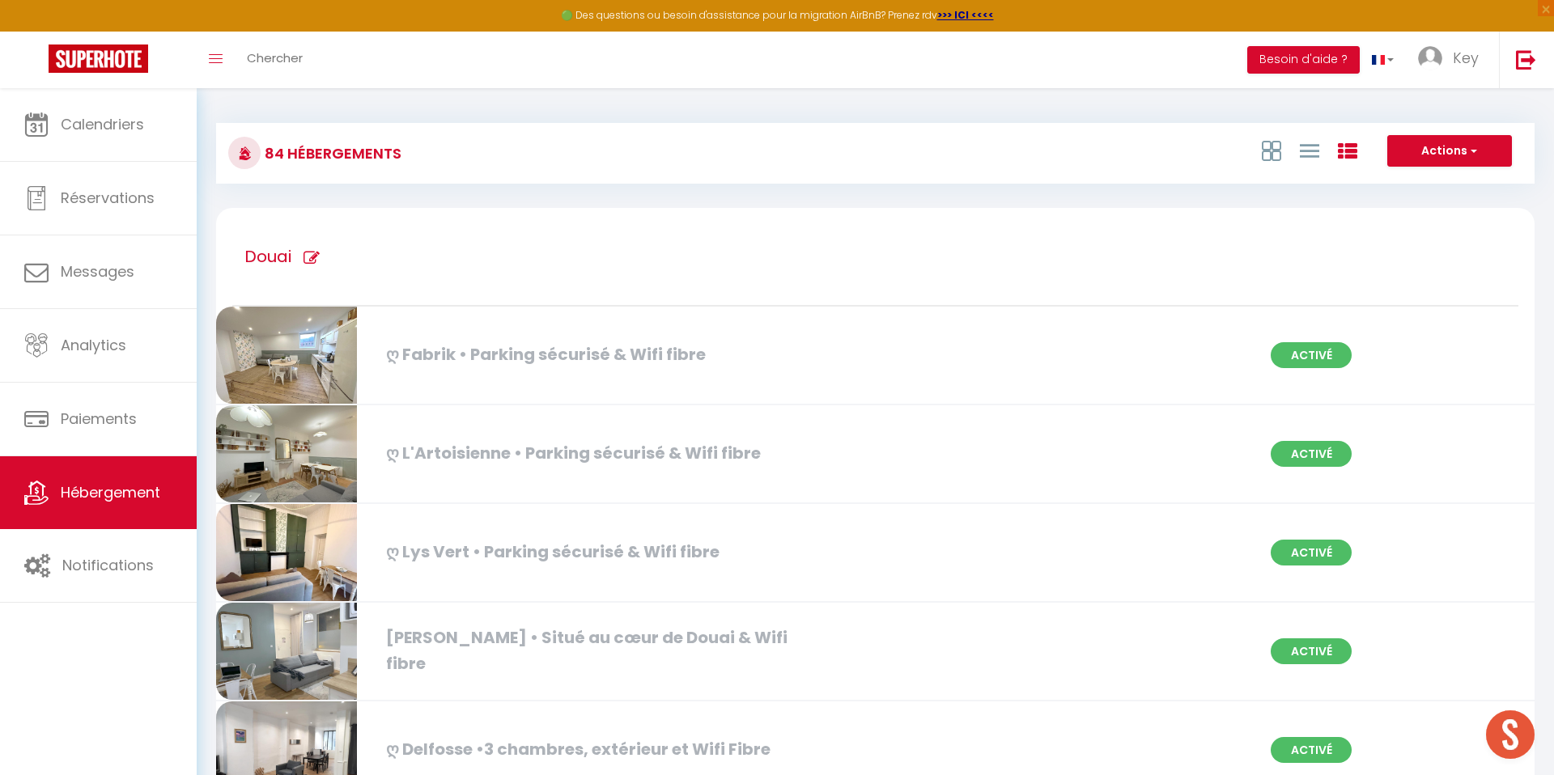
scroll to position [6717, 0]
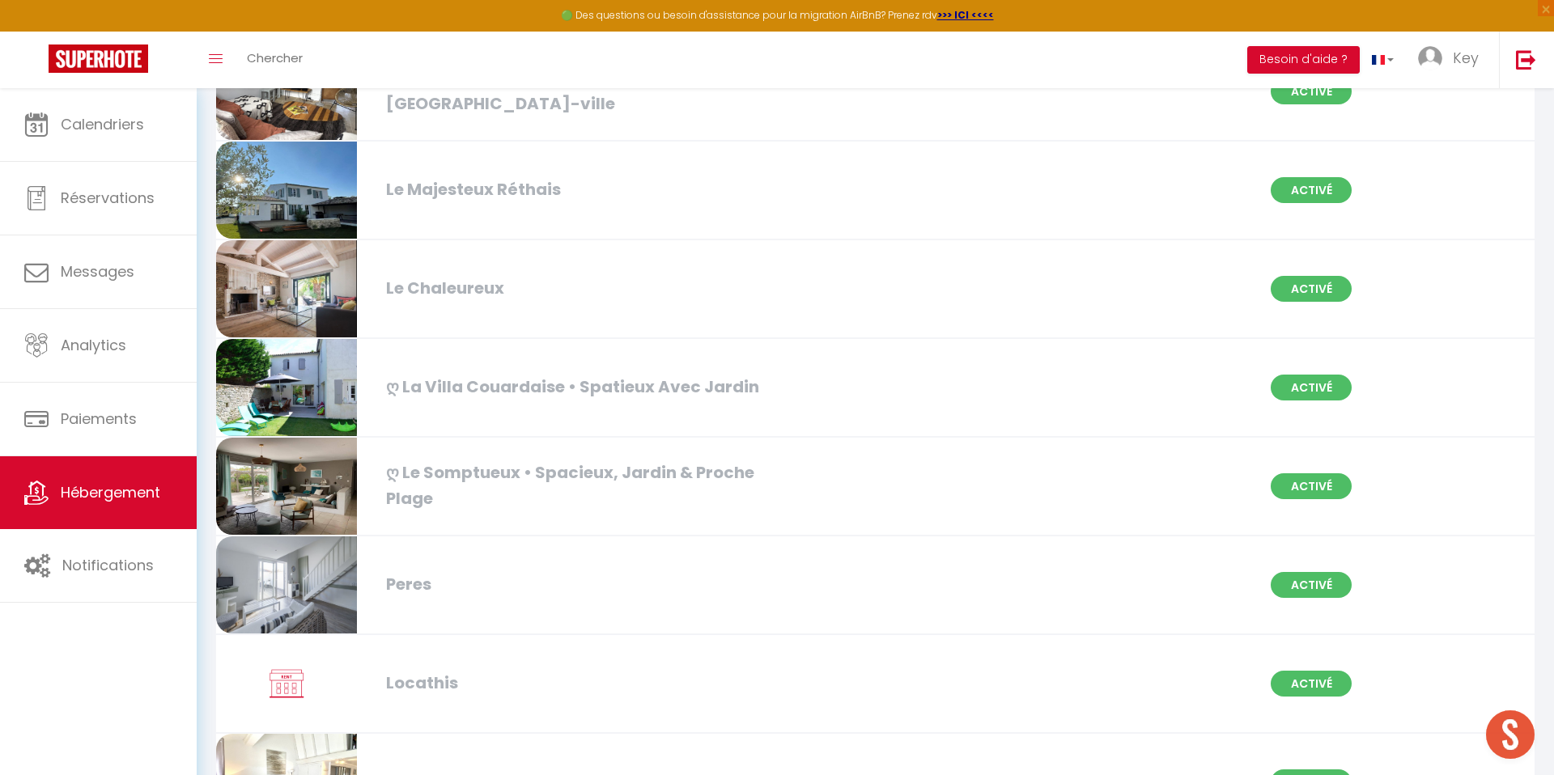
click at [687, 360] on div "ღ La Villa Couardaise • Spatieux Avec Jardin Activé" at bounding box center [875, 388] width 1339 height 99
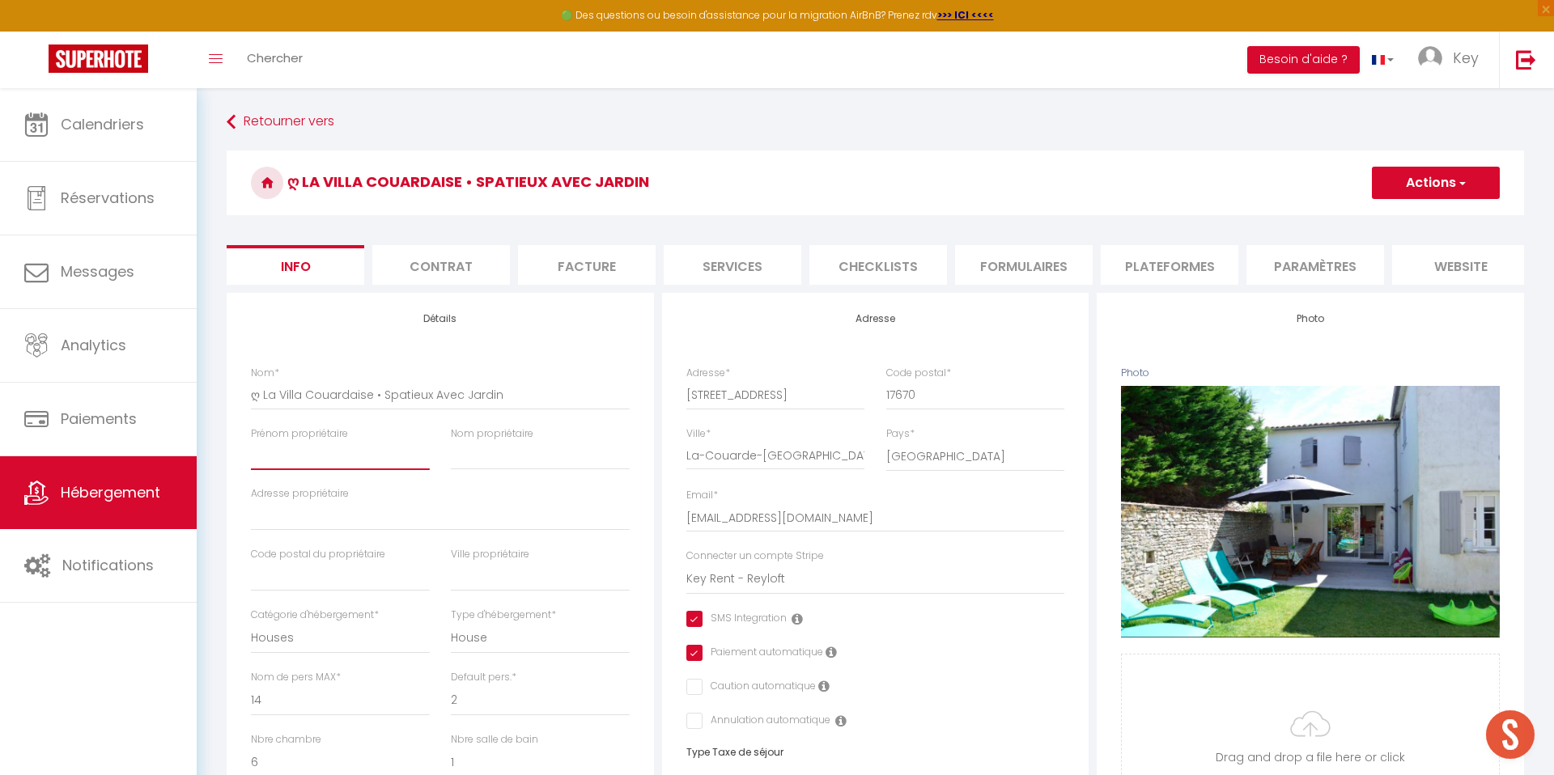
click at [341, 453] on input "Prénom propriétaire" at bounding box center [340, 455] width 179 height 29
paste input "[URL][DOMAIN_NAME][PERSON_NAME]"
click at [1398, 172] on button "Actions" at bounding box center [1436, 183] width 128 height 32
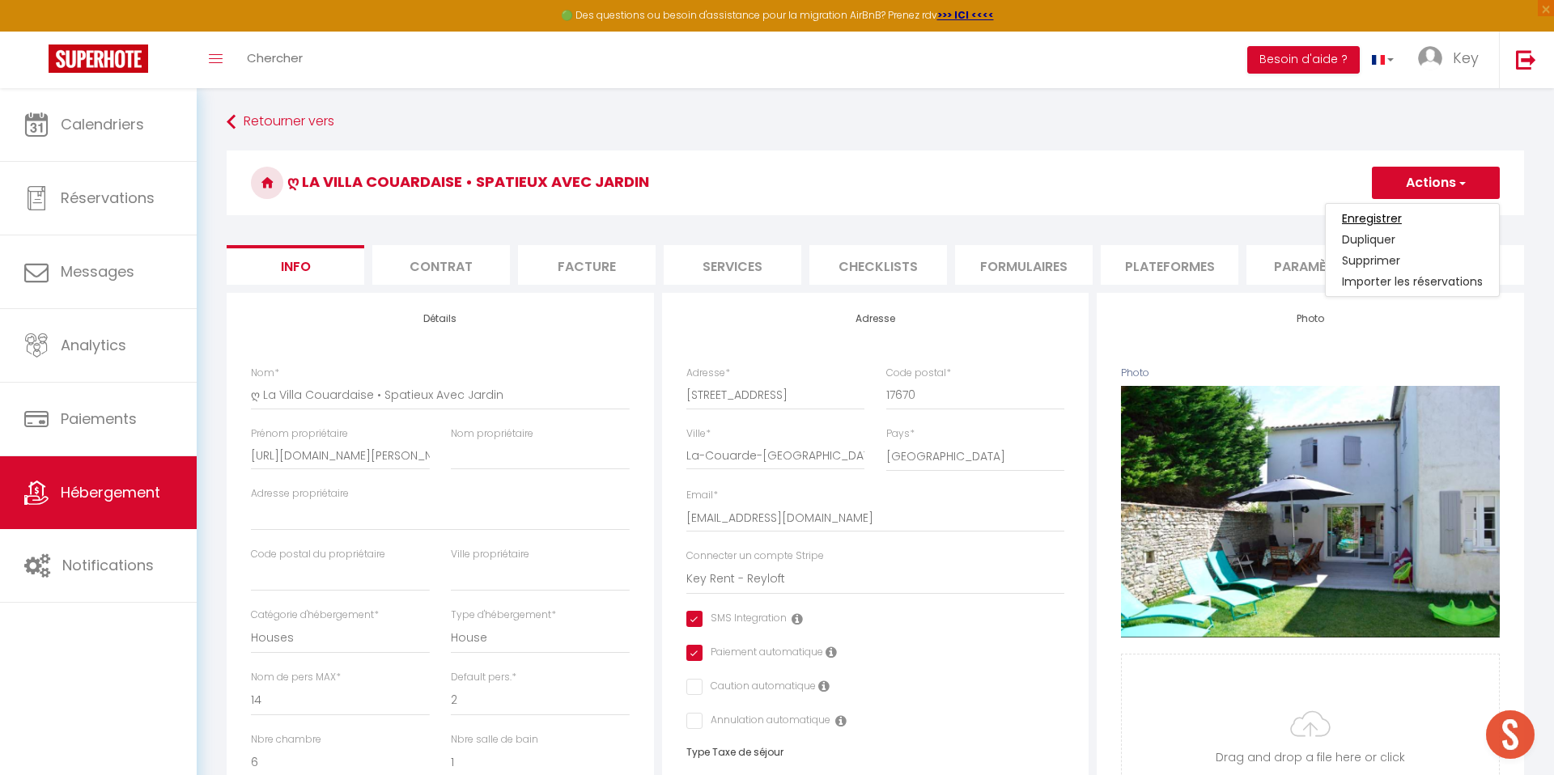
click at [1386, 219] on input "Enregistrer" at bounding box center [1372, 218] width 60 height 16
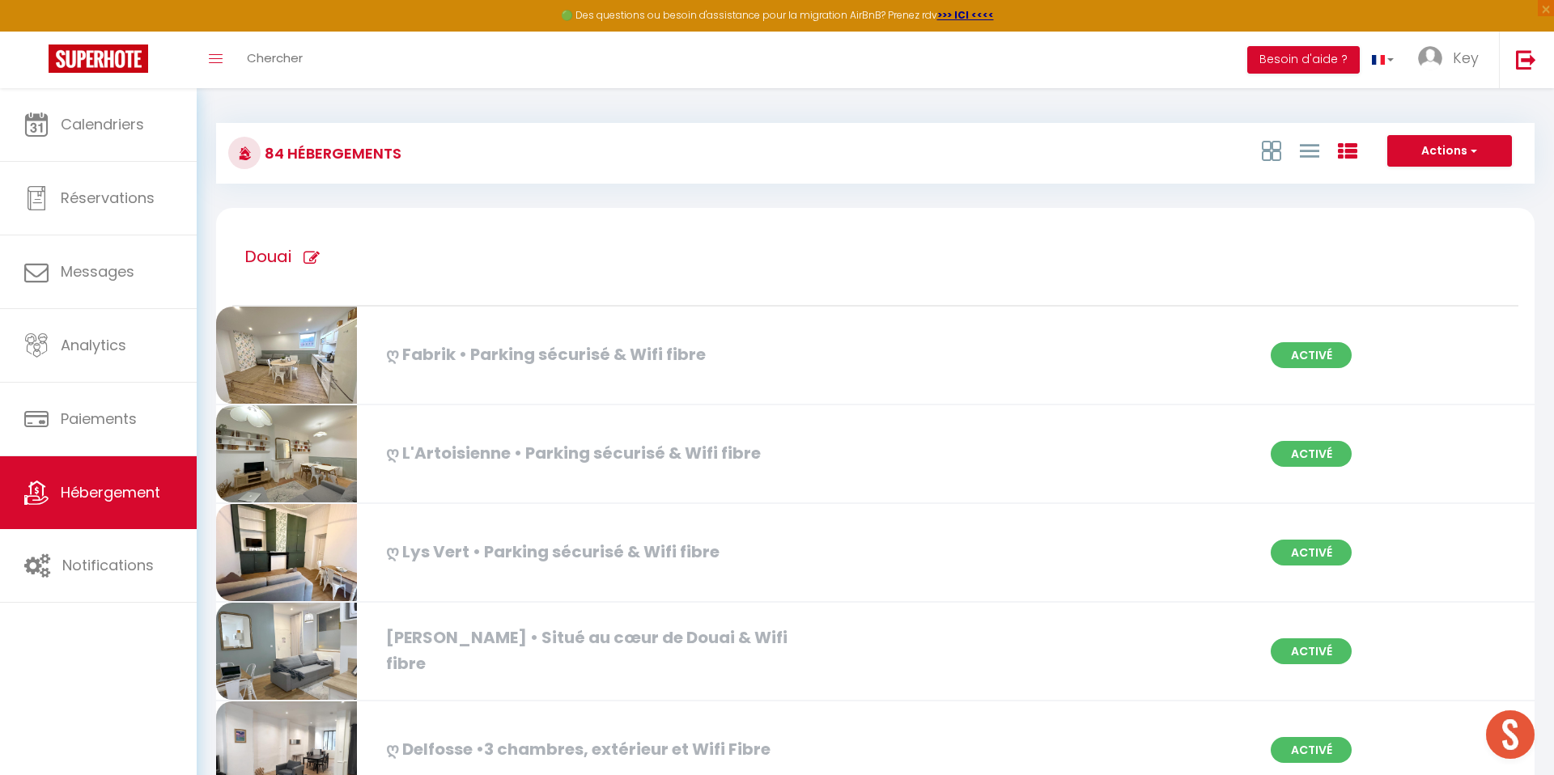
scroll to position [6815, 0]
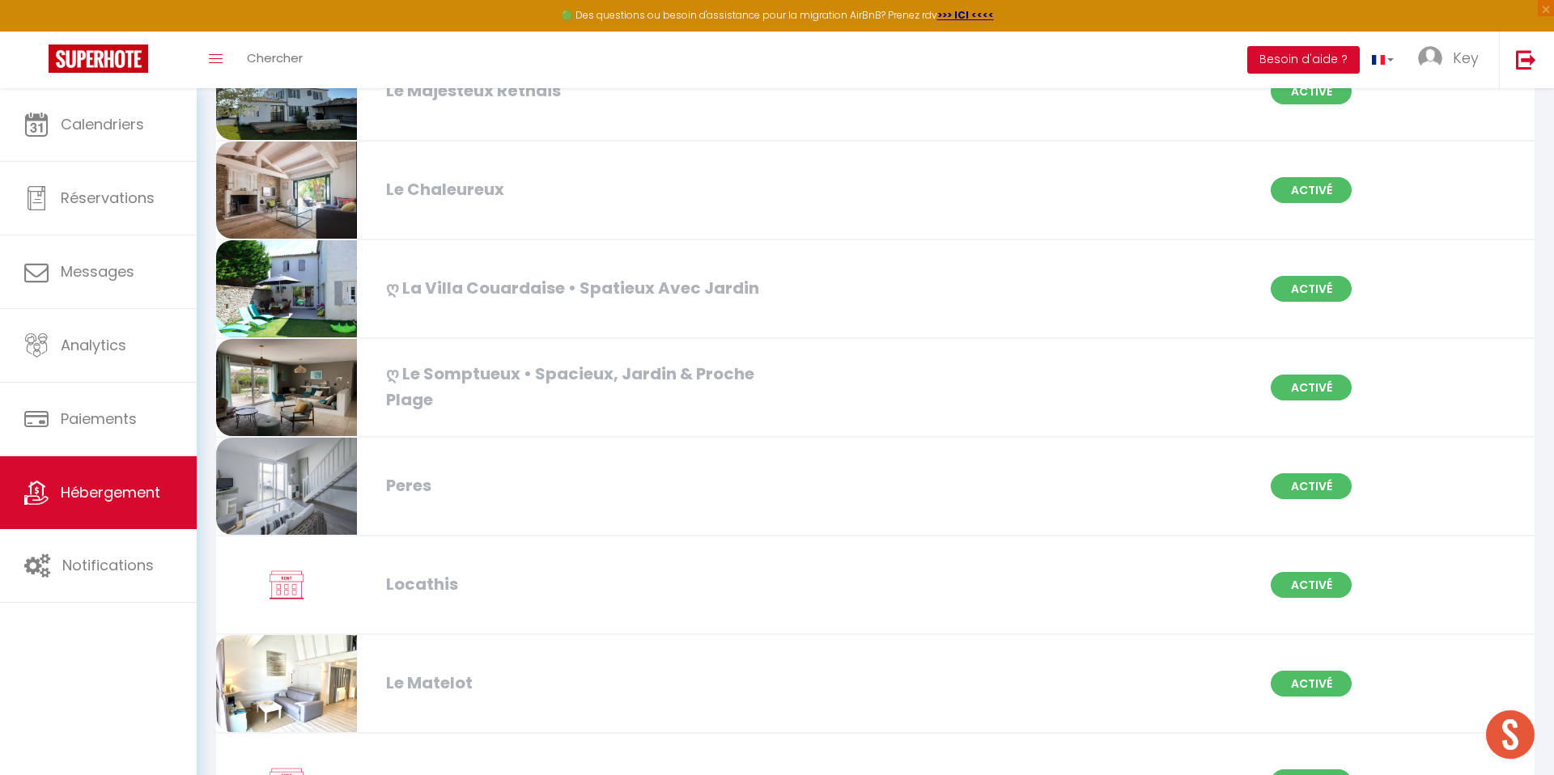
click at [677, 394] on div "ღ Le Somptueux • Spacieux, Jardin & Proche Plage" at bounding box center [590, 387] width 425 height 51
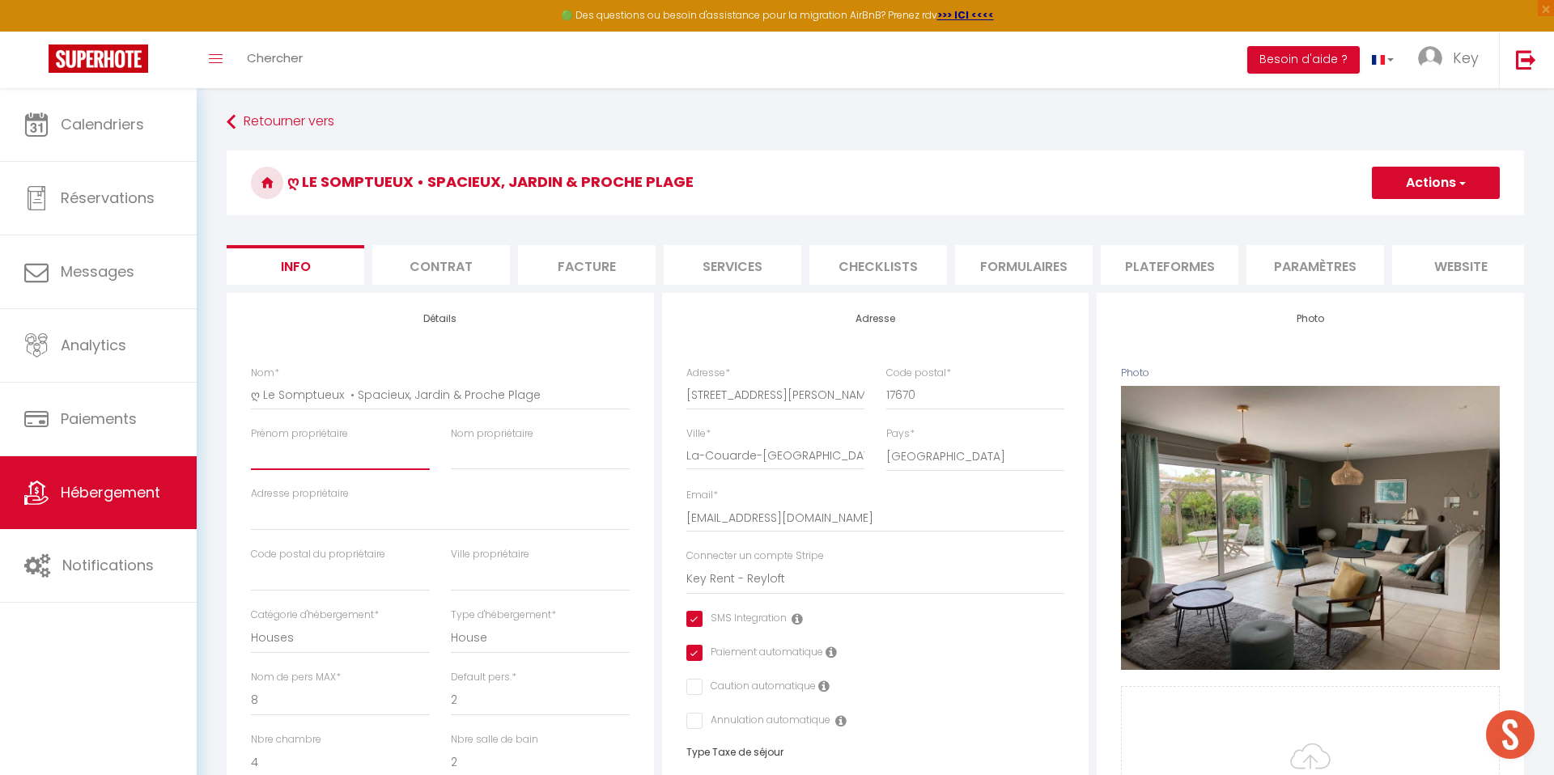
click at [325, 458] on input "Prénom propriétaire" at bounding box center [340, 455] width 179 height 29
paste input "[URL][DOMAIN_NAME]"
click at [1410, 183] on button "Actions" at bounding box center [1436, 183] width 128 height 32
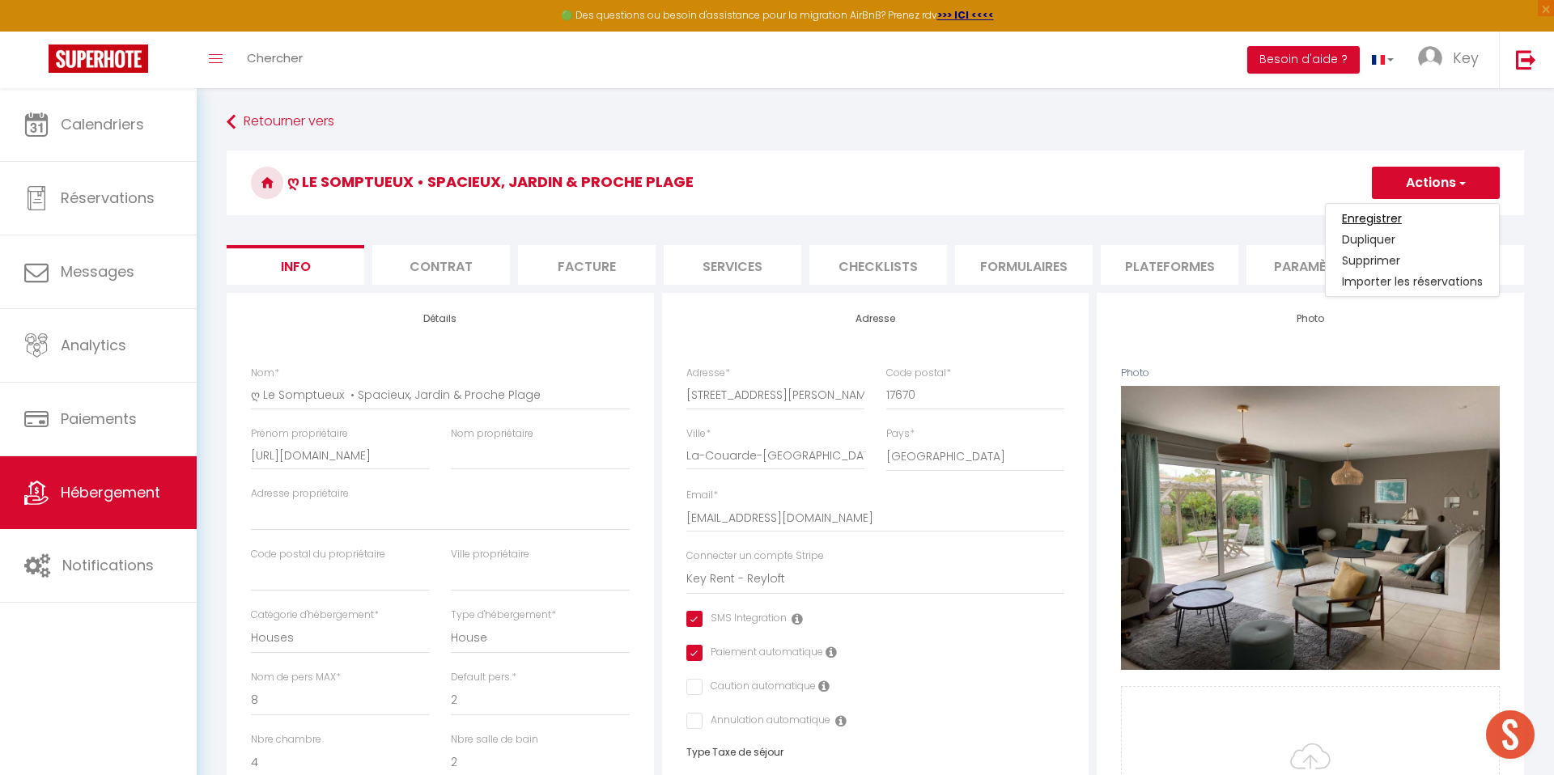
click at [1397, 216] on input "Enregistrer" at bounding box center [1372, 218] width 60 height 16
